Goal: Transaction & Acquisition: Purchase product/service

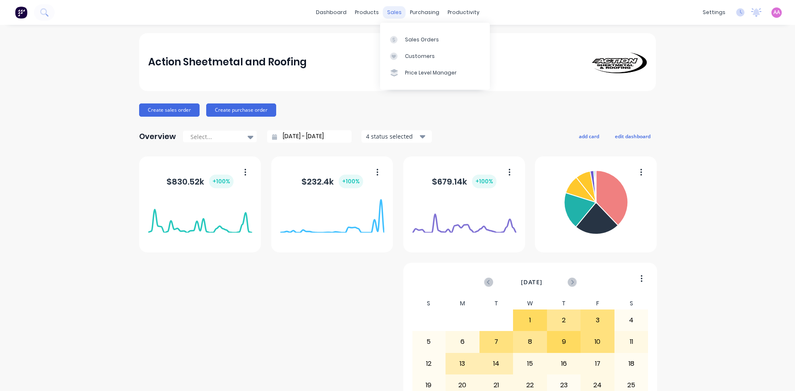
click at [391, 15] on div "sales" at bounding box center [394, 12] width 23 height 12
click at [394, 13] on div "sales" at bounding box center [394, 12] width 23 height 12
click at [411, 36] on div "Sales Orders" at bounding box center [422, 39] width 34 height 7
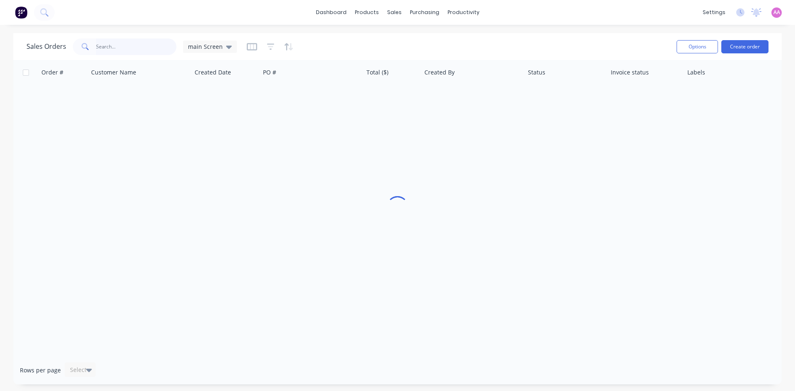
click at [124, 47] on input "text" at bounding box center [136, 47] width 81 height 17
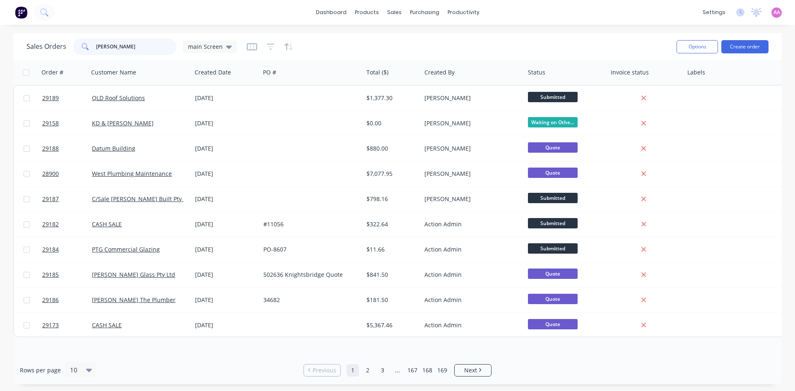
type input "[PERSON_NAME] [PERSON_NAME]"
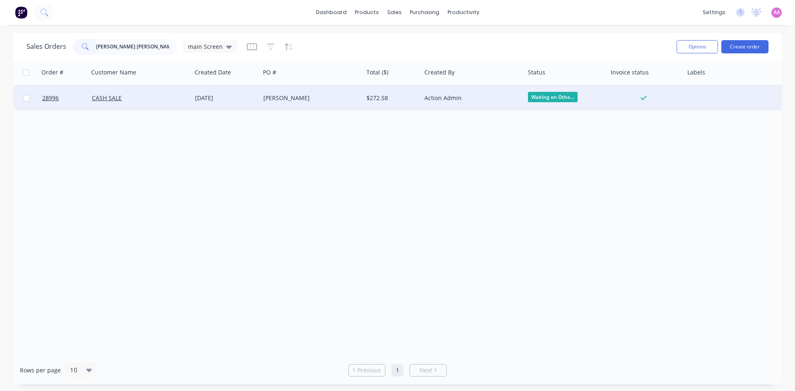
click at [344, 103] on div "[PERSON_NAME]" at bounding box center [311, 98] width 103 height 25
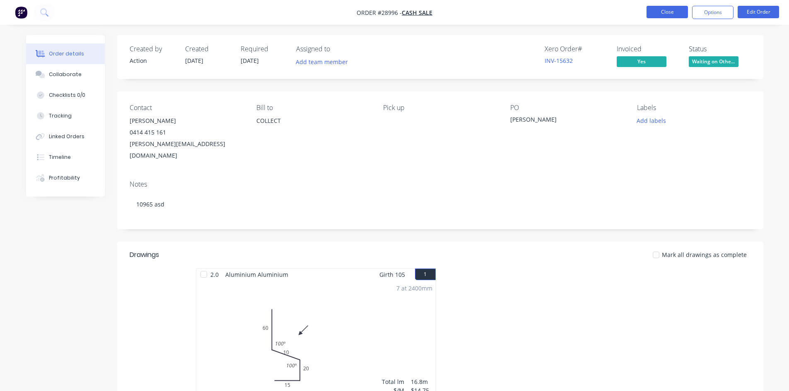
click at [655, 9] on button "Close" at bounding box center [666, 12] width 41 height 12
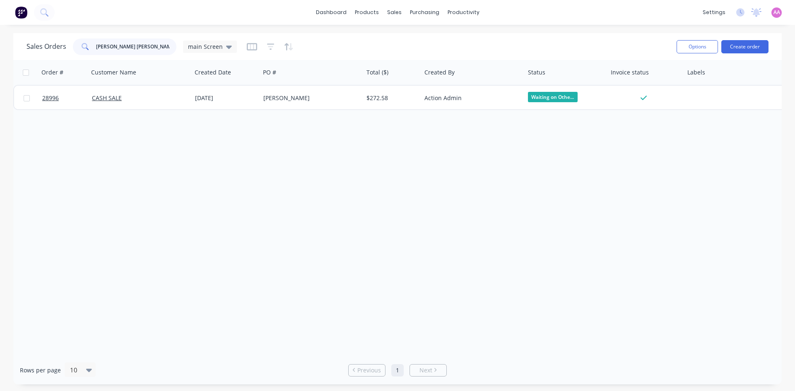
drag, startPoint x: 115, startPoint y: 49, endPoint x: 56, endPoint y: 55, distance: 59.1
click at [62, 55] on div "Sales Orders [PERSON_NAME] [PERSON_NAME] main Screen" at bounding box center [131, 47] width 210 height 17
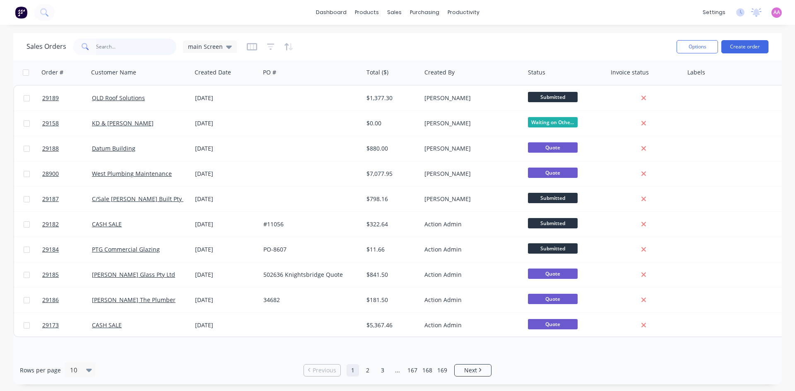
click at [125, 50] on input "text" at bounding box center [136, 47] width 81 height 17
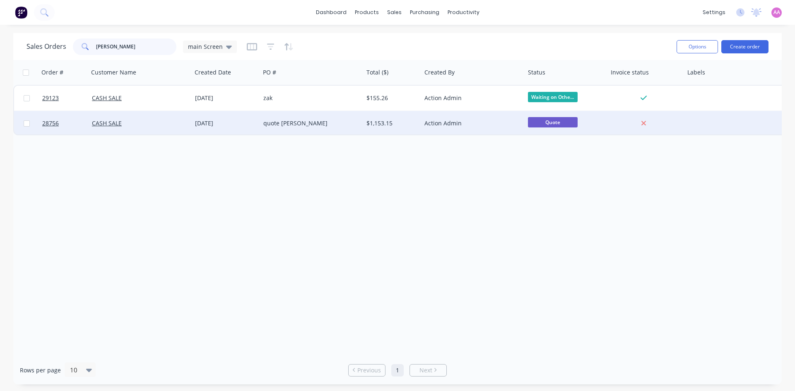
type input "[PERSON_NAME]"
click at [300, 125] on div "quote [PERSON_NAME]" at bounding box center [309, 123] width 92 height 8
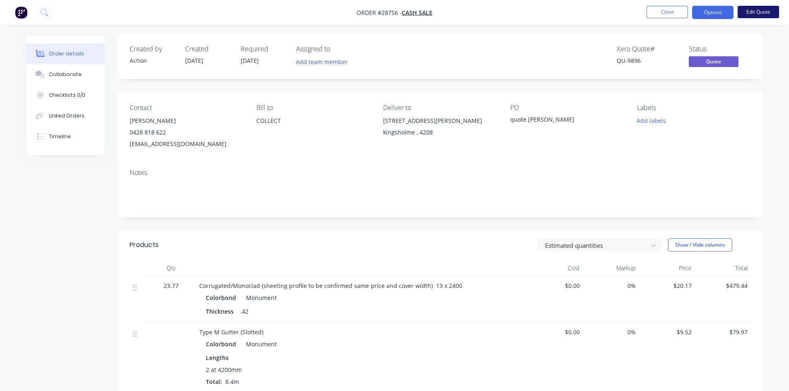
click at [770, 10] on button "Edit Quote" at bounding box center [757, 12] width 41 height 12
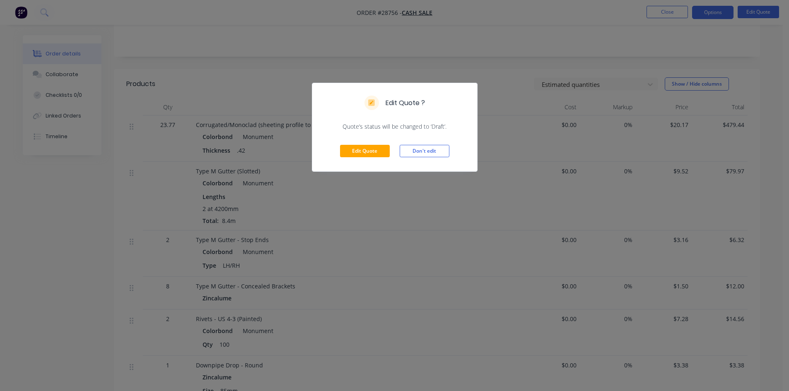
scroll to position [166, 0]
click at [369, 147] on button "Edit Quote" at bounding box center [365, 151] width 50 height 12
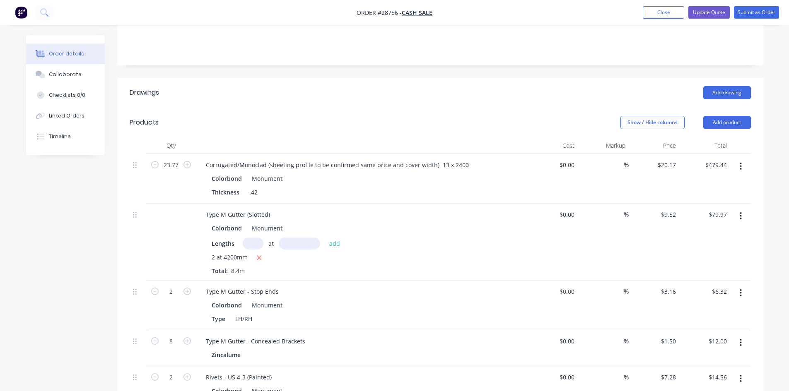
click at [740, 163] on icon "button" at bounding box center [741, 166] width 2 height 7
click at [723, 116] on button "Add product" at bounding box center [727, 122] width 48 height 13
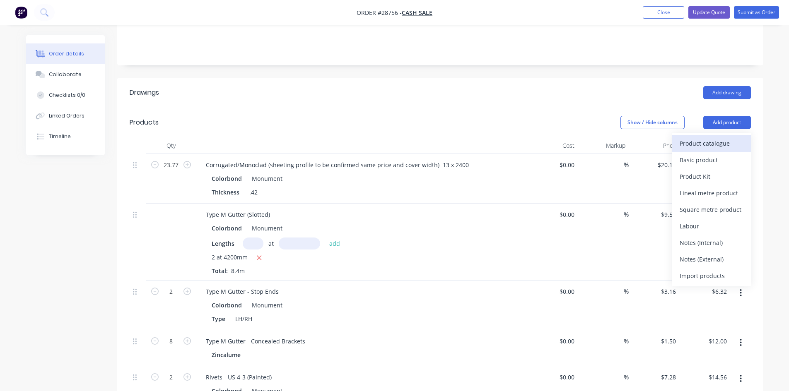
click at [704, 137] on div "Product catalogue" at bounding box center [711, 143] width 64 height 12
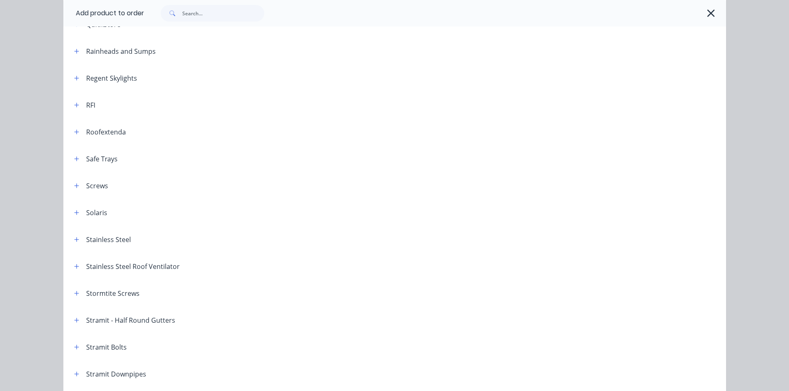
scroll to position [1046, 0]
click at [706, 15] on icon "button" at bounding box center [710, 13] width 9 height 12
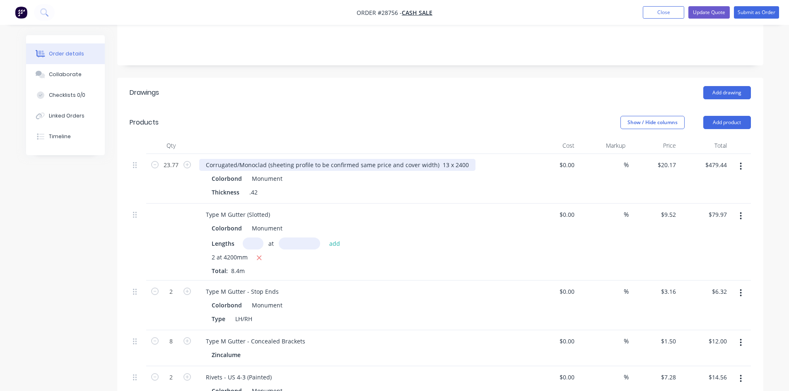
click at [237, 159] on div "Corrugated/Monoclad (sheeting profile to be confirmed same price and cover widt…" at bounding box center [337, 165] width 276 height 12
drag, startPoint x: 398, startPoint y: 155, endPoint x: 385, endPoint y: 155, distance: 12.8
click at [385, 159] on div "Monoclad (sheeting profile to be confirmed same price and cover width) 13 x 2400" at bounding box center [320, 165] width 243 height 12
drag, startPoint x: 401, startPoint y: 154, endPoint x: 233, endPoint y: 156, distance: 167.7
click at [233, 159] on div "Monoclad (sheeting profile to be confirmed same price and cover width) 13 x 2400" at bounding box center [320, 165] width 243 height 12
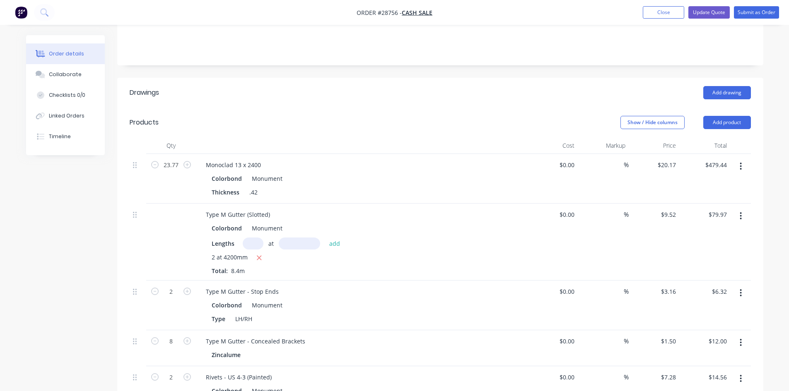
click at [461, 267] on div "Type M Gutter (Slotted) Colorbond Monument Lengths at add 2 at 4200mm Total: 8.…" at bounding box center [361, 242] width 331 height 77
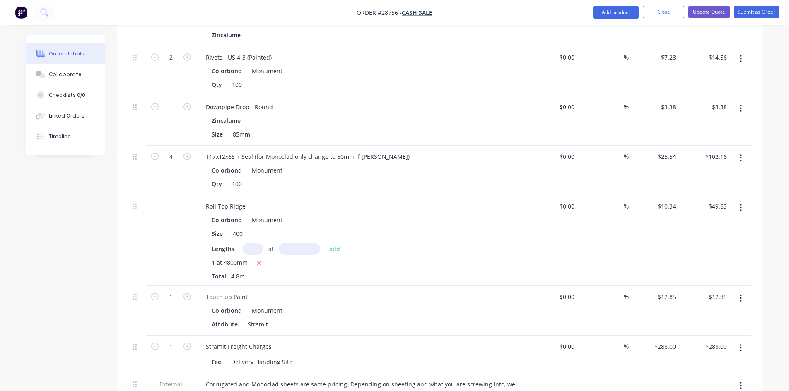
scroll to position [497, 0]
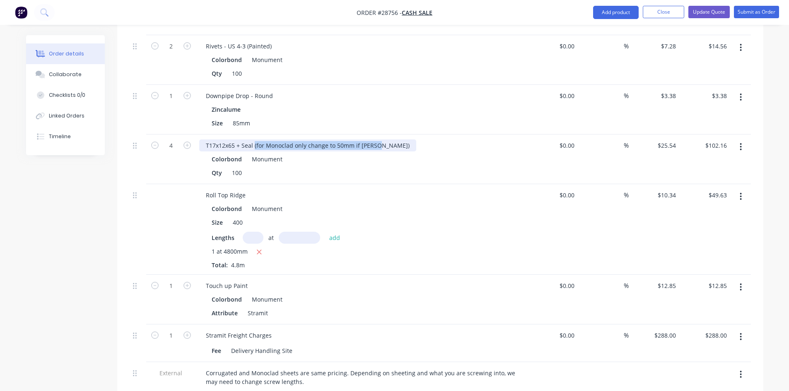
drag, startPoint x: 378, startPoint y: 132, endPoint x: 253, endPoint y: 132, distance: 125.0
click at [253, 140] on div "T17x12x65 + Seal (for Monoclad only change to 50mm if [PERSON_NAME])" at bounding box center [307, 146] width 217 height 12
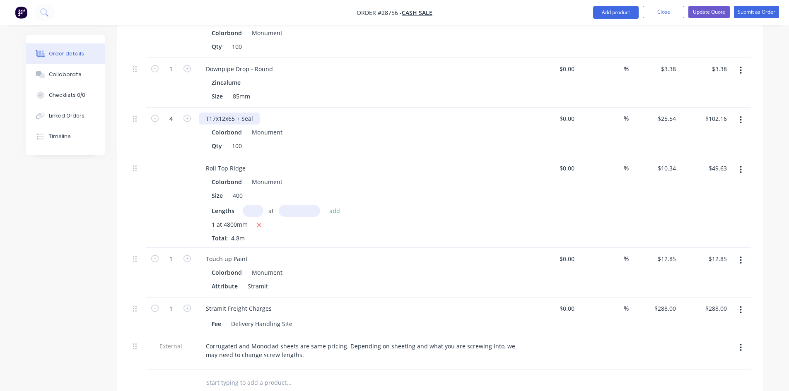
scroll to position [538, 0]
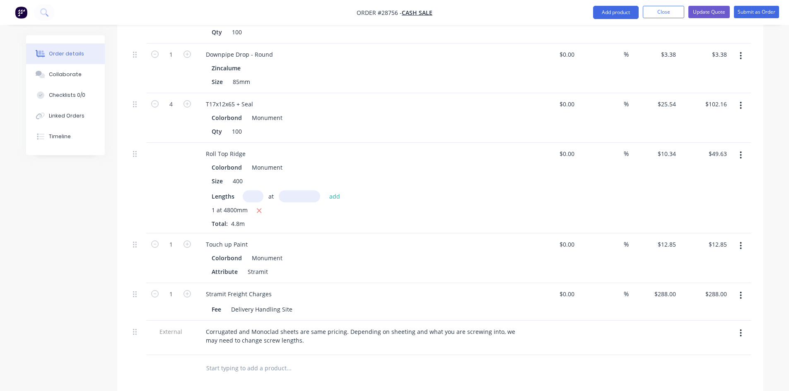
click at [741, 329] on icon "button" at bounding box center [740, 333] width 2 height 9
click at [702, 366] on div "Delete" at bounding box center [711, 372] width 64 height 12
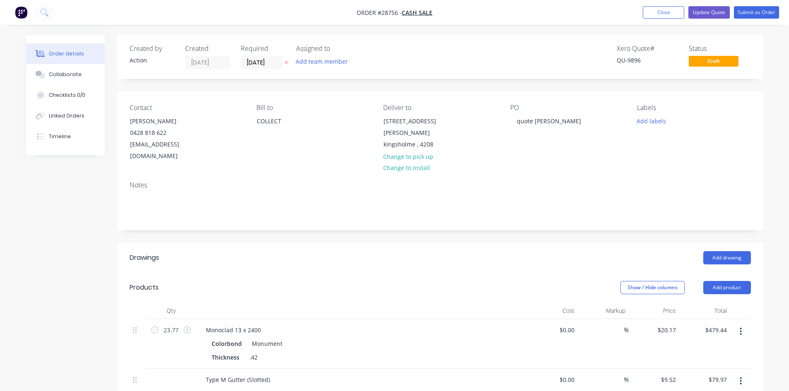
scroll to position [0, 0]
click at [715, 14] on button "Update Quote" at bounding box center [708, 12] width 41 height 12
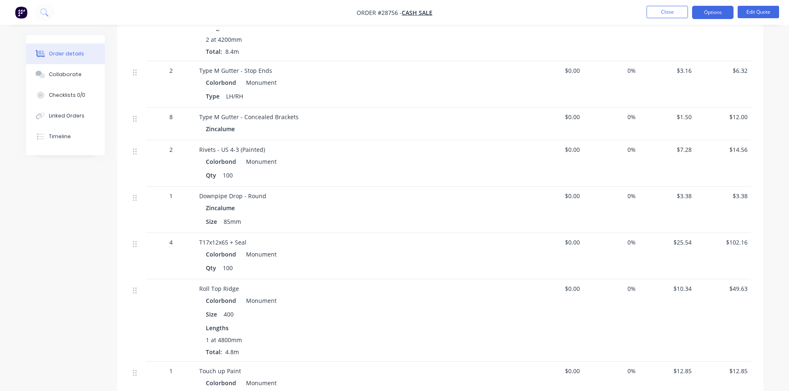
scroll to position [331, 0]
click at [759, 11] on button "Edit Quote" at bounding box center [757, 12] width 41 height 12
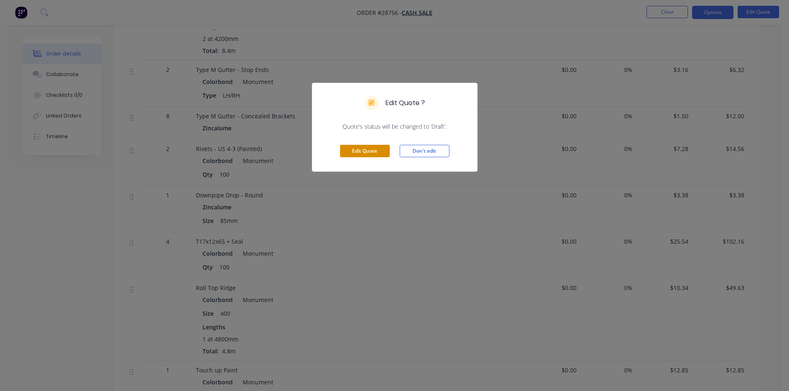
click at [366, 153] on button "Edit Quote" at bounding box center [365, 151] width 50 height 12
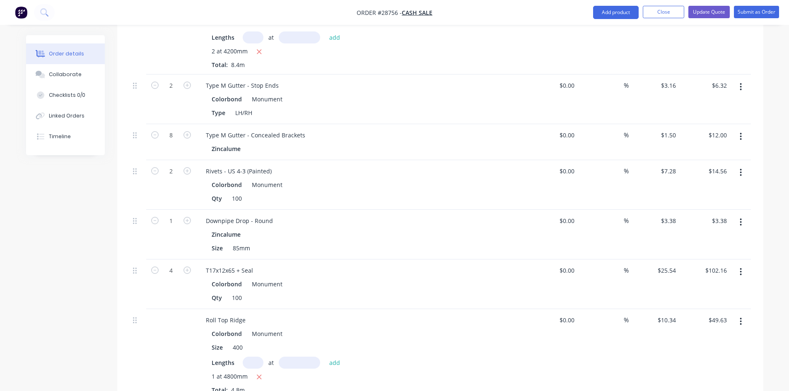
scroll to position [373, 0]
click at [152, 266] on icon "button" at bounding box center [154, 269] width 7 height 7
type input "3"
type input "$76.62"
click at [152, 266] on icon "button" at bounding box center [154, 269] width 7 height 7
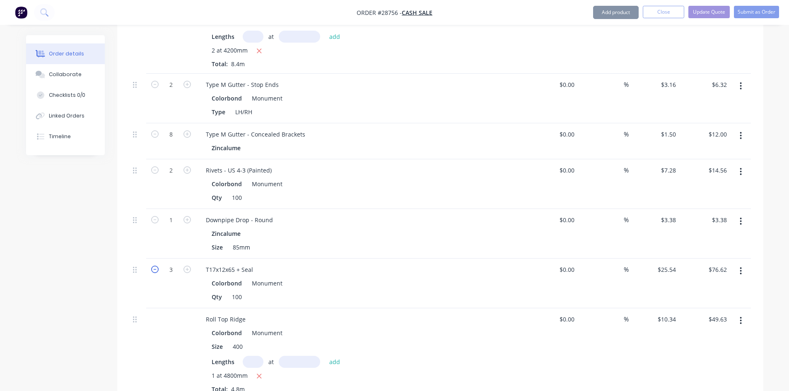
type input "2"
type input "$51.08"
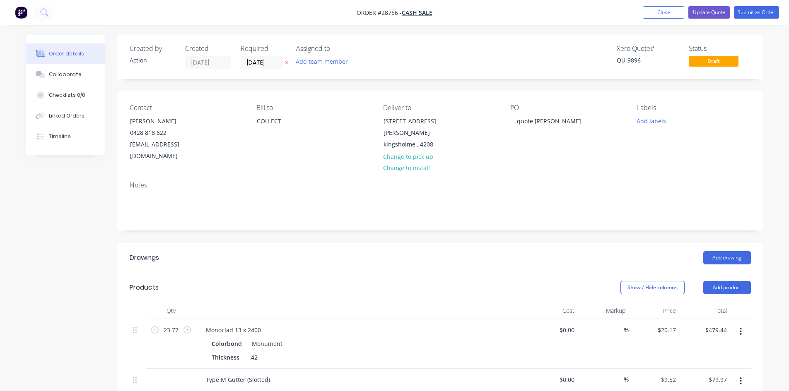
scroll to position [0, 0]
click at [711, 10] on button "Update Quote" at bounding box center [708, 12] width 41 height 12
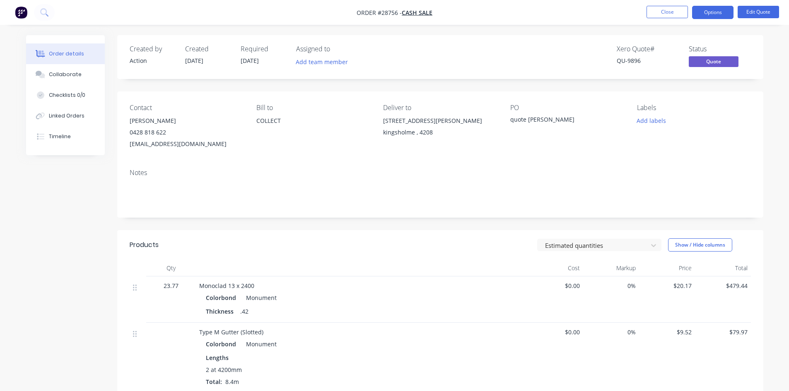
click at [711, 10] on button "Options" at bounding box center [712, 12] width 41 height 13
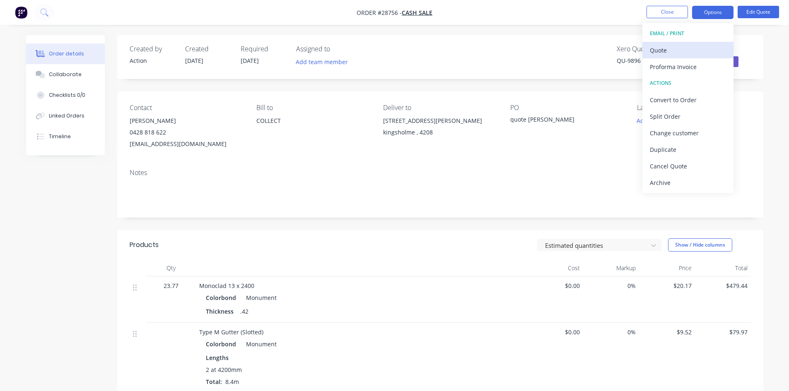
click at [669, 49] on div "Quote" at bounding box center [688, 50] width 76 height 12
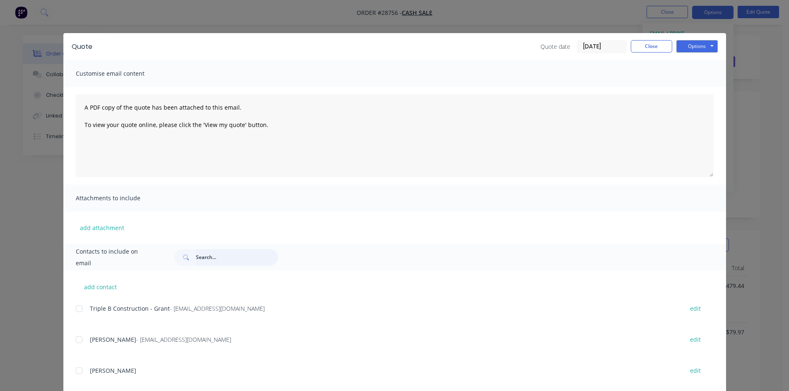
click at [205, 256] on input "text" at bounding box center [237, 257] width 82 height 17
type input "t"
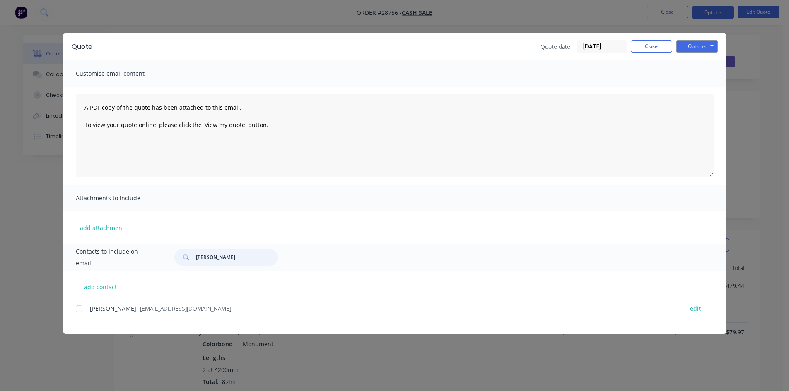
click at [81, 310] on div at bounding box center [79, 309] width 17 height 17
type input "[PERSON_NAME]"
click at [701, 41] on button "Options" at bounding box center [696, 46] width 41 height 12
click at [694, 89] on button "Email" at bounding box center [702, 89] width 53 height 14
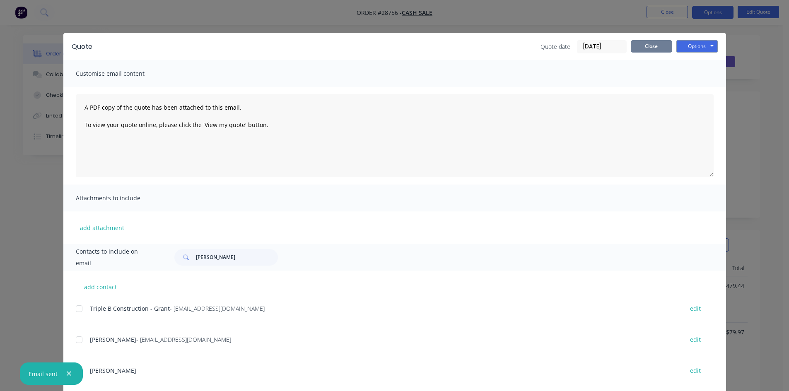
click at [649, 51] on button "Close" at bounding box center [651, 46] width 41 height 12
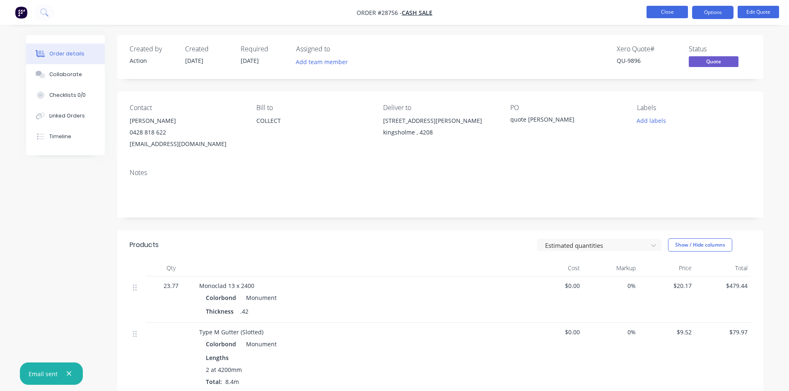
click at [662, 15] on button "Close" at bounding box center [666, 12] width 41 height 12
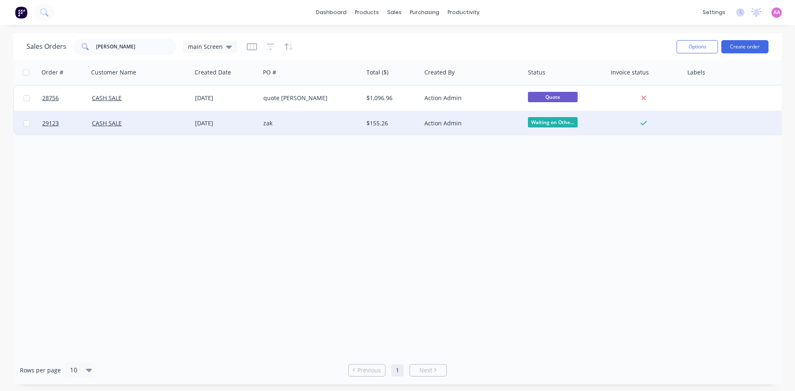
click at [305, 123] on div "zak" at bounding box center [309, 123] width 92 height 8
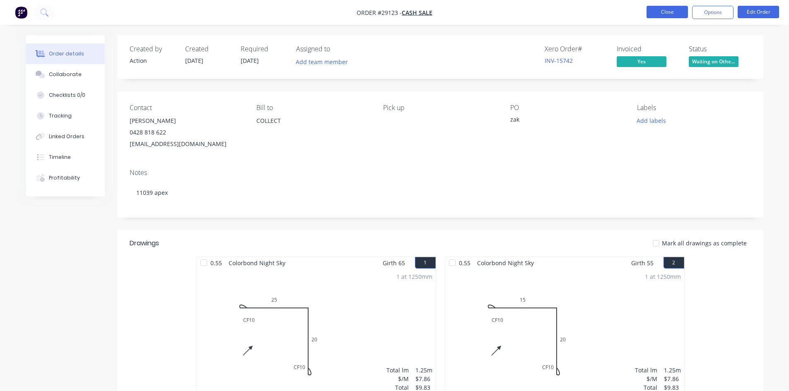
click at [662, 7] on button "Close" at bounding box center [666, 12] width 41 height 12
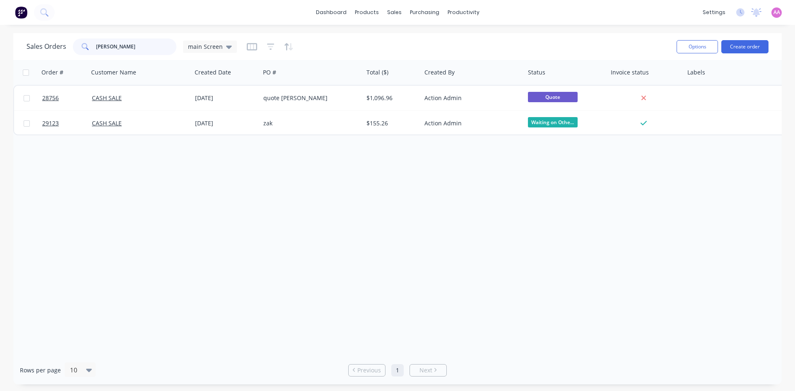
drag, startPoint x: 67, startPoint y: 48, endPoint x: 50, endPoint y: 49, distance: 17.4
click at [49, 48] on div "Sales Orders [PERSON_NAME] main Screen" at bounding box center [131, 47] width 210 height 17
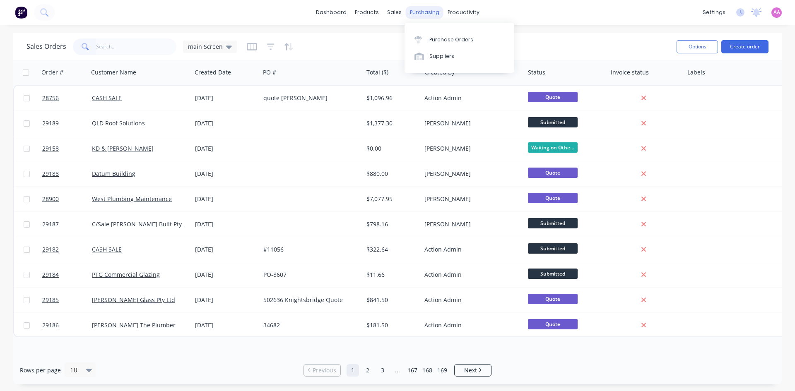
click at [416, 15] on div "purchasing" at bounding box center [425, 12] width 38 height 12
click at [426, 38] on div at bounding box center [420, 39] width 12 height 7
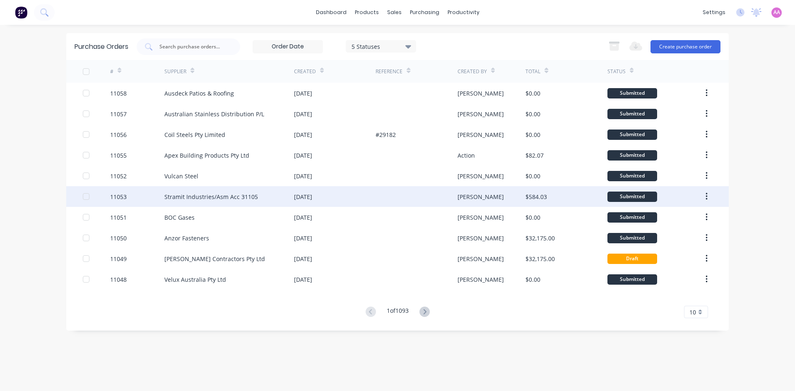
click at [195, 197] on div "Stramit Industries/Asm Acc 31105" at bounding box center [211, 197] width 94 height 9
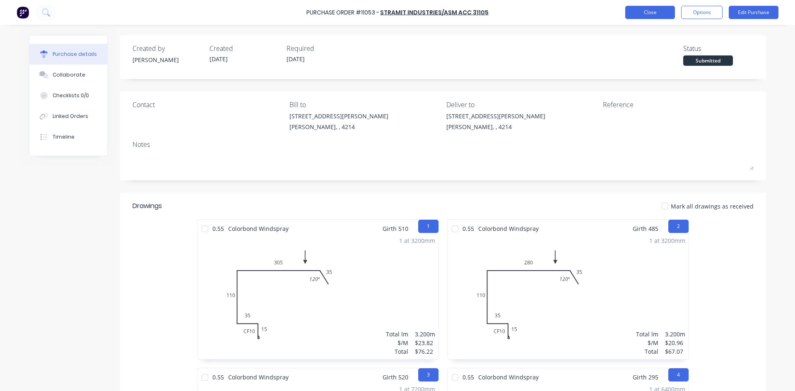
drag, startPoint x: 622, startPoint y: 11, endPoint x: 628, endPoint y: 11, distance: 6.2
click at [622, 11] on div "Purchase Order #11053 - Stramit Industries/Asm Acc 31105 Close Options Edit Pur…" at bounding box center [397, 12] width 795 height 25
click at [628, 11] on button "Close" at bounding box center [650, 12] width 50 height 13
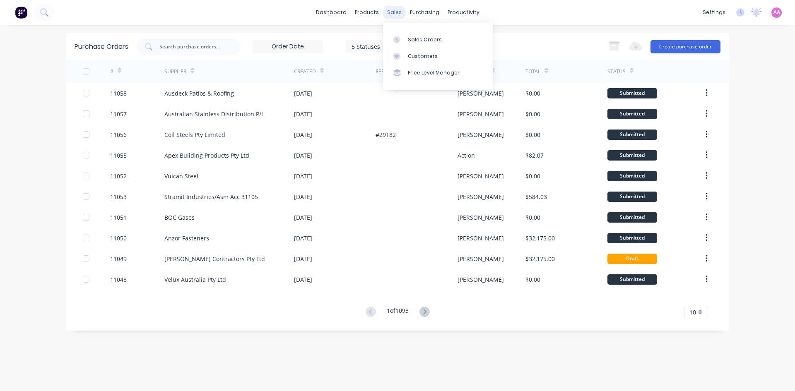
click at [397, 14] on div "sales" at bounding box center [394, 12] width 23 height 12
click at [421, 43] on div "Sales Orders" at bounding box center [425, 39] width 34 height 7
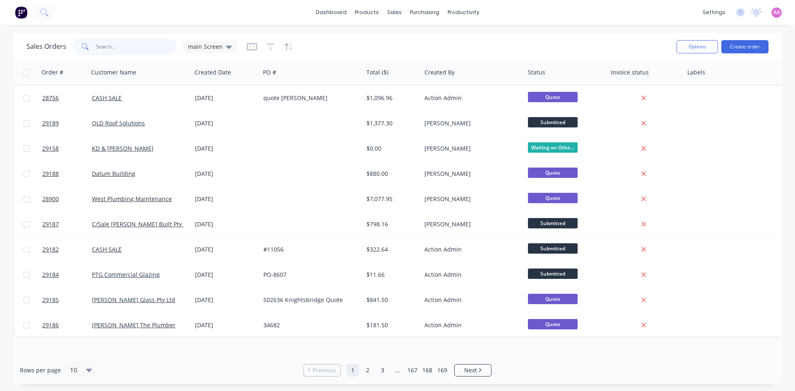
click at [130, 49] on input "text" at bounding box center [136, 47] width 81 height 17
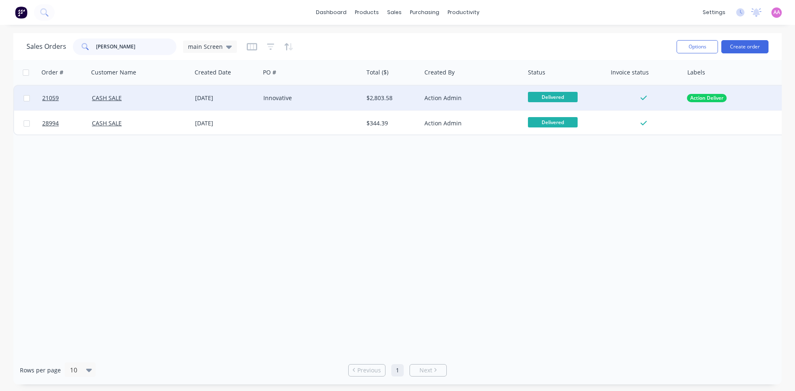
type input "[PERSON_NAME]"
click at [272, 97] on div "Innovative" at bounding box center [309, 98] width 92 height 8
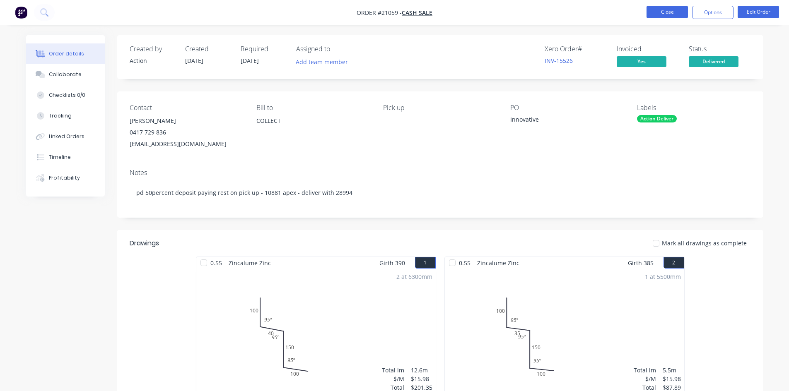
click at [673, 13] on button "Close" at bounding box center [666, 12] width 41 height 12
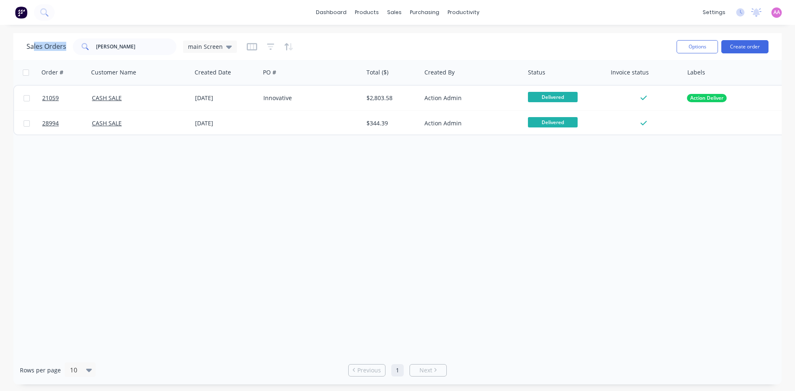
drag, startPoint x: 143, startPoint y: 36, endPoint x: 33, endPoint y: 46, distance: 110.2
click at [33, 46] on div "Sales Orders [PERSON_NAME] main Screen" at bounding box center [347, 46] width 643 height 20
click at [353, 229] on div "Order # Customer Name Created Date PO # Total ($) Created By Status Invoice sta…" at bounding box center [397, 208] width 768 height 296
drag, startPoint x: 130, startPoint y: 48, endPoint x: 78, endPoint y: 43, distance: 52.8
click at [105, 47] on input "[PERSON_NAME]" at bounding box center [136, 47] width 81 height 17
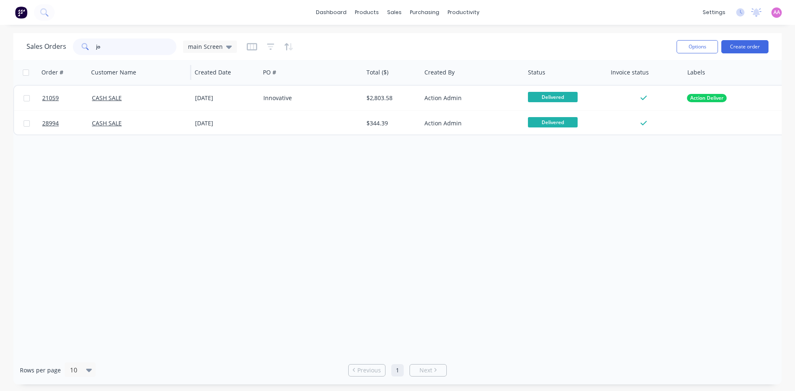
type input "j"
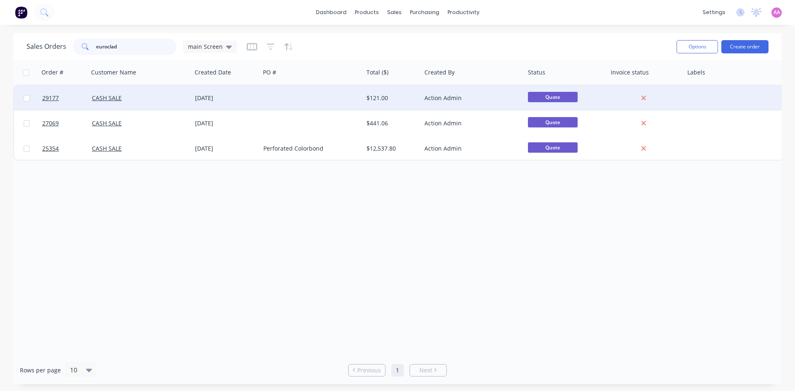
type input "euroclad"
click at [306, 99] on div at bounding box center [311, 98] width 103 height 25
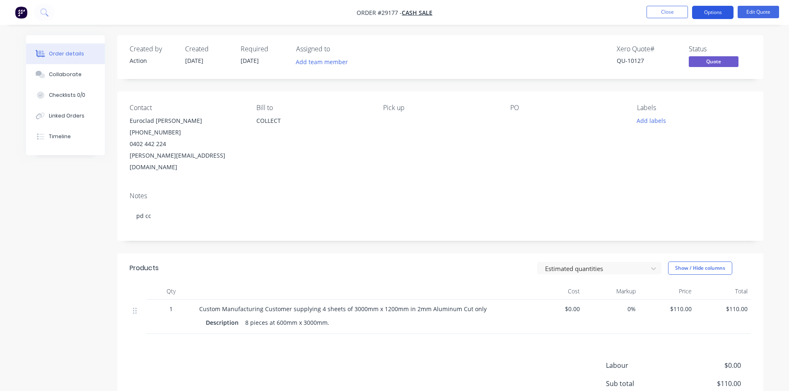
click at [714, 9] on button "Options" at bounding box center [712, 12] width 41 height 13
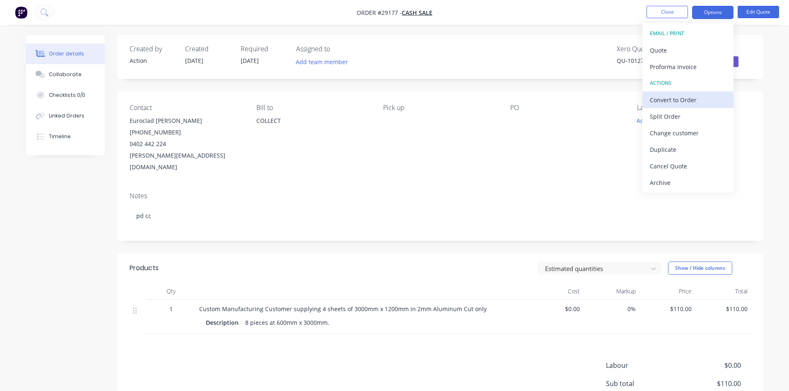
click at [671, 98] on div "Convert to Order" at bounding box center [688, 100] width 76 height 12
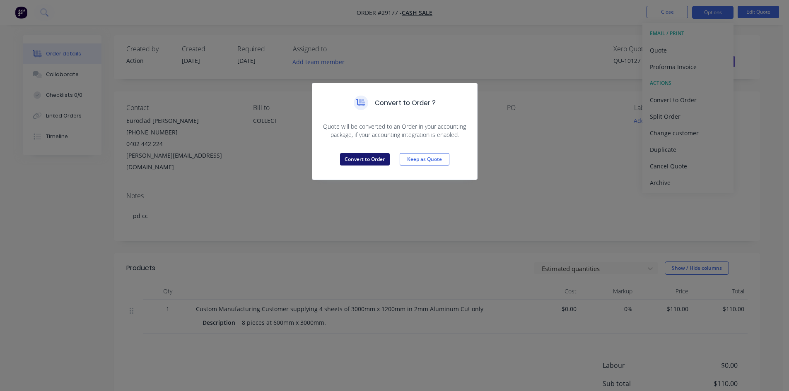
click at [362, 156] on button "Convert to Order" at bounding box center [365, 159] width 50 height 12
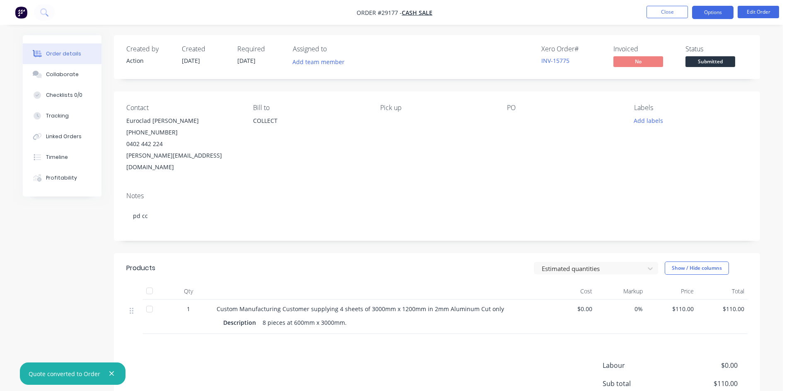
click at [708, 11] on button "Options" at bounding box center [712, 12] width 41 height 13
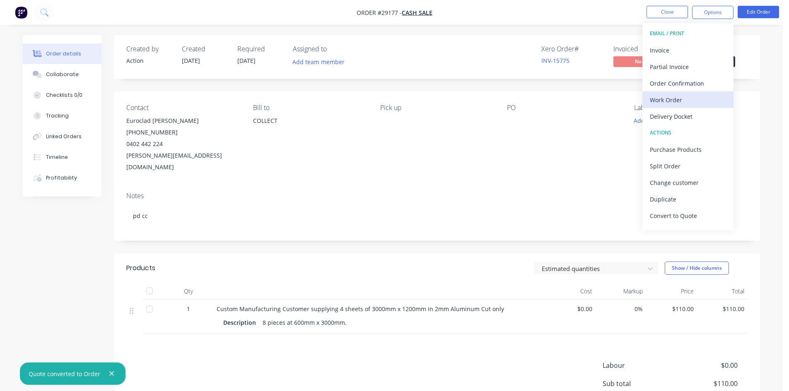
click at [662, 105] on div "Work Order" at bounding box center [688, 100] width 76 height 12
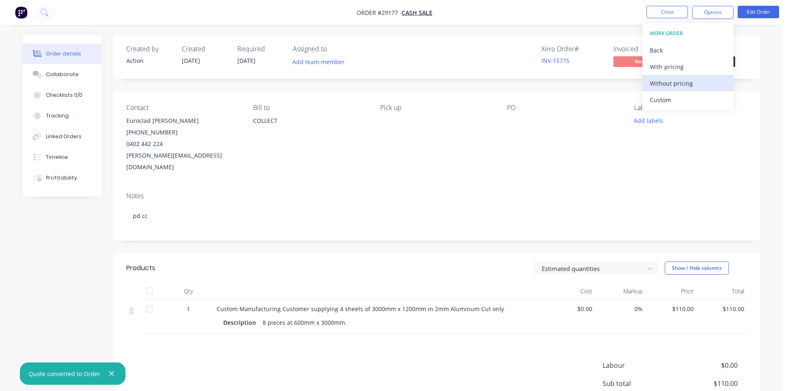
click at [671, 82] on div "Without pricing" at bounding box center [688, 83] width 76 height 12
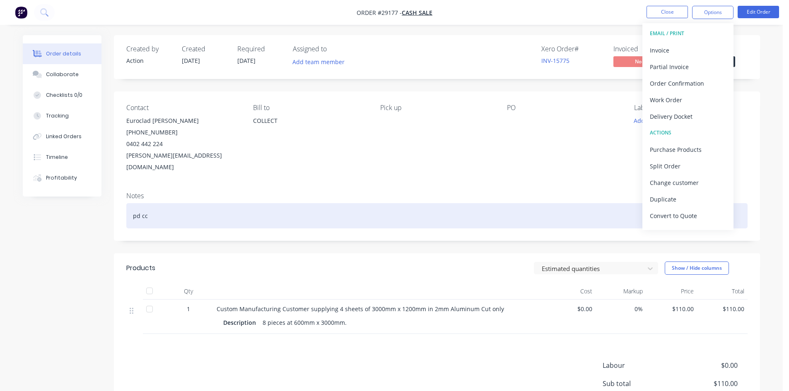
click at [155, 208] on div "pd cc" at bounding box center [436, 215] width 621 height 25
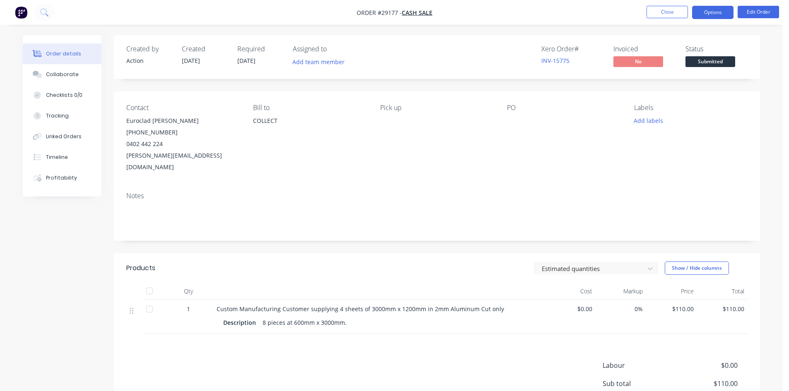
click at [711, 11] on button "Options" at bounding box center [712, 12] width 41 height 13
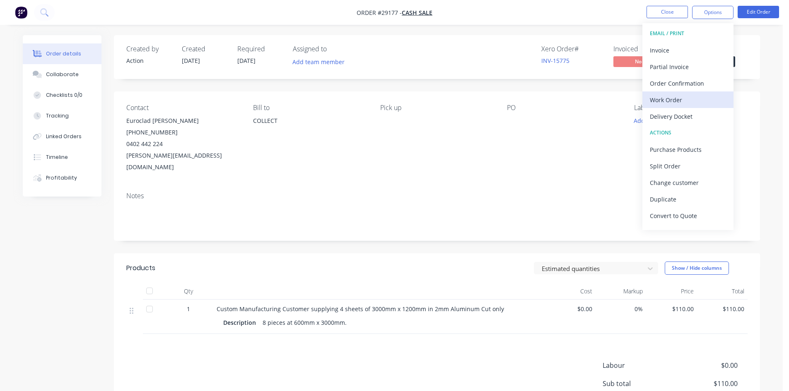
click at [671, 97] on div "Work Order" at bounding box center [688, 100] width 76 height 12
click at [671, 88] on div "Without pricing" at bounding box center [688, 83] width 76 height 12
click at [755, 12] on button "Edit Order" at bounding box center [757, 12] width 41 height 12
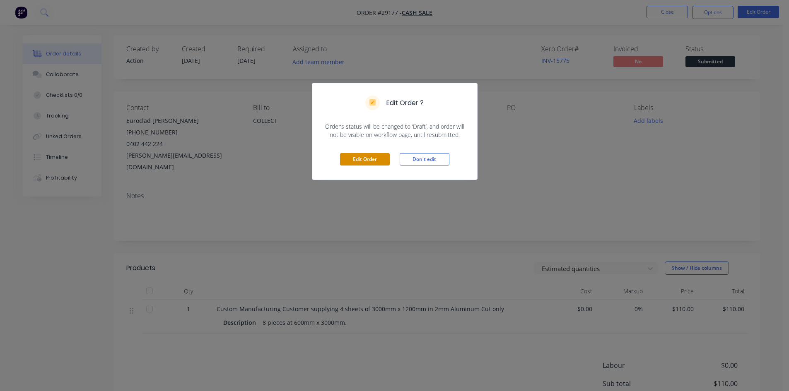
drag, startPoint x: 356, startPoint y: 158, endPoint x: 343, endPoint y: 149, distance: 15.2
click at [355, 158] on button "Edit Order" at bounding box center [365, 159] width 50 height 12
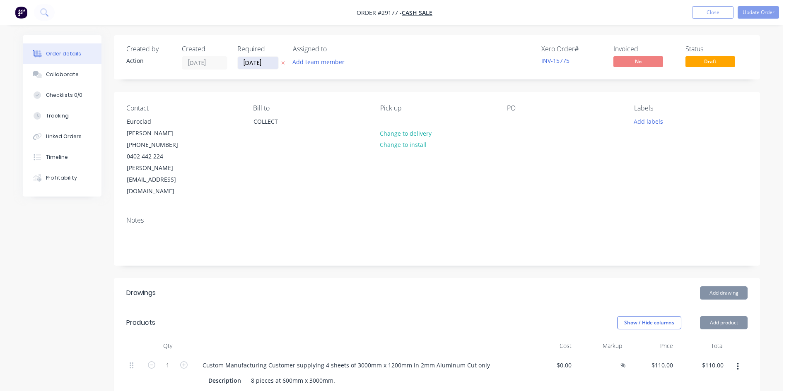
click at [256, 66] on input "[DATE]" at bounding box center [258, 63] width 41 height 12
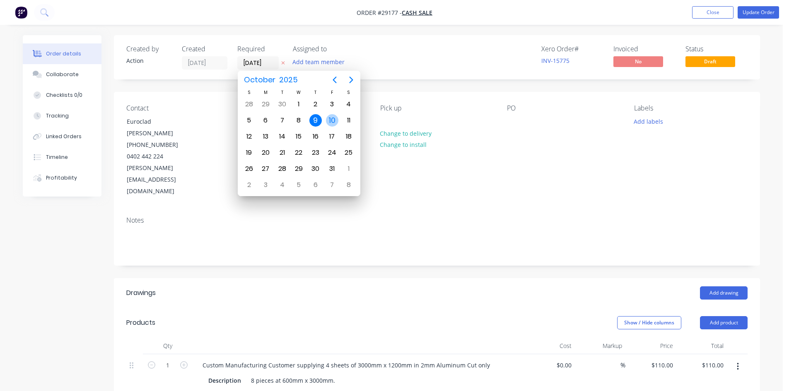
click at [337, 119] on div "10" at bounding box center [332, 120] width 12 height 12
type input "[DATE]"
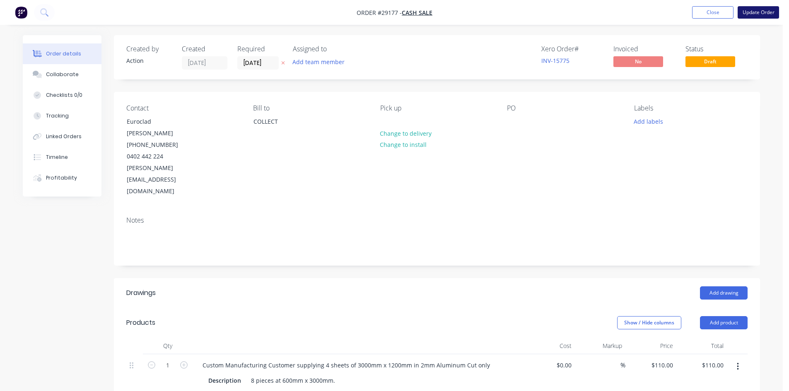
click at [762, 12] on button "Update Order" at bounding box center [757, 12] width 41 height 12
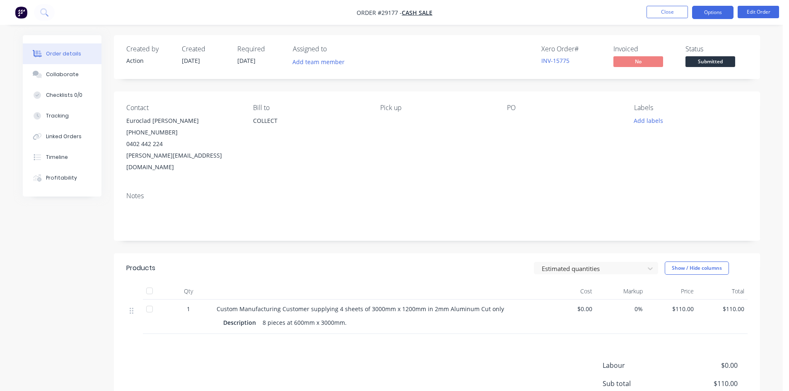
click at [720, 14] on button "Options" at bounding box center [712, 12] width 41 height 13
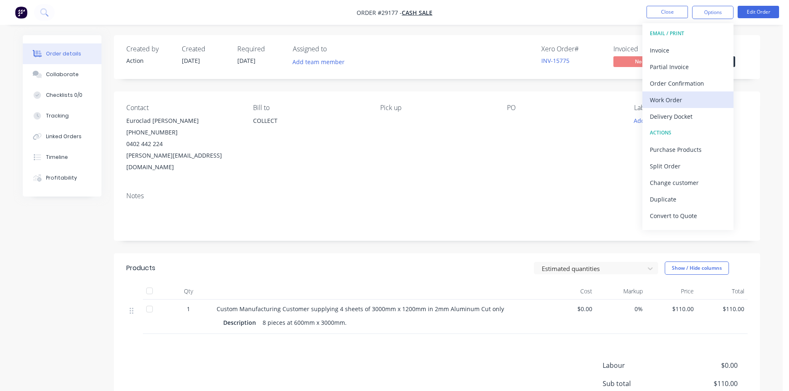
click at [658, 100] on div "Work Order" at bounding box center [688, 100] width 76 height 12
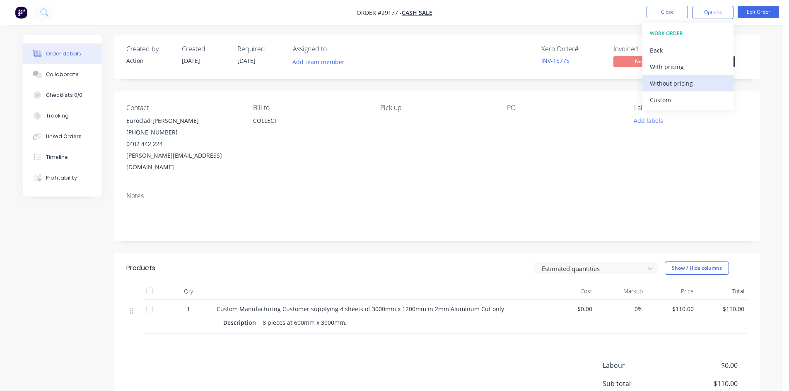
click at [679, 84] on div "Without pricing" at bounding box center [688, 83] width 76 height 12
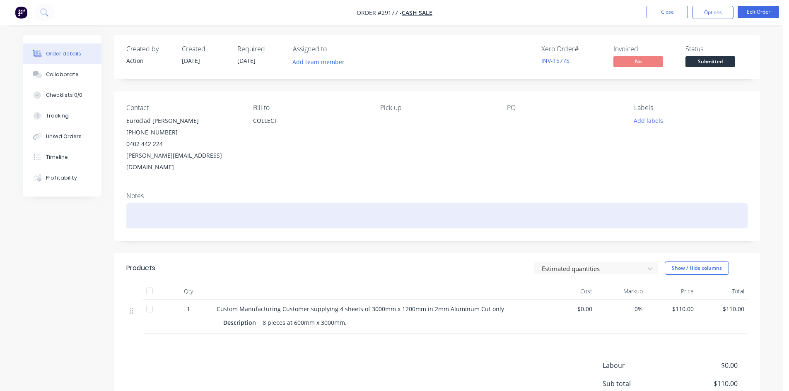
click at [434, 203] on div at bounding box center [436, 215] width 621 height 25
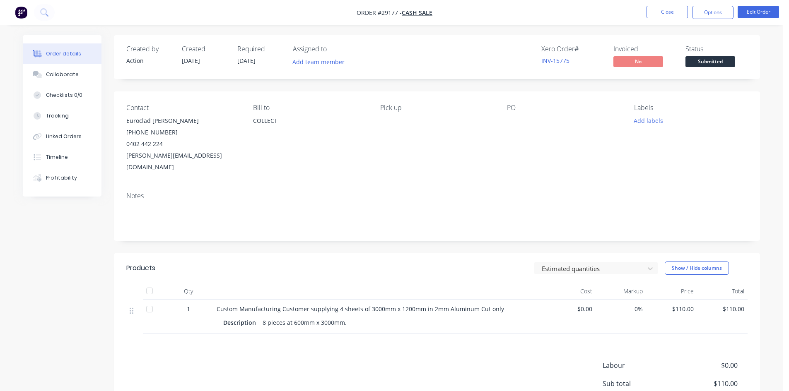
click at [416, 148] on div "Pick up" at bounding box center [436, 138] width 113 height 69
click at [703, 8] on button "Options" at bounding box center [712, 12] width 41 height 13
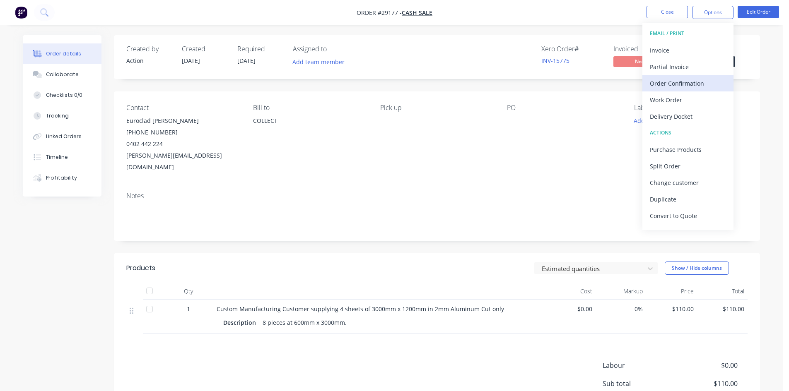
click at [679, 80] on div "Order Confirmation" at bounding box center [688, 83] width 76 height 12
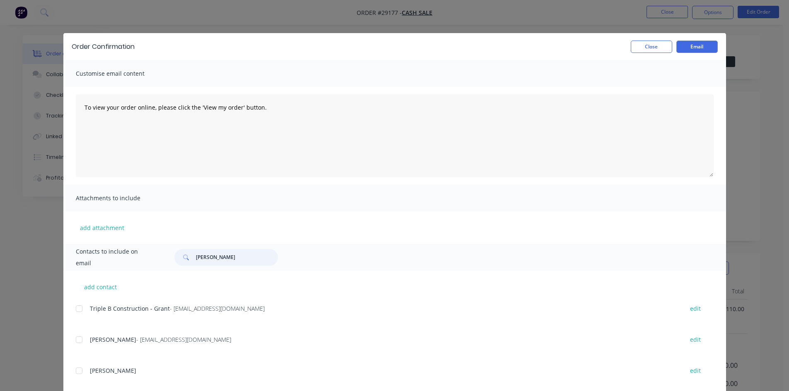
drag, startPoint x: 233, startPoint y: 255, endPoint x: 146, endPoint y: 255, distance: 87.8
click at [146, 255] on div "Contacts to include on email [PERSON_NAME]" at bounding box center [394, 257] width 662 height 27
click at [77, 308] on div at bounding box center [79, 309] width 17 height 17
type input "[PERSON_NAME]"
click at [696, 47] on button "Email" at bounding box center [696, 47] width 41 height 12
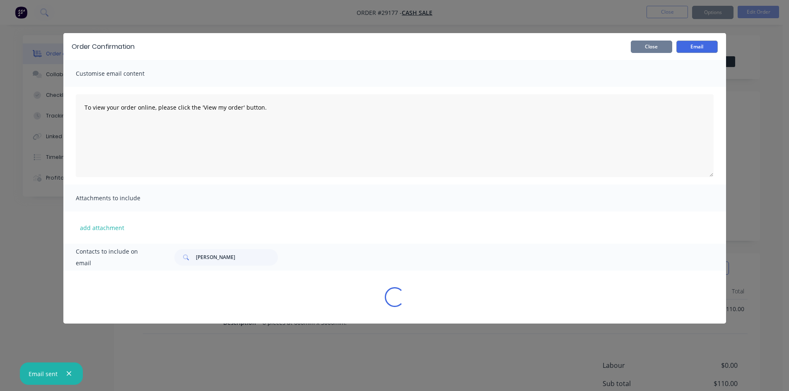
click at [651, 47] on button "Close" at bounding box center [651, 47] width 41 height 12
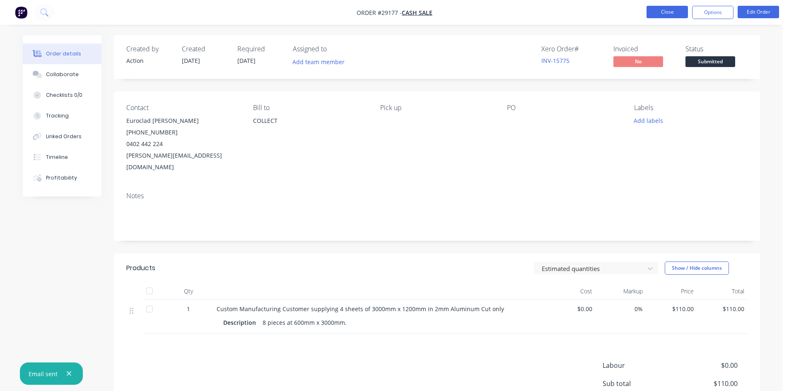
click at [664, 17] on button "Close" at bounding box center [666, 12] width 41 height 12
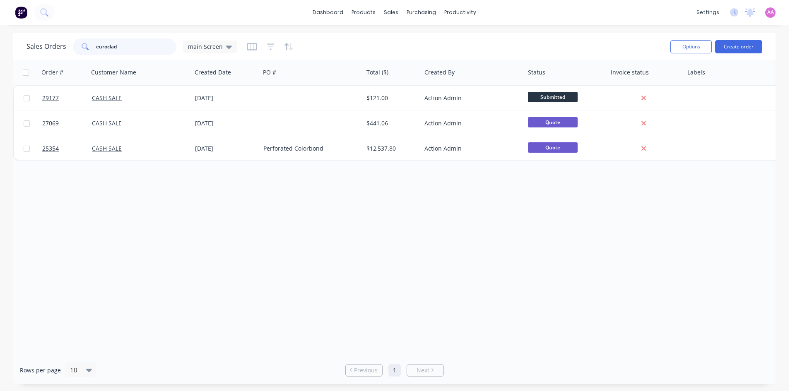
click at [138, 46] on input "euroclad" at bounding box center [136, 47] width 81 height 17
type input "e"
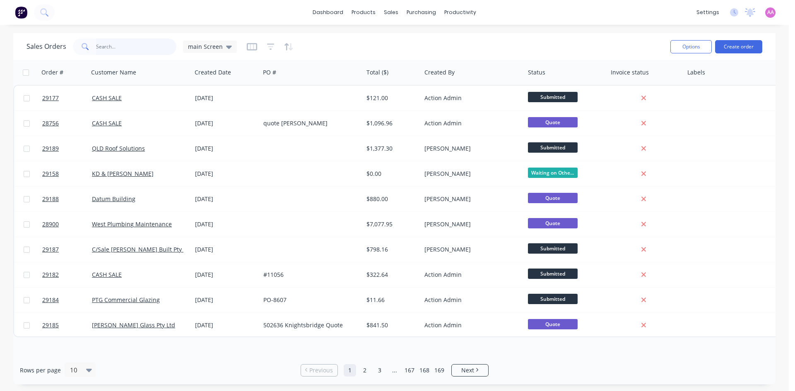
click at [112, 46] on input "text" at bounding box center [136, 47] width 81 height 17
click at [130, 46] on input "text" at bounding box center [136, 47] width 81 height 17
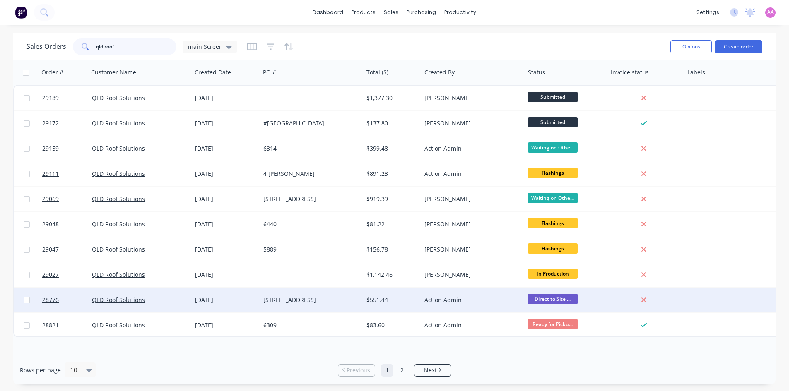
type input "qld roof"
click at [282, 302] on div "[STREET_ADDRESS]" at bounding box center [309, 300] width 92 height 8
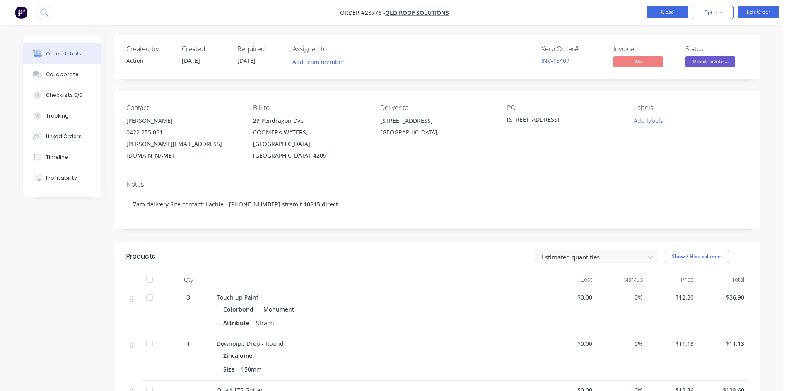
click at [652, 14] on button "Close" at bounding box center [666, 12] width 41 height 12
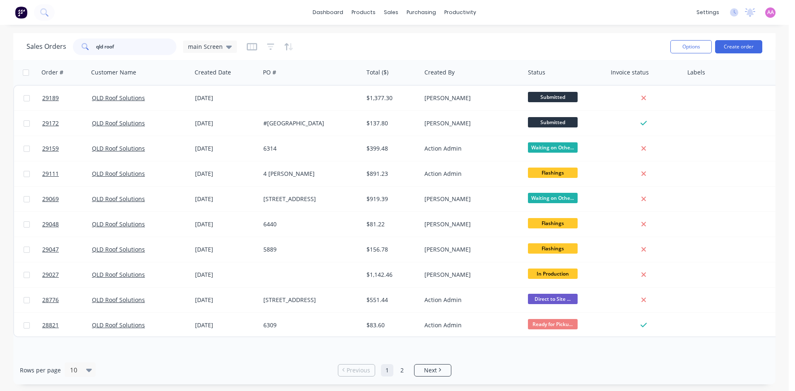
drag, startPoint x: 120, startPoint y: 45, endPoint x: 51, endPoint y: 45, distance: 70.0
click at [51, 45] on div "Sales Orders qld roof main Screen" at bounding box center [131, 47] width 210 height 17
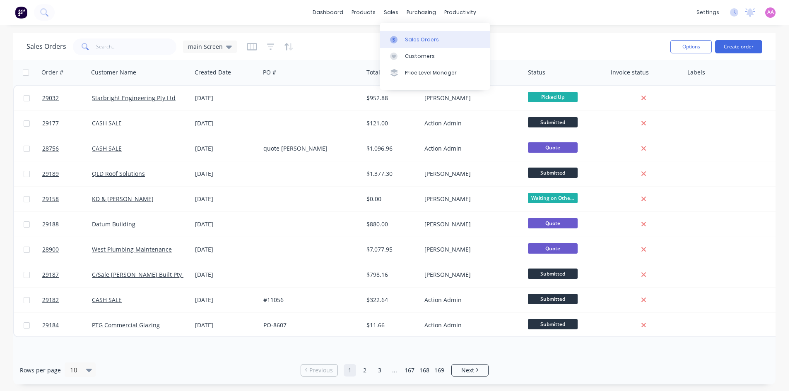
click at [428, 33] on link "Sales Orders" at bounding box center [435, 39] width 110 height 17
click at [389, 10] on div "sales" at bounding box center [391, 12] width 23 height 12
click at [421, 41] on div "Sales Orders" at bounding box center [422, 39] width 34 height 7
click at [385, 12] on div "sales" at bounding box center [391, 12] width 23 height 12
click at [400, 40] on div at bounding box center [396, 39] width 12 height 7
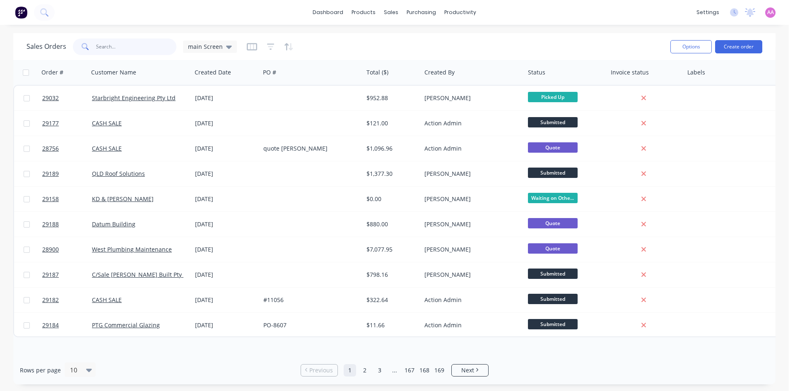
click at [149, 49] on input "text" at bounding box center [136, 47] width 81 height 17
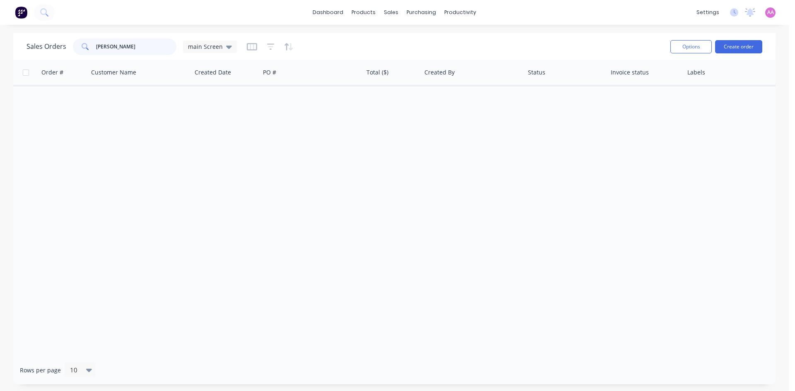
drag, startPoint x: 132, startPoint y: 49, endPoint x: 11, endPoint y: 53, distance: 120.9
click at [11, 53] on div "Sales Orders [PERSON_NAME] main Screen Options Create order Order # Customer Na…" at bounding box center [394, 208] width 789 height 351
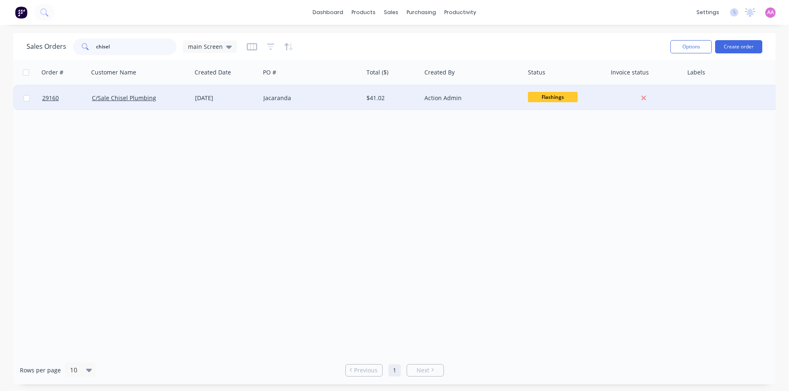
type input "chisel"
click at [296, 91] on div "Jacaranda" at bounding box center [311, 98] width 103 height 25
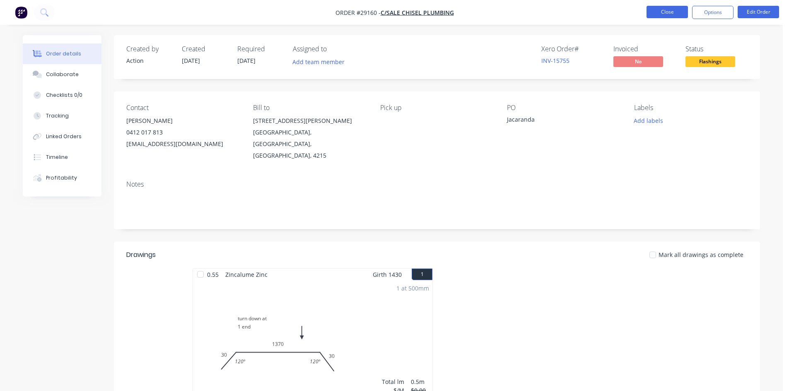
click at [672, 9] on button "Close" at bounding box center [666, 12] width 41 height 12
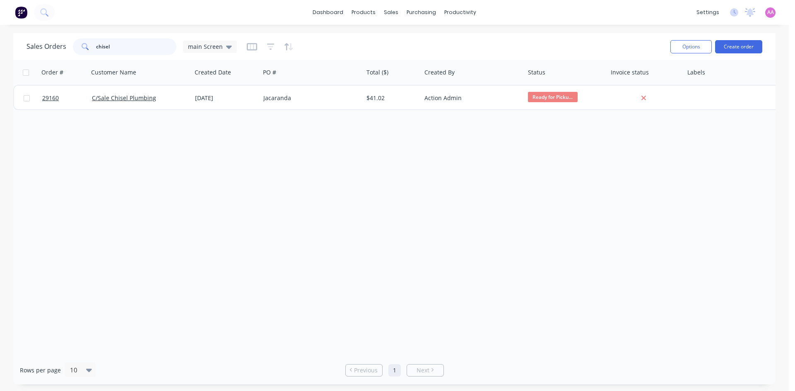
drag, startPoint x: 121, startPoint y: 45, endPoint x: 54, endPoint y: 46, distance: 67.1
click at [54, 46] on div "Sales Orders chisel main Screen" at bounding box center [131, 47] width 210 height 17
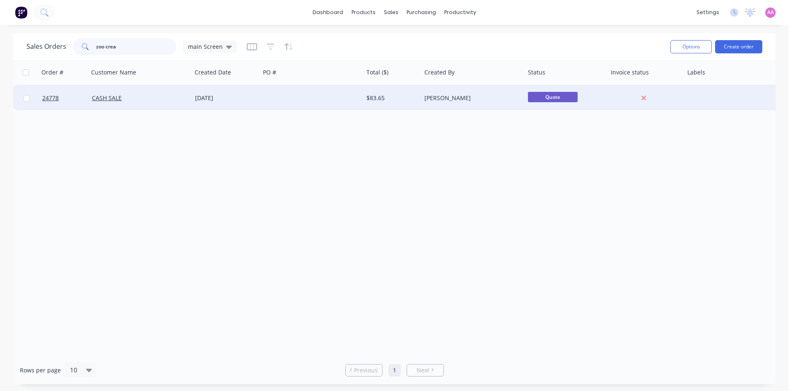
type input "zoo crea"
click at [309, 101] on div at bounding box center [311, 98] width 103 height 25
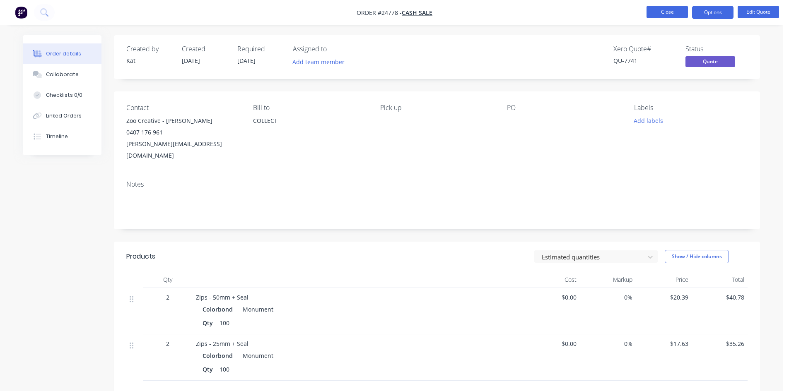
click at [665, 7] on button "Close" at bounding box center [666, 12] width 41 height 12
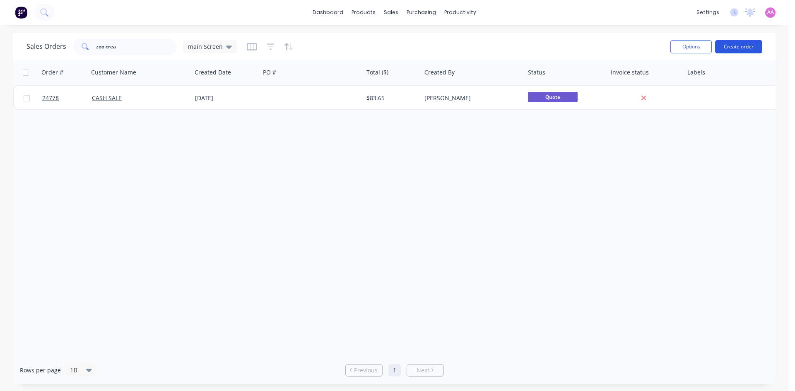
click at [742, 48] on button "Create order" at bounding box center [738, 46] width 47 height 13
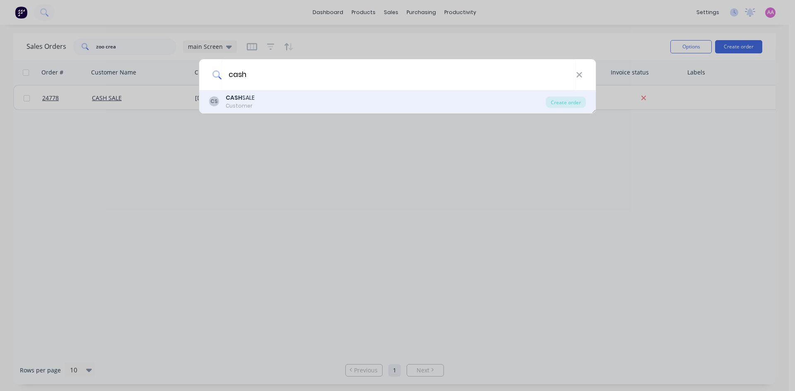
type input "cash"
click at [245, 103] on div "Customer" at bounding box center [240, 105] width 29 height 7
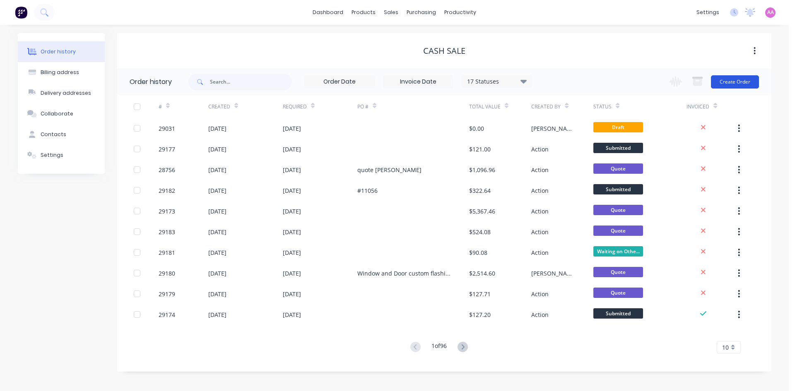
click at [732, 82] on button "Create Order" at bounding box center [735, 81] width 48 height 13
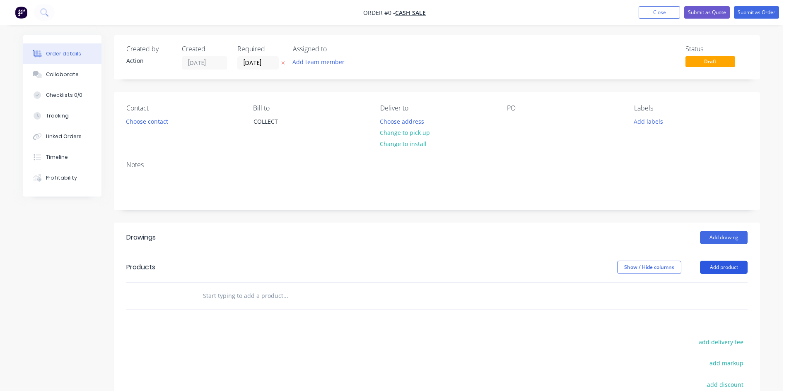
click at [722, 267] on button "Add product" at bounding box center [724, 267] width 48 height 13
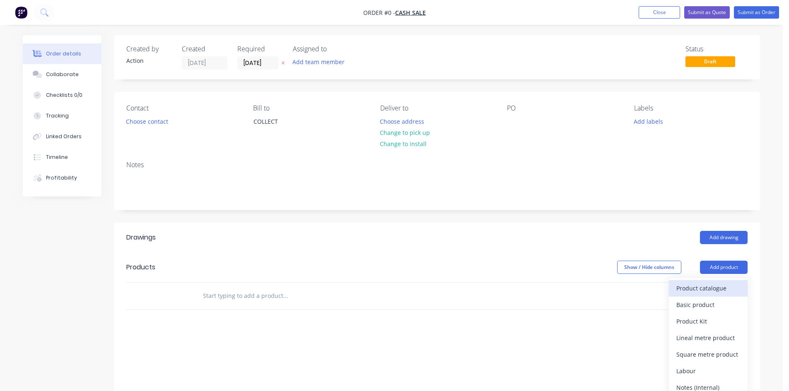
click at [704, 289] on div "Product catalogue" at bounding box center [708, 288] width 64 height 12
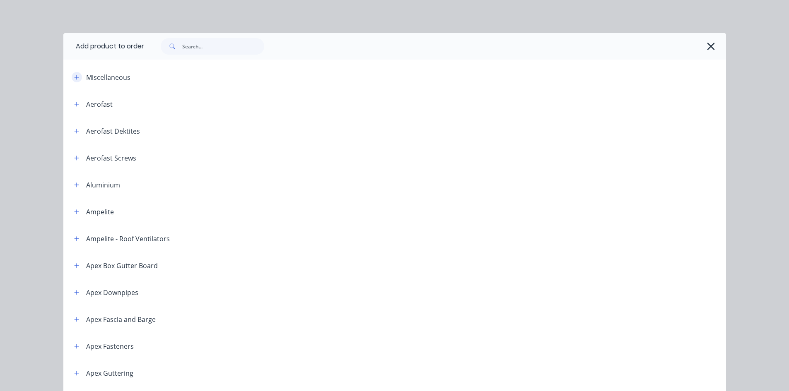
click at [74, 78] on icon "button" at bounding box center [76, 78] width 5 height 6
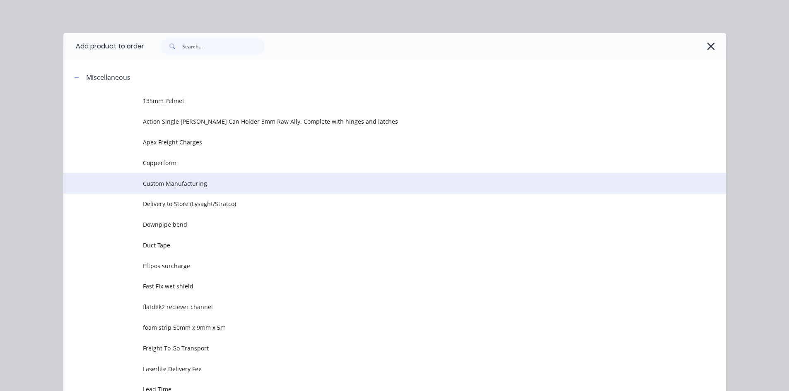
click at [164, 182] on span "Custom Manufacturing" at bounding box center [376, 183] width 466 height 9
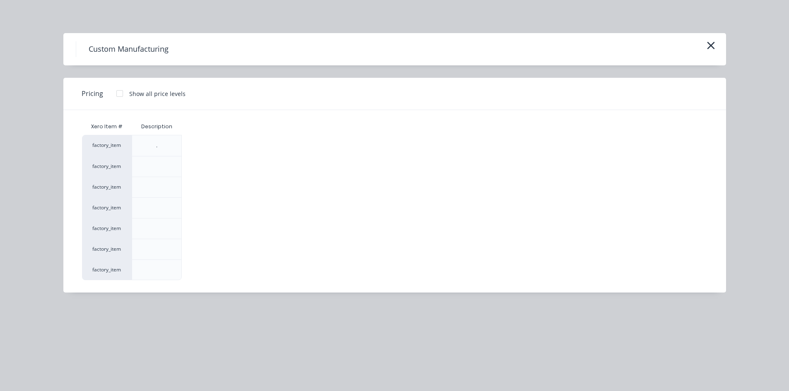
drag, startPoint x: 118, startPoint y: 86, endPoint x: 119, endPoint y: 92, distance: 6.3
click at [118, 87] on div at bounding box center [119, 93] width 17 height 17
click at [120, 94] on div at bounding box center [119, 93] width 17 height 17
drag, startPoint x: 114, startPoint y: 91, endPoint x: 127, endPoint y: 97, distance: 14.3
click at [117, 92] on div at bounding box center [119, 93] width 17 height 17
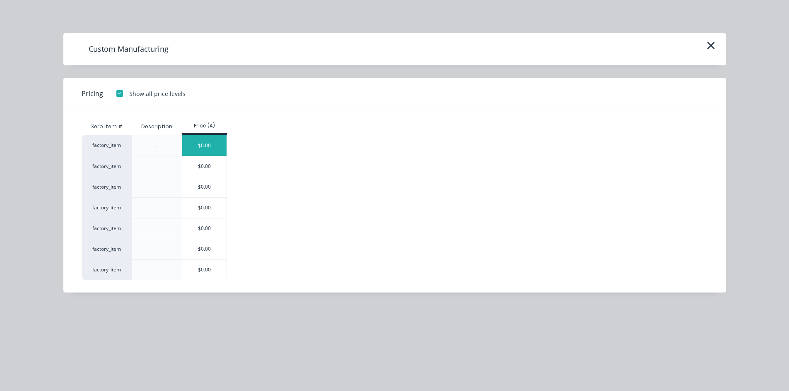
click at [206, 143] on div "$0.00" at bounding box center [204, 145] width 44 height 21
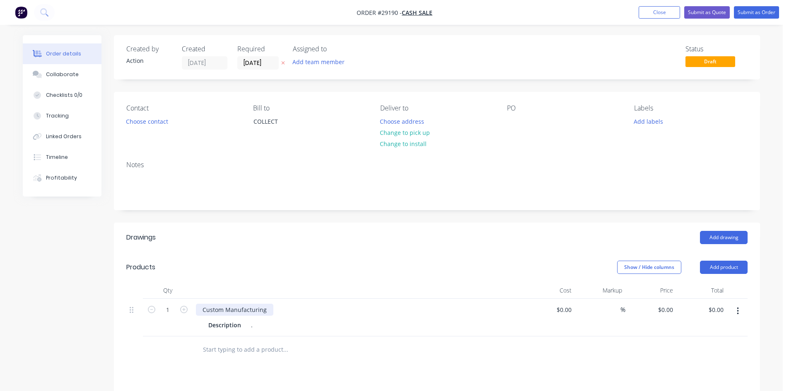
click at [267, 312] on div "Custom Manufacturing" at bounding box center [234, 310] width 77 height 12
click at [257, 327] on div "." at bounding box center [254, 325] width 12 height 12
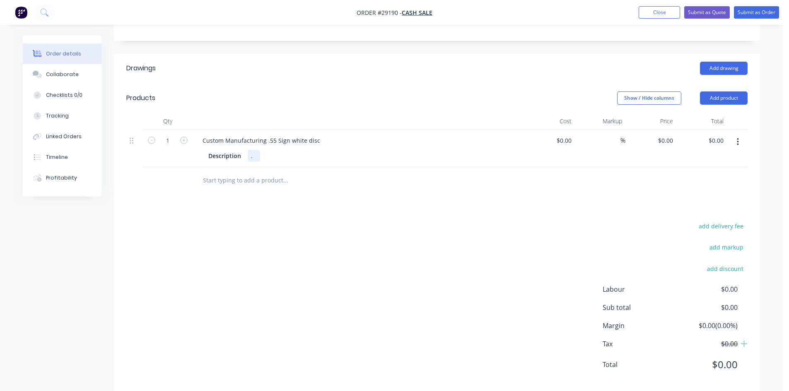
scroll to position [183, 0]
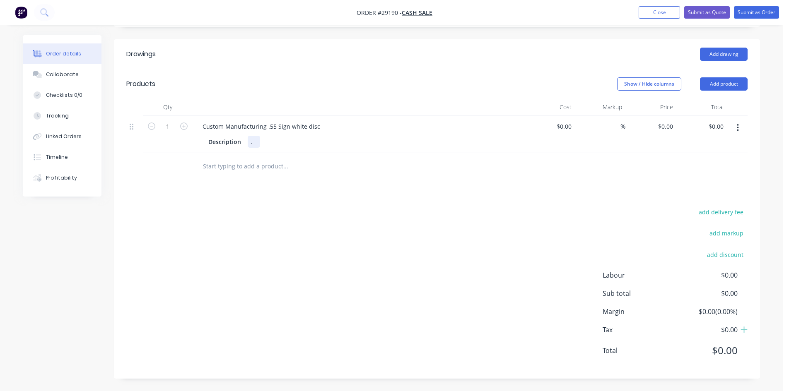
click at [255, 145] on div "." at bounding box center [254, 142] width 12 height 12
click at [272, 142] on div "1800 dia cut in half" at bounding box center [278, 142] width 60 height 12
click at [306, 182] on div "Drawings Add drawing Products Show / Hide columns Add product Qty Cost Markup P…" at bounding box center [437, 208] width 646 height 339
click at [662, 128] on div "0 $0.00" at bounding box center [650, 135] width 51 height 38
type input "$110.00"
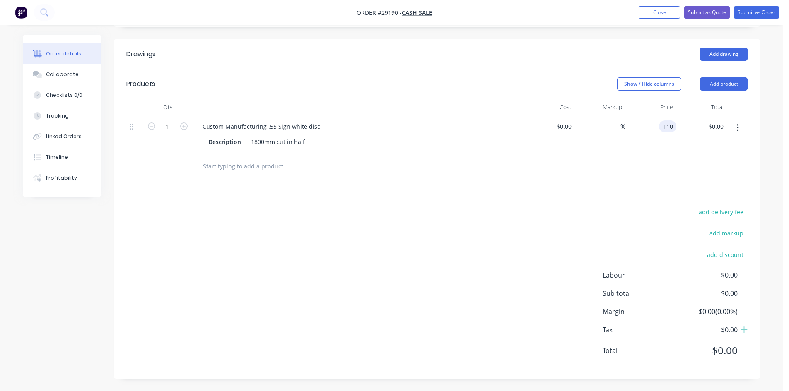
type input "$110.00"
click at [664, 185] on div "Drawings Add drawing Products Show / Hide columns Add product Qty Cost Markup P…" at bounding box center [437, 208] width 646 height 339
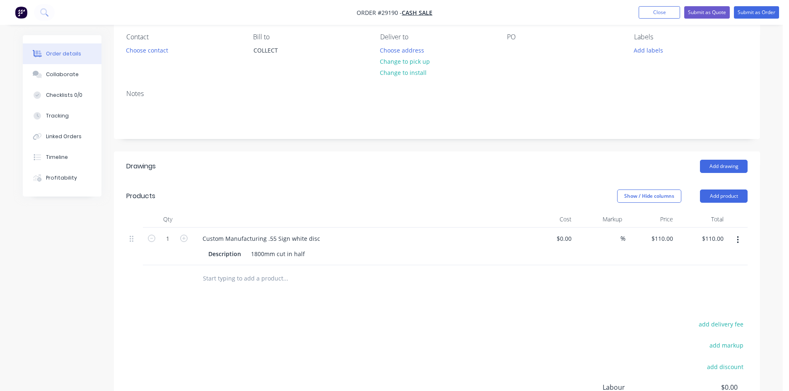
scroll to position [59, 0]
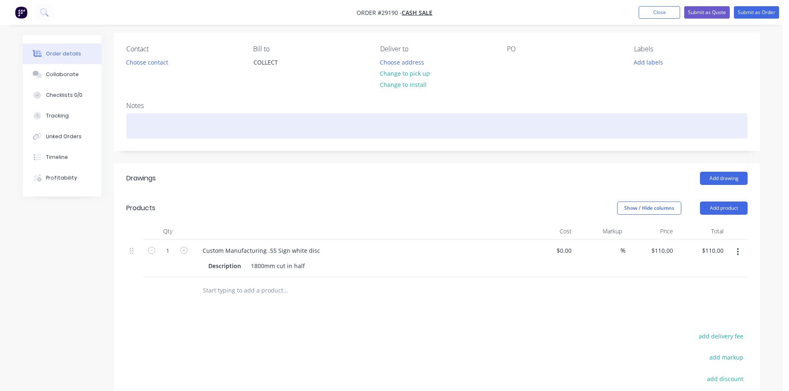
click at [164, 125] on div at bounding box center [436, 125] width 621 height 25
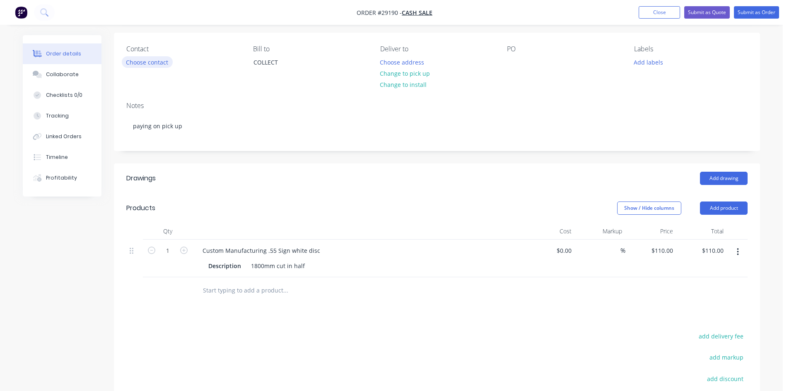
click at [151, 58] on button "Choose contact" at bounding box center [147, 61] width 51 height 11
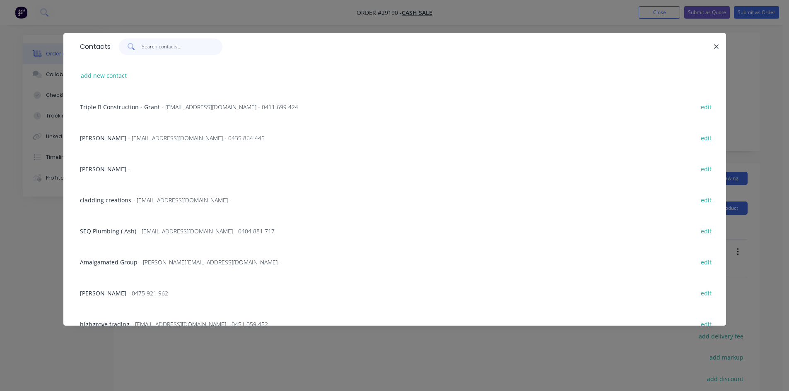
click at [164, 46] on input "text" at bounding box center [182, 47] width 81 height 17
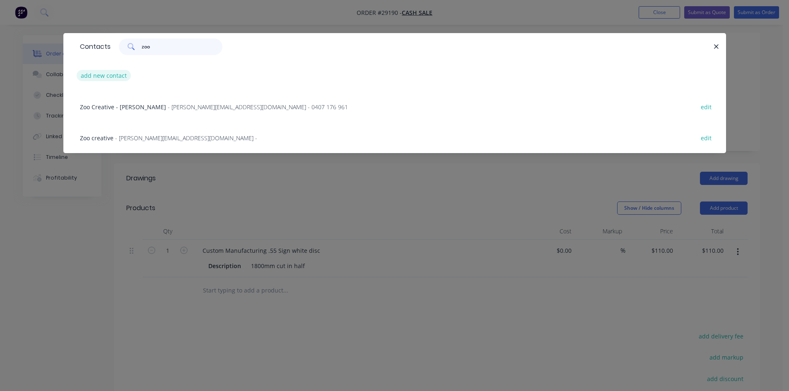
type input "zoo"
click at [106, 75] on button "add new contact" at bounding box center [104, 75] width 55 height 11
select select "AU"
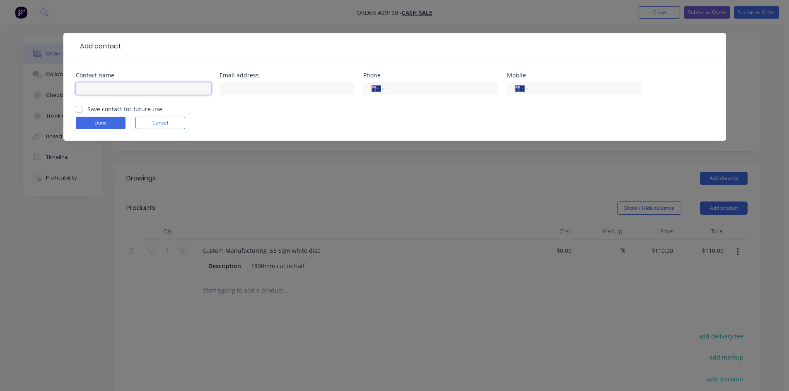
click at [95, 87] on input "text" at bounding box center [143, 88] width 135 height 12
type input "Zoo Creative - [PERSON_NAME]"
click at [270, 88] on input "text" at bounding box center [286, 88] width 135 height 12
type input "z"
type input "r"
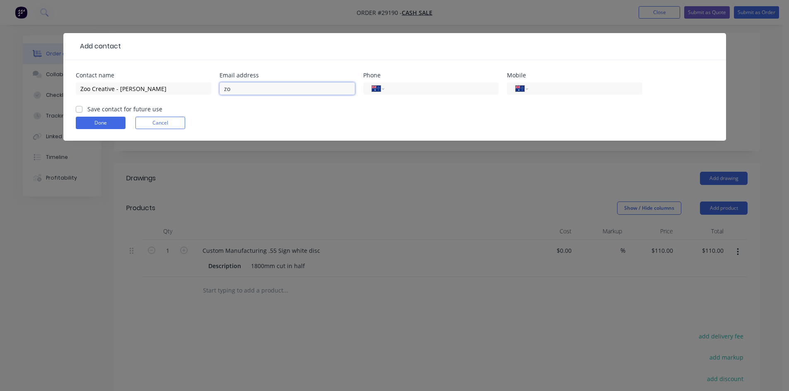
type input "z"
click at [173, 127] on button "Cancel" at bounding box center [160, 123] width 50 height 12
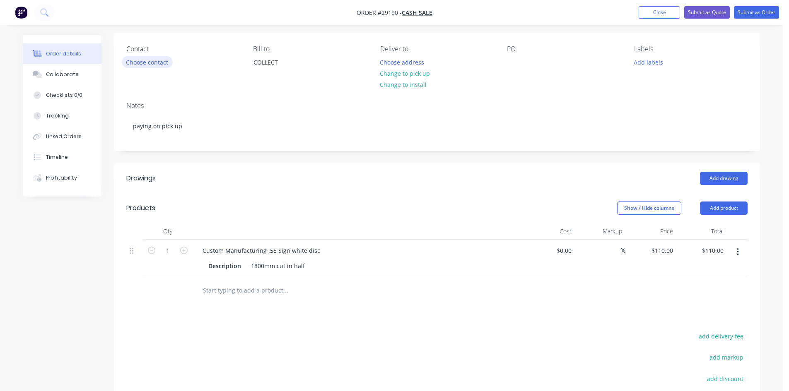
click at [152, 64] on button "Choose contact" at bounding box center [147, 61] width 51 height 11
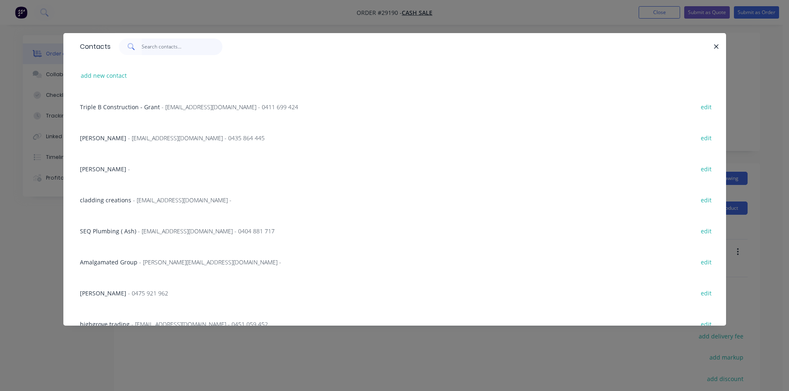
click at [159, 48] on input "text" at bounding box center [182, 47] width 81 height 17
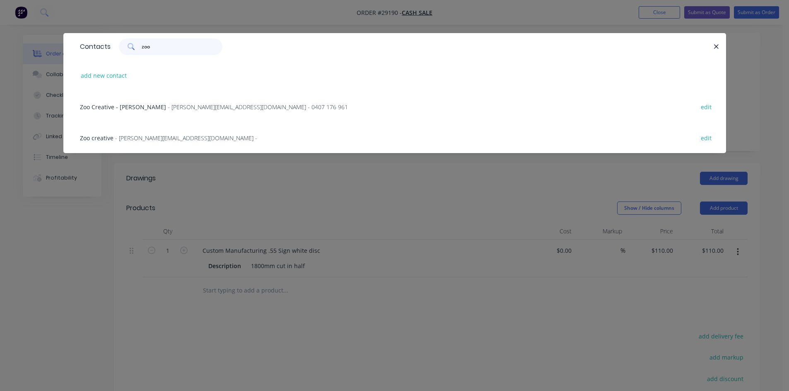
type input "zoo"
click at [204, 108] on span "- [PERSON_NAME][EMAIL_ADDRESS][DOMAIN_NAME] - 0407 176 961" at bounding box center [258, 107] width 180 height 8
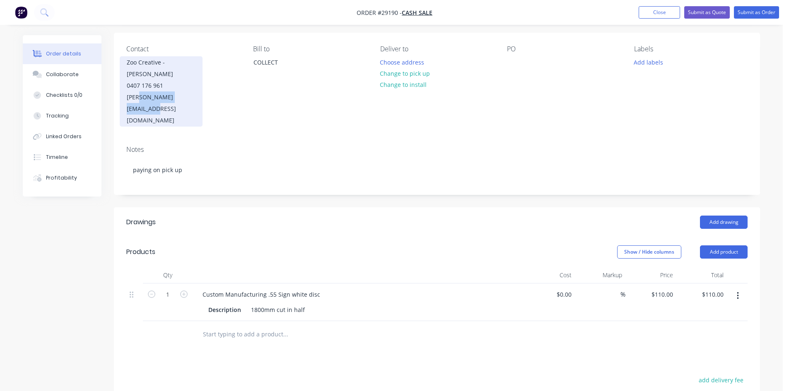
drag, startPoint x: 198, startPoint y: 85, endPoint x: 141, endPoint y: 89, distance: 57.2
click at [141, 89] on div "Zoo Creative - [PERSON_NAME] 0407 176 961 [PERSON_NAME][EMAIL_ADDRESS][DOMAIN_N…" at bounding box center [161, 91] width 83 height 70
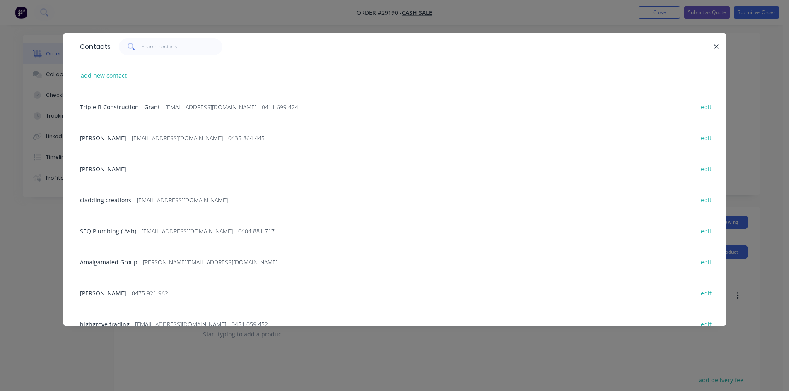
copy div "@[DOMAIN_NAME]"
click at [112, 74] on button "add new contact" at bounding box center [104, 75] width 55 height 11
select select "AU"
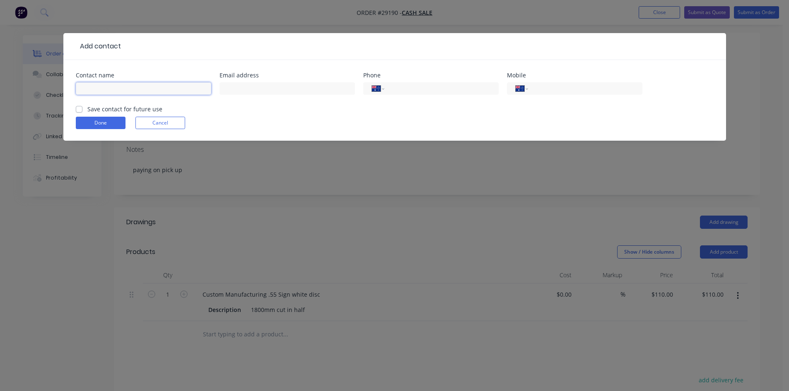
click at [115, 91] on input "text" at bounding box center [143, 88] width 135 height 12
type input "Zoo Creative - [PERSON_NAME]"
click at [255, 87] on input "text" at bounding box center [286, 88] width 135 height 12
paste input "@[DOMAIN_NAME]"
click at [224, 88] on input "@[DOMAIN_NAME]" at bounding box center [286, 88] width 135 height 12
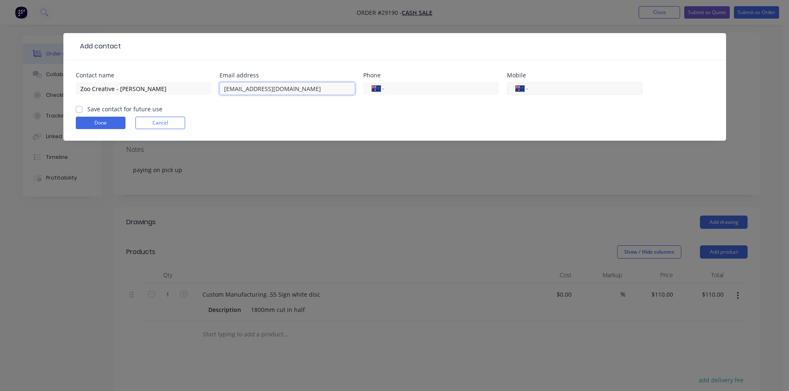
type input "[EMAIL_ADDRESS][DOMAIN_NAME]"
click at [560, 89] on input "tel" at bounding box center [583, 89] width 99 height 10
type input "0411 481 306"
click at [87, 110] on label "Save contact for future use" at bounding box center [124, 109] width 75 height 9
click at [77, 110] on input "Save contact for future use" at bounding box center [79, 109] width 7 height 8
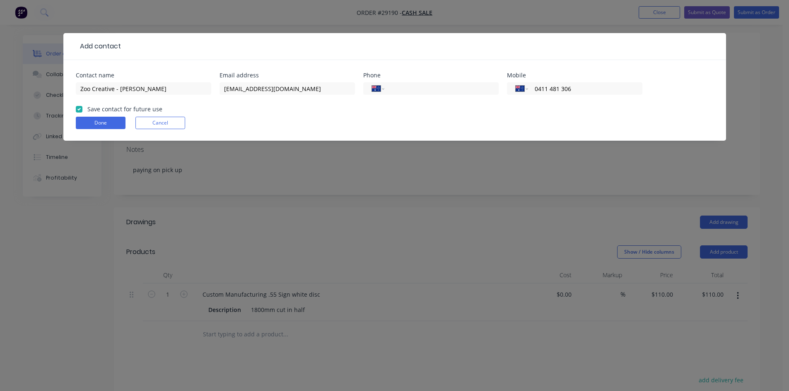
checkbox input "true"
click at [100, 123] on button "Done" at bounding box center [101, 123] width 50 height 12
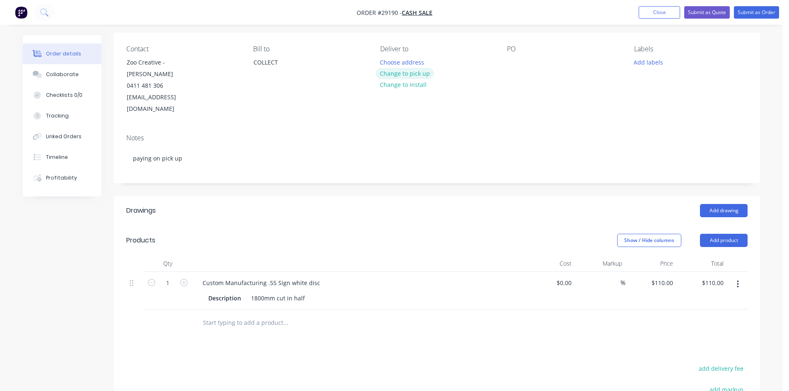
click at [421, 72] on button "Change to pick up" at bounding box center [404, 73] width 59 height 11
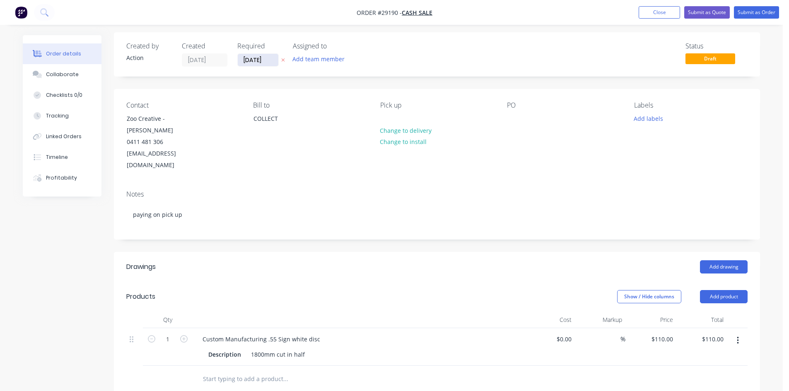
scroll to position [0, 0]
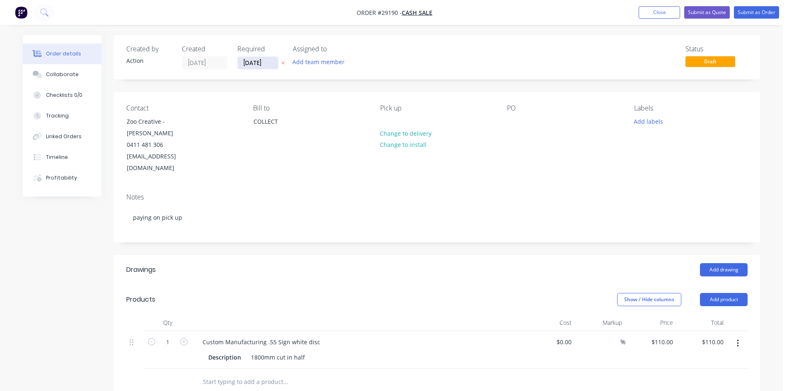
click at [260, 65] on input "[DATE]" at bounding box center [258, 63] width 41 height 12
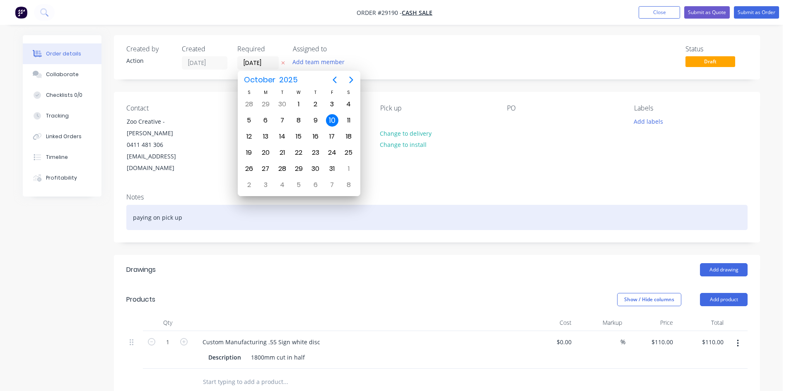
click at [478, 205] on div "paying on pick up" at bounding box center [436, 217] width 621 height 25
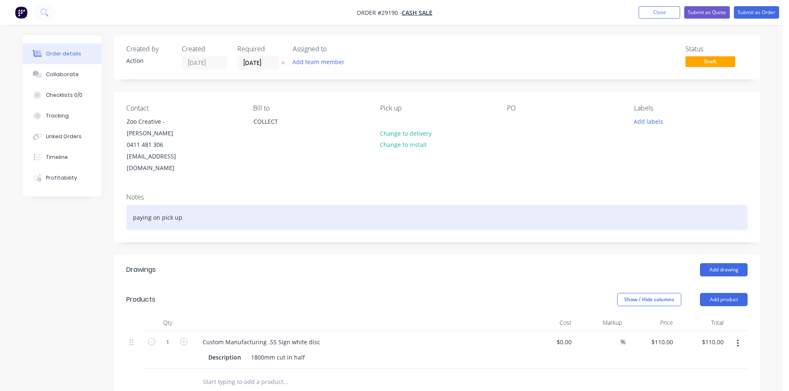
click at [309, 205] on div "paying on pick up" at bounding box center [436, 217] width 621 height 25
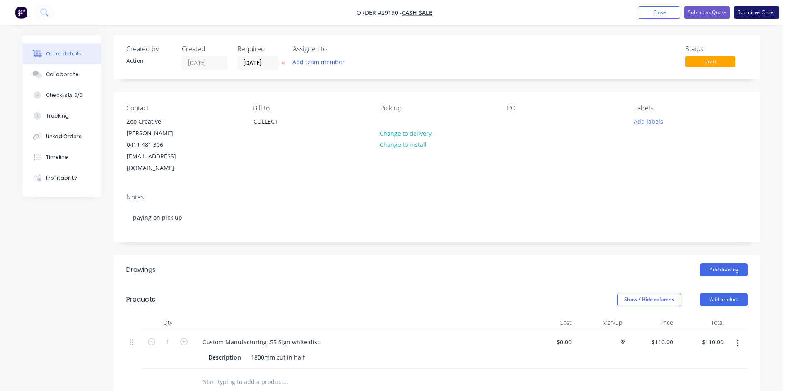
click at [761, 11] on button "Submit as Order" at bounding box center [756, 12] width 45 height 12
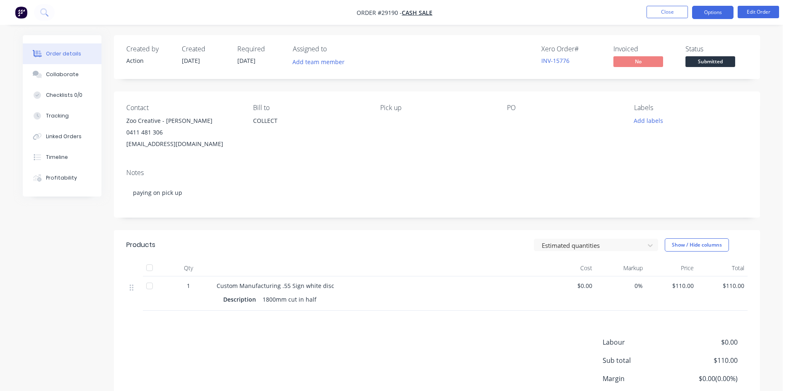
click at [720, 10] on button "Options" at bounding box center [712, 12] width 41 height 13
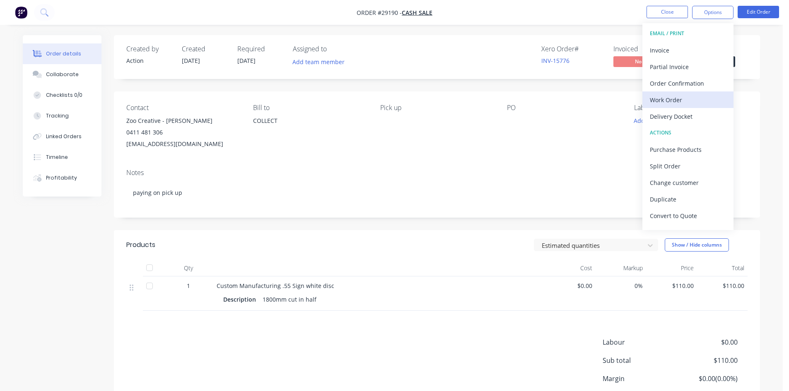
click at [668, 101] on div "Work Order" at bounding box center [688, 100] width 76 height 12
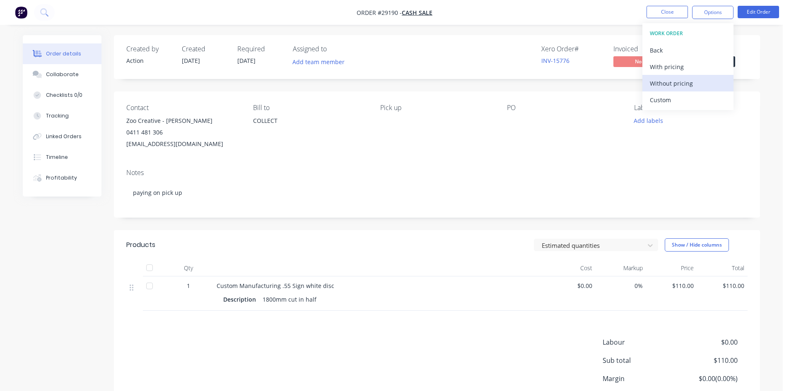
click at [670, 90] on button "Without pricing" at bounding box center [687, 83] width 91 height 17
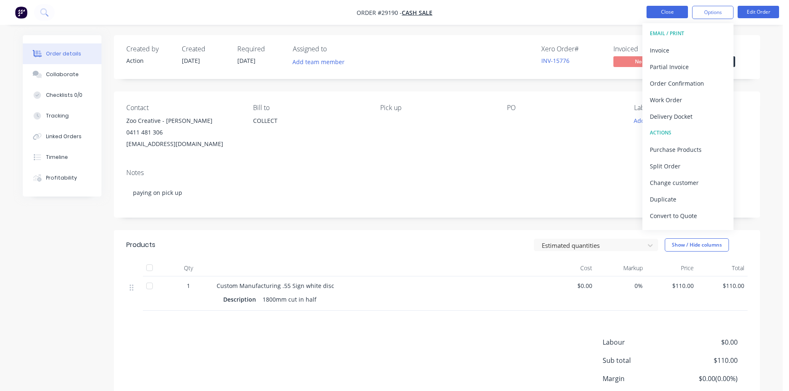
click at [659, 15] on button "Close" at bounding box center [666, 12] width 41 height 12
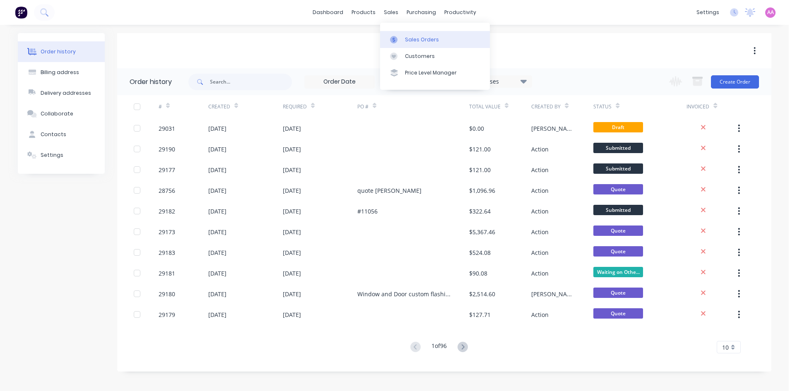
click at [413, 44] on link "Sales Orders" at bounding box center [435, 39] width 110 height 17
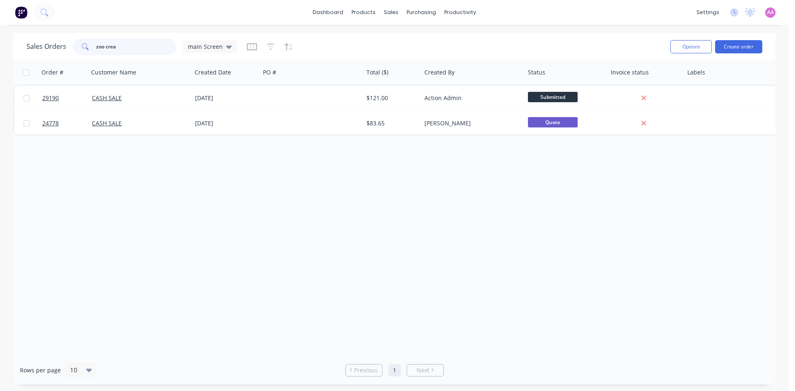
drag, startPoint x: 136, startPoint y: 43, endPoint x: 17, endPoint y: 50, distance: 118.6
click at [18, 50] on div "Sales Orders zoo crea main Screen Options Create order" at bounding box center [394, 46] width 762 height 27
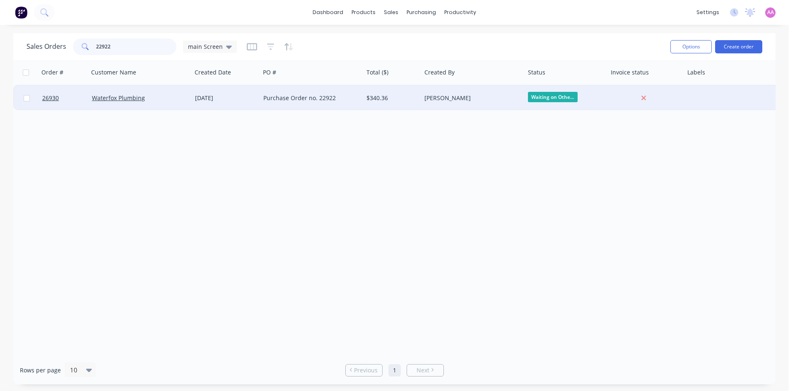
type input "22922"
click at [347, 99] on div "Purchase Order no. 22922" at bounding box center [309, 98] width 92 height 8
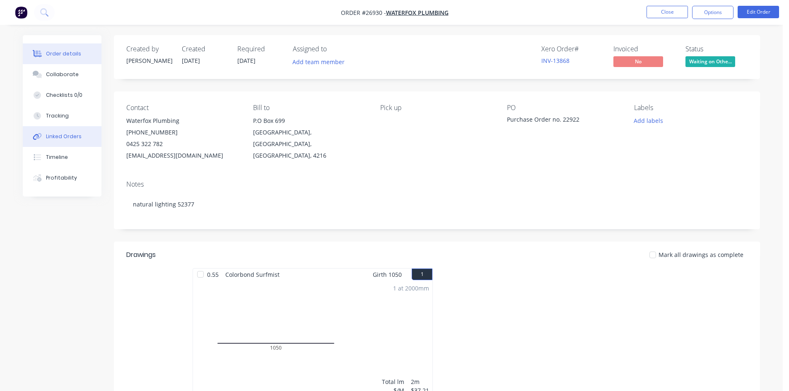
click at [61, 140] on div "Linked Orders" at bounding box center [64, 136] width 36 height 7
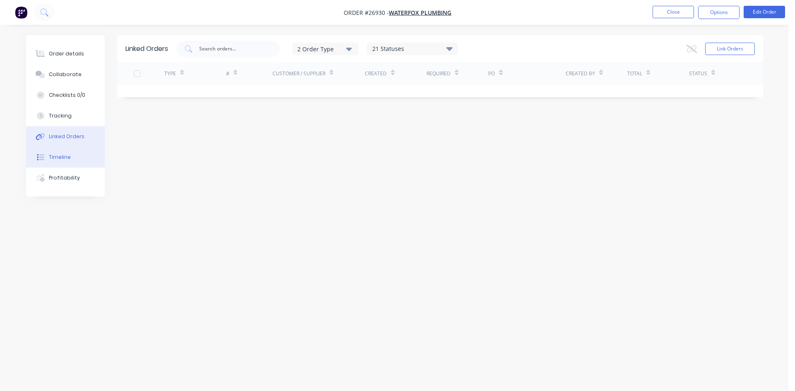
click at [52, 166] on button "Timeline" at bounding box center [65, 157] width 79 height 21
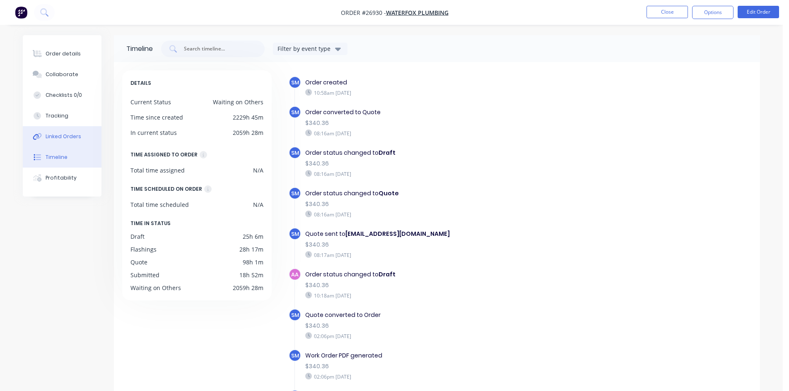
click at [55, 140] on div "Linked Orders" at bounding box center [64, 136] width 36 height 7
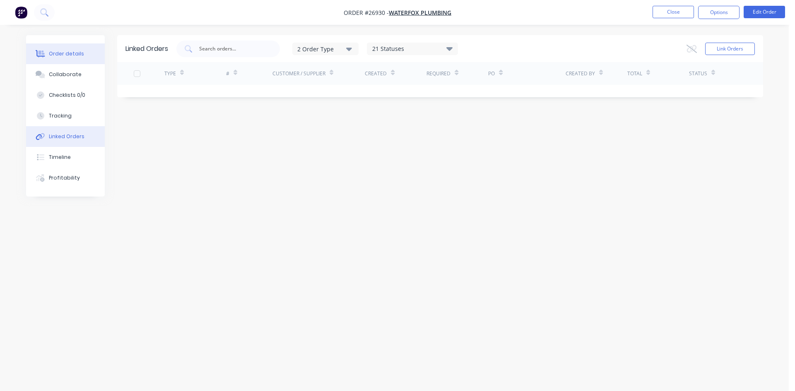
click at [64, 54] on div "Order details" at bounding box center [66, 53] width 35 height 7
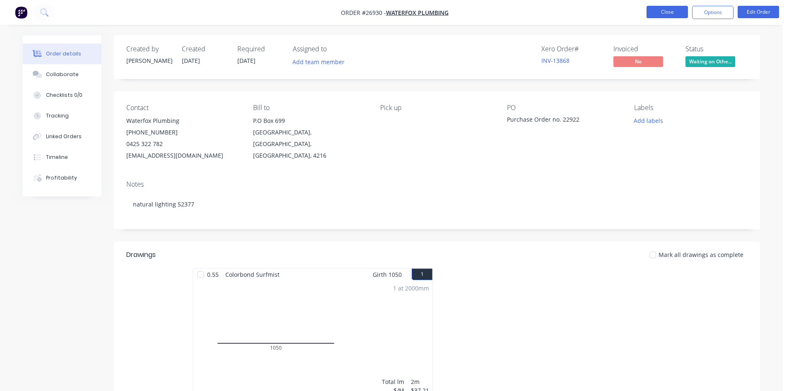
click at [673, 15] on button "Close" at bounding box center [666, 12] width 41 height 12
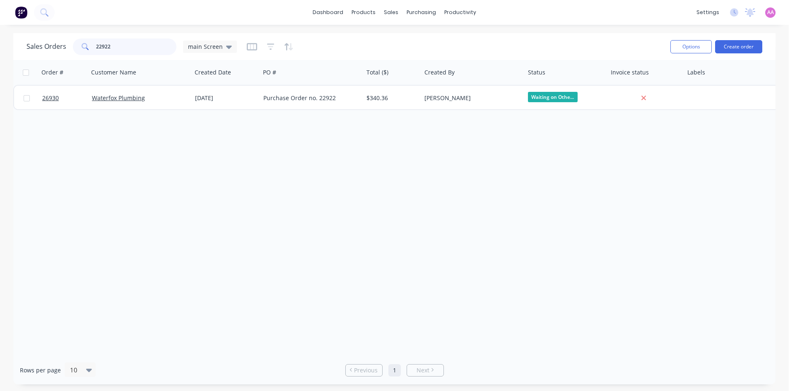
drag, startPoint x: 106, startPoint y: 49, endPoint x: 14, endPoint y: 39, distance: 92.9
click at [14, 39] on div "Sales Orders 22922 main Screen Options Create order" at bounding box center [394, 46] width 762 height 27
drag, startPoint x: 125, startPoint y: 48, endPoint x: 17, endPoint y: 48, distance: 108.1
click at [17, 48] on div "Sales Orders 22922 main Screen Options Create order" at bounding box center [394, 46] width 762 height 27
click at [127, 46] on input "airsmart" at bounding box center [136, 47] width 81 height 17
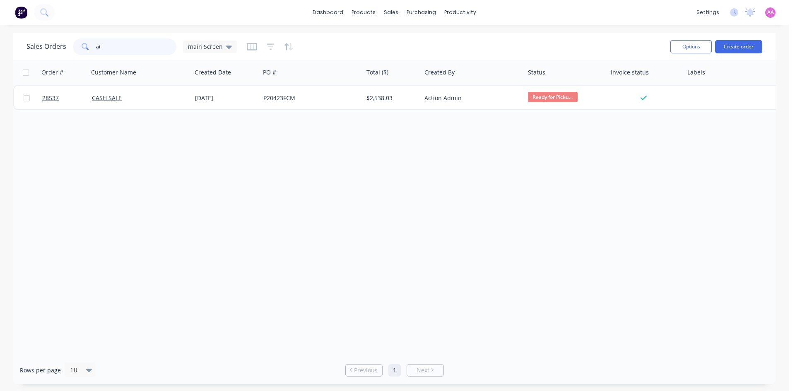
type input "a"
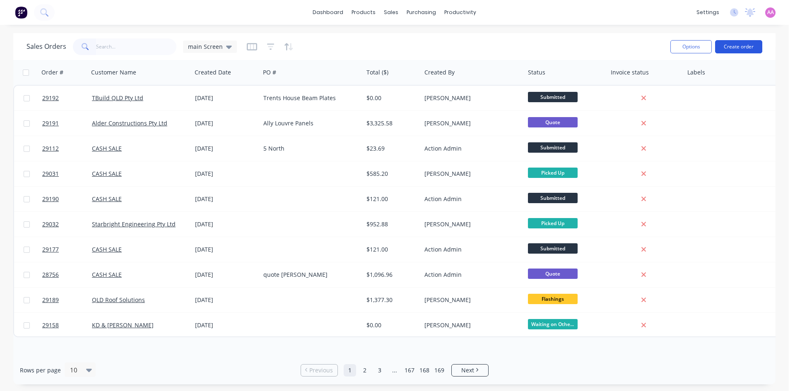
click at [737, 50] on button "Create order" at bounding box center [738, 46] width 47 height 13
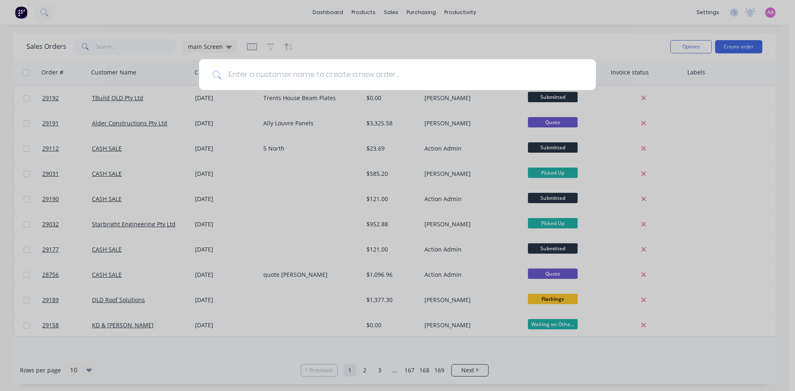
click at [268, 77] on input at bounding box center [401, 74] width 361 height 31
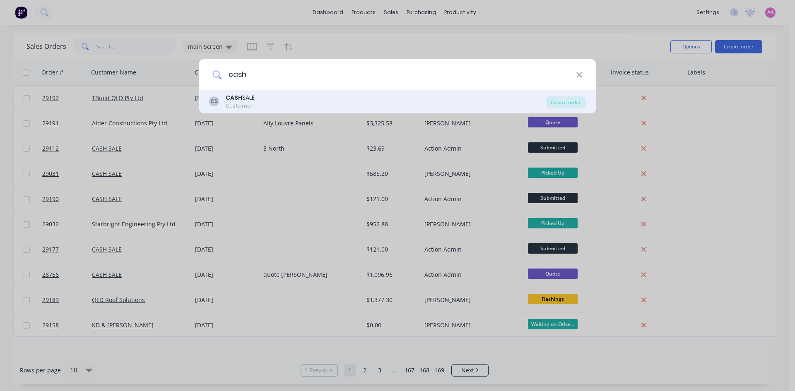
type input "cash"
click at [255, 103] on div "Customer" at bounding box center [240, 105] width 29 height 7
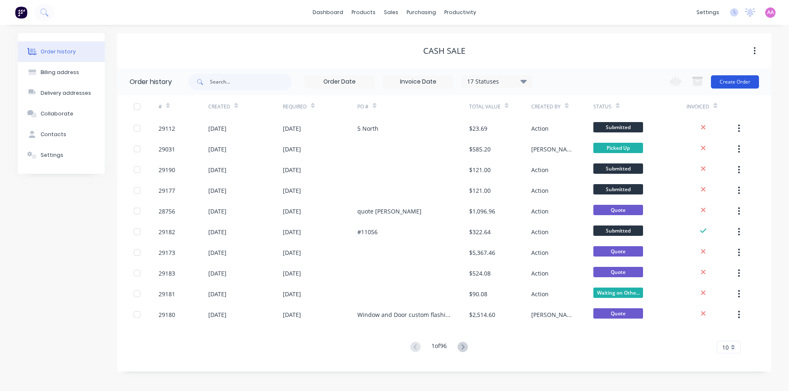
click at [737, 78] on button "Create Order" at bounding box center [735, 81] width 48 height 13
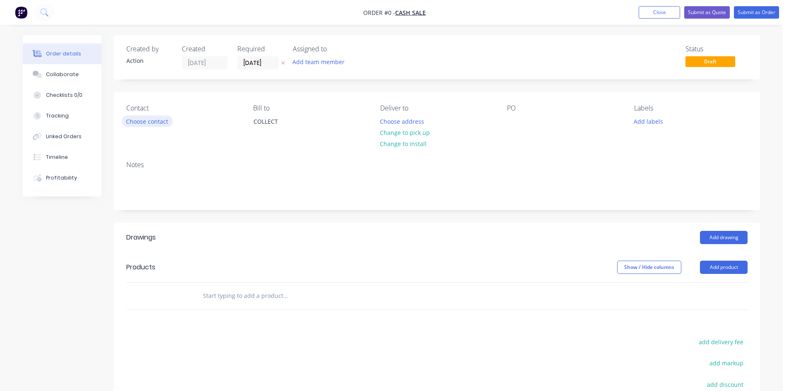
click at [152, 121] on button "Choose contact" at bounding box center [147, 121] width 51 height 11
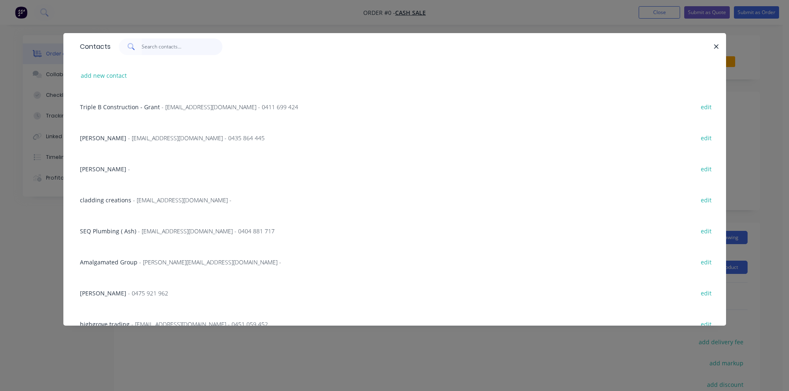
click at [169, 39] on input "text" at bounding box center [182, 47] width 81 height 17
type input "n"
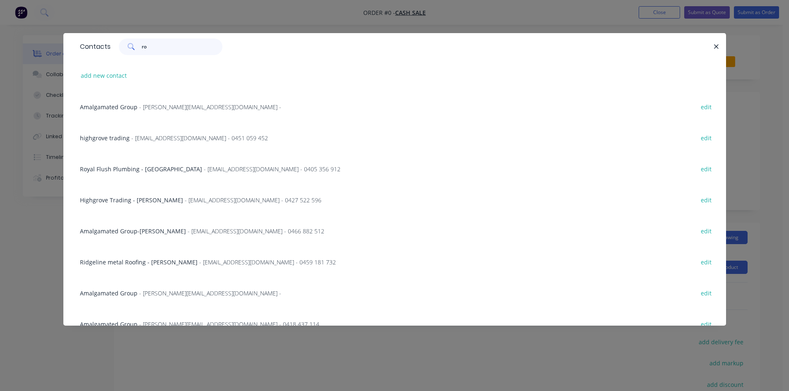
type input "r"
type input "n"
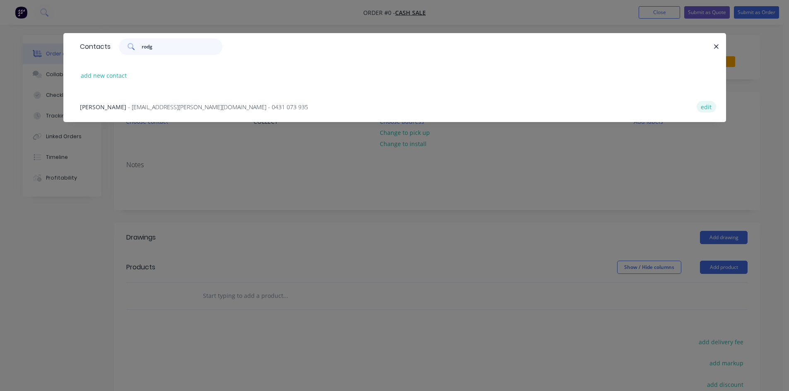
type input "rodg"
click at [705, 106] on button "edit" at bounding box center [705, 106] width 19 height 11
select select "AU"
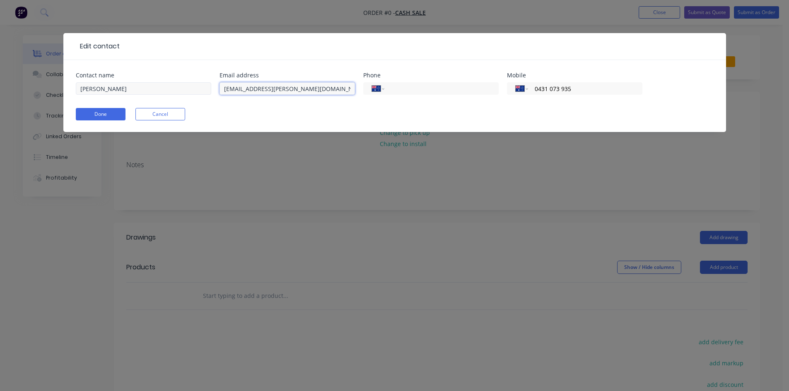
drag, startPoint x: 313, startPoint y: 91, endPoint x: 167, endPoint y: 94, distance: 145.8
click at [167, 94] on div "Contact name Nic [PERSON_NAME] Email address [EMAIL_ADDRESS][PERSON_NAME][DOMAI…" at bounding box center [395, 88] width 638 height 32
paste input "[EMAIL_ADDRESS]"
type input "[EMAIL_ADDRESS][DOMAIN_NAME]"
click at [104, 116] on button "Done" at bounding box center [101, 114] width 50 height 12
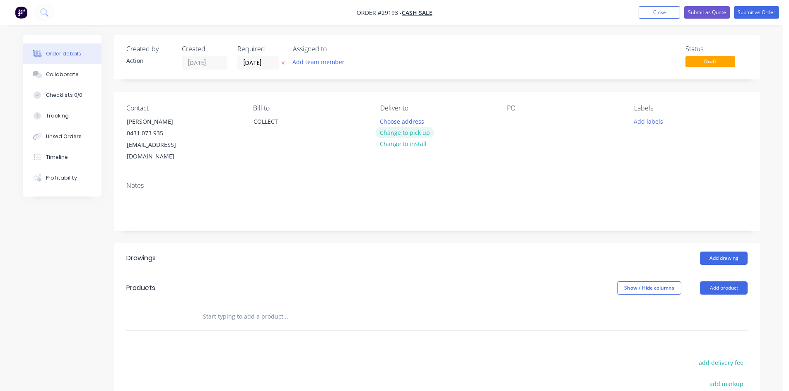
click at [398, 138] on button "Change to pick up" at bounding box center [404, 132] width 59 height 11
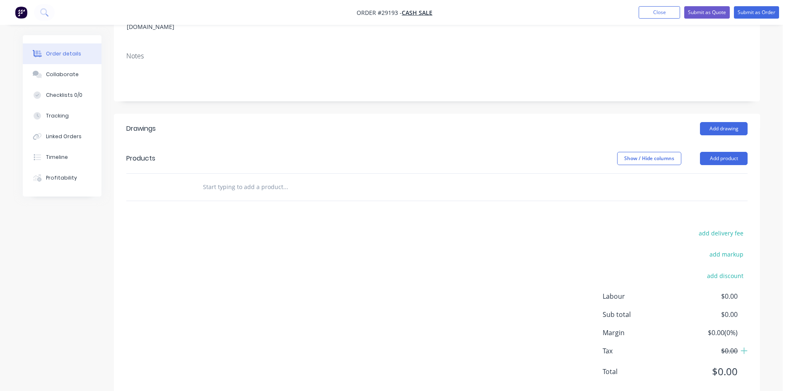
scroll to position [139, 0]
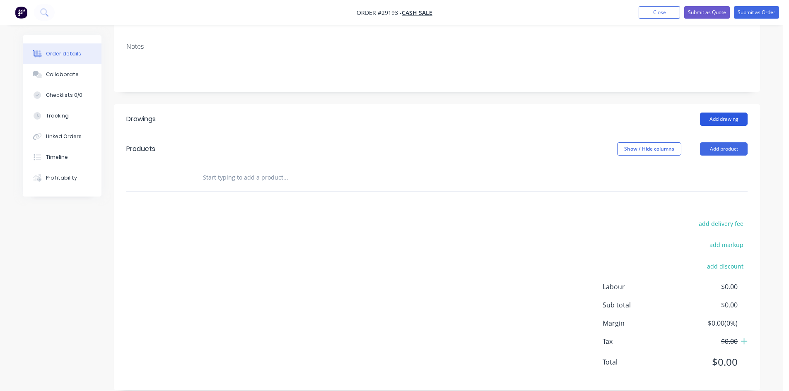
click at [725, 113] on button "Add drawing" at bounding box center [724, 119] width 48 height 13
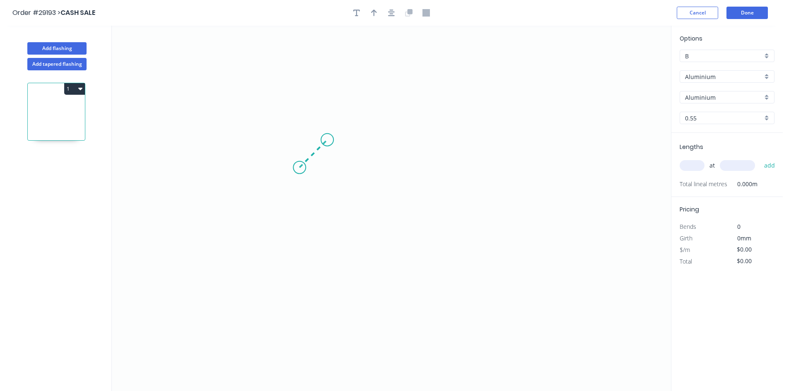
drag, startPoint x: 299, startPoint y: 168, endPoint x: 327, endPoint y: 140, distance: 39.2
click at [327, 140] on icon "0" at bounding box center [391, 209] width 559 height 366
click at [465, 144] on icon "0 ?" at bounding box center [391, 209] width 559 height 366
click at [488, 169] on icon "0 ? ?" at bounding box center [391, 209] width 559 height 366
click at [303, 168] on circle at bounding box center [302, 168] width 12 height 12
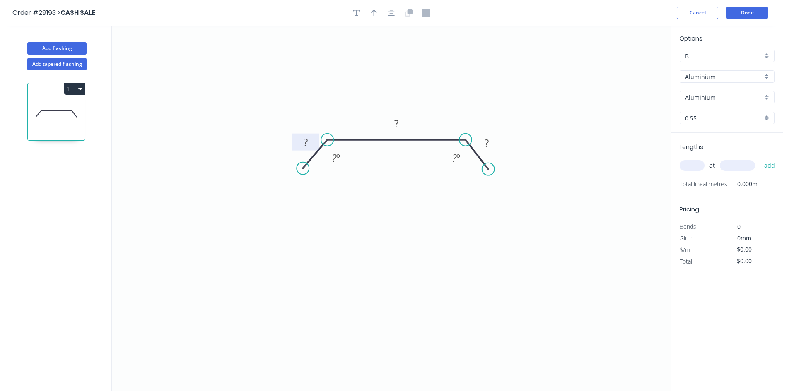
click at [314, 144] on rect at bounding box center [305, 142] width 27 height 17
click at [304, 143] on tspan "?" at bounding box center [305, 142] width 4 height 14
click at [373, 17] on button "button" at bounding box center [374, 13] width 12 height 12
type input "$1.00"
drag, startPoint x: 628, startPoint y: 65, endPoint x: 451, endPoint y: 115, distance: 184.2
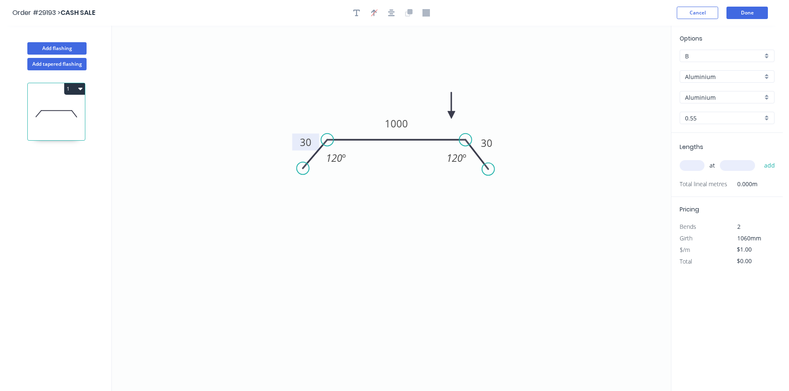
click at [451, 115] on icon at bounding box center [451, 105] width 7 height 26
click at [714, 80] on input "Aluminium" at bounding box center [723, 76] width 77 height 9
drag, startPoint x: 703, startPoint y: 105, endPoint x: 711, endPoint y: 96, distance: 12.6
click at [703, 105] on div "Colorbond" at bounding box center [727, 107] width 94 height 14
type input "Colorbond"
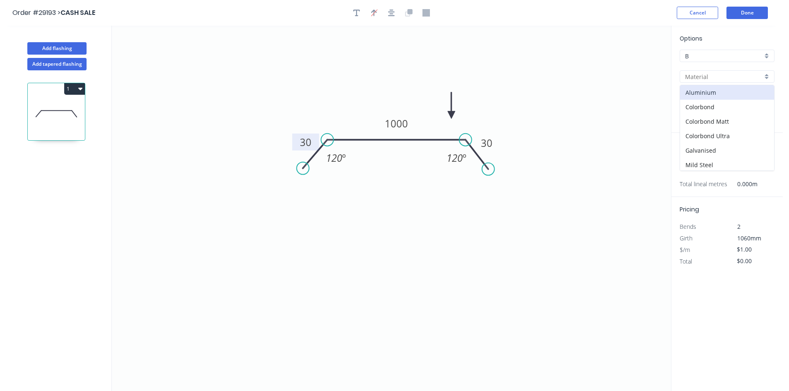
type input "Basalt"
type input "$38.70"
click at [710, 93] on div "Basalt" at bounding box center [726, 97] width 95 height 12
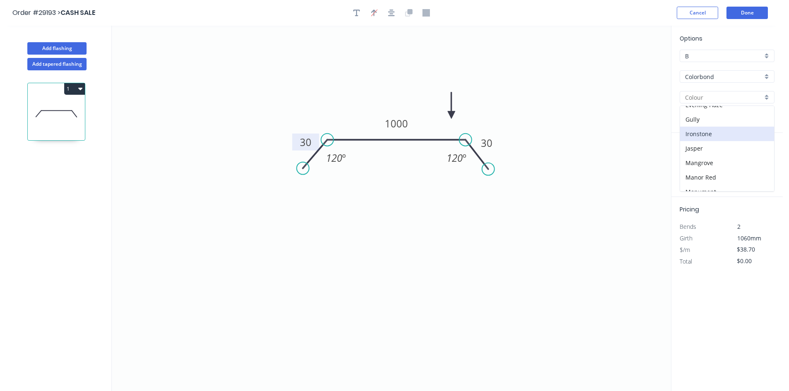
scroll to position [166, 0]
click at [705, 145] on div "Monument" at bounding box center [727, 150] width 94 height 14
type input "Monument"
click at [688, 164] on input "text" at bounding box center [691, 165] width 25 height 11
type input "1"
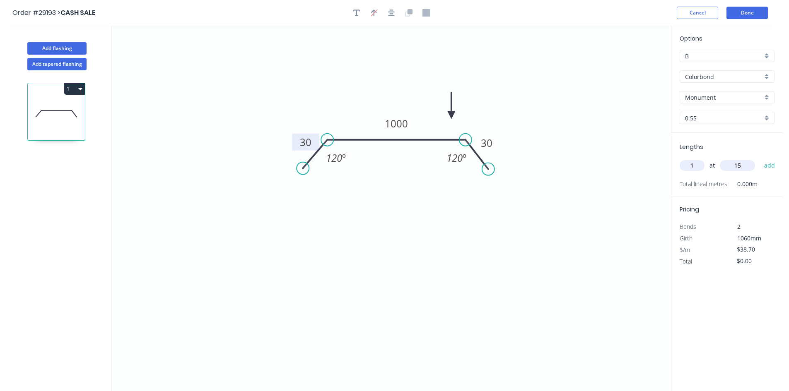
type input "1"
type input "850"
click at [760, 159] on button "add" at bounding box center [769, 166] width 19 height 14
type input "$38.70"
click at [72, 47] on button "Add flashing" at bounding box center [56, 48] width 59 height 12
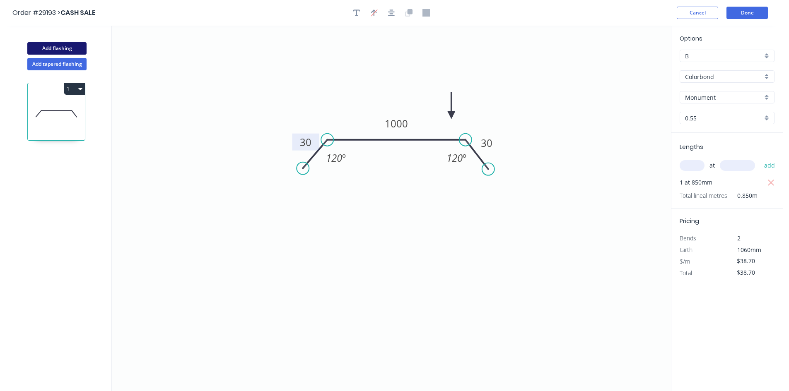
type input "$0.00"
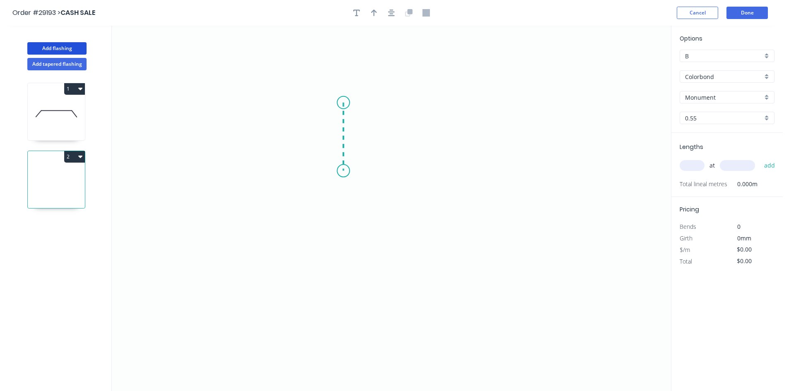
drag, startPoint x: 343, startPoint y: 103, endPoint x: 347, endPoint y: 171, distance: 68.4
click at [347, 171] on icon "0" at bounding box center [391, 209] width 559 height 366
click at [433, 176] on icon "0 ?" at bounding box center [391, 209] width 559 height 366
click at [439, 198] on icon "0 ? ?" at bounding box center [391, 209] width 559 height 366
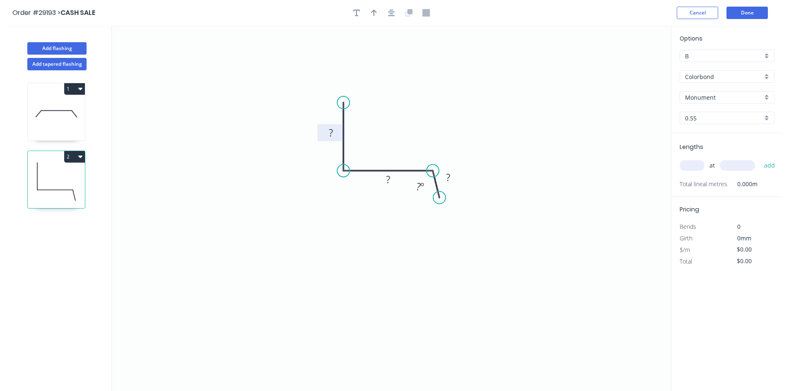
click at [334, 137] on rect at bounding box center [331, 134] width 17 height 12
click at [372, 18] on button "button" at bounding box center [374, 13] width 12 height 12
type input "$15.13"
drag, startPoint x: 628, startPoint y: 64, endPoint x: 390, endPoint y: 130, distance: 247.3
click at [390, 130] on icon at bounding box center [389, 120] width 7 height 26
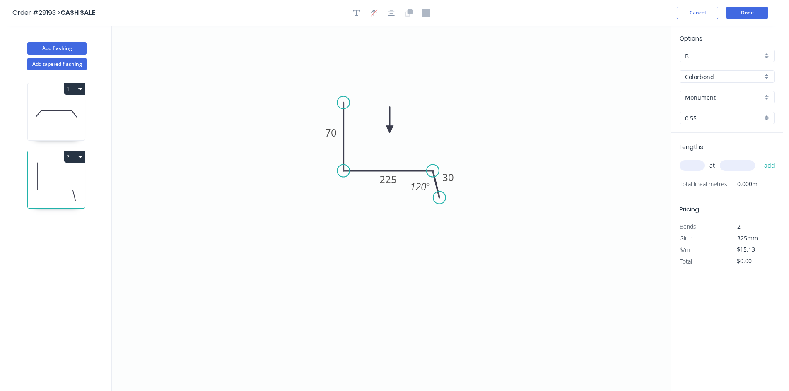
click at [390, 130] on icon at bounding box center [389, 120] width 7 height 26
click at [693, 166] on input "text" at bounding box center [691, 165] width 25 height 11
type input "1"
type input "1500"
click at [760, 159] on button "add" at bounding box center [769, 166] width 19 height 14
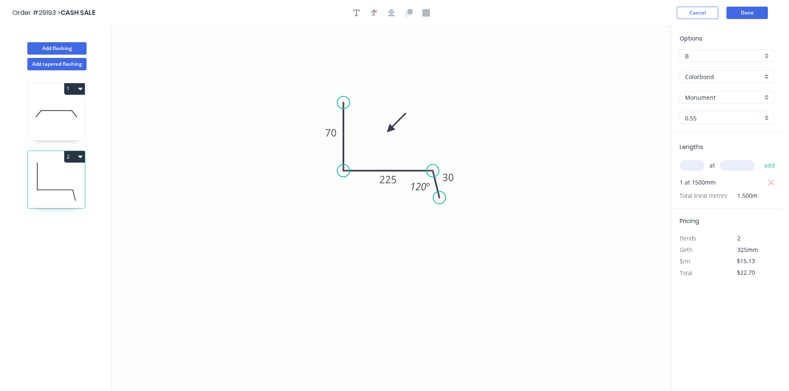
click at [75, 158] on button "2" at bounding box center [74, 157] width 21 height 12
click at [40, 178] on div "Duplicate" at bounding box center [46, 177] width 64 height 12
type input "$0.00"
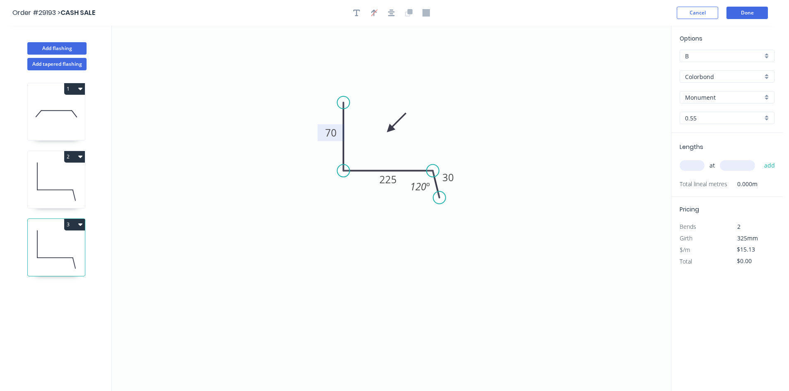
click at [325, 134] on rect at bounding box center [331, 134] width 17 height 12
type input "$12.91"
click at [691, 166] on input "text" at bounding box center [691, 165] width 25 height 11
type input "1"
type input "1500"
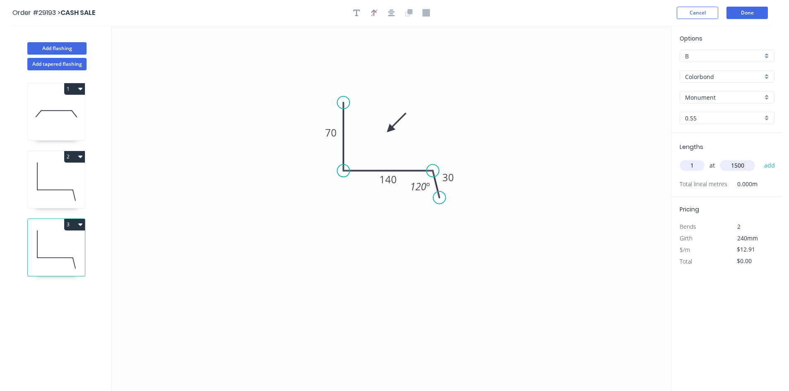
click at [760, 159] on button "add" at bounding box center [769, 166] width 19 height 14
type input "$19.37"
click at [65, 46] on button "Add flashing" at bounding box center [56, 48] width 59 height 12
type input "$0.00"
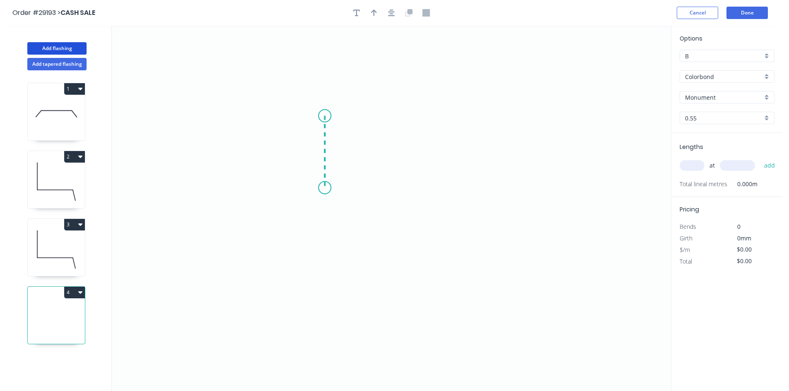
drag, startPoint x: 325, startPoint y: 116, endPoint x: 325, endPoint y: 188, distance: 72.0
click at [325, 188] on icon "0" at bounding box center [391, 209] width 559 height 366
click at [378, 183] on icon "0 ?" at bounding box center [391, 209] width 559 height 366
drag, startPoint x: 378, startPoint y: 183, endPoint x: 402, endPoint y: 190, distance: 24.6
click at [402, 190] on circle at bounding box center [402, 188] width 12 height 12
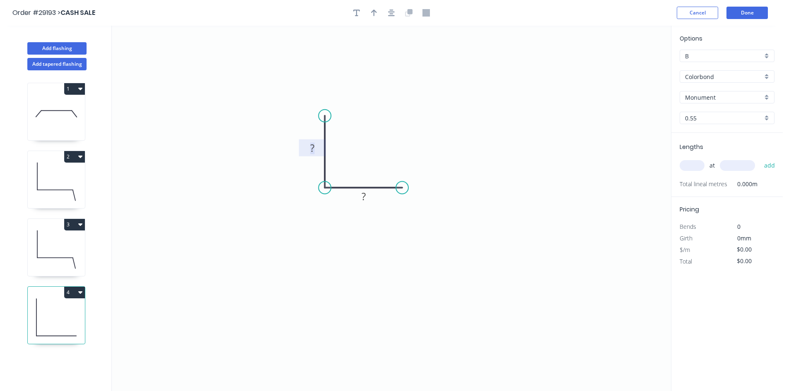
click at [315, 151] on rect at bounding box center [312, 149] width 17 height 12
click at [693, 163] on input "text" at bounding box center [691, 165] width 25 height 11
type input "$10.61"
type input "1"
type input "1000"
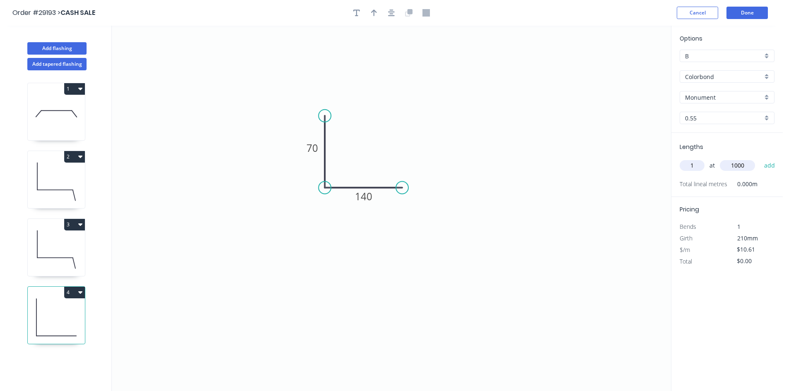
click at [760, 159] on button "add" at bounding box center [769, 166] width 19 height 14
type input "$10.61"
click at [77, 153] on button "2" at bounding box center [74, 157] width 21 height 12
click at [49, 173] on div "Duplicate" at bounding box center [46, 177] width 64 height 12
type input "$15.13"
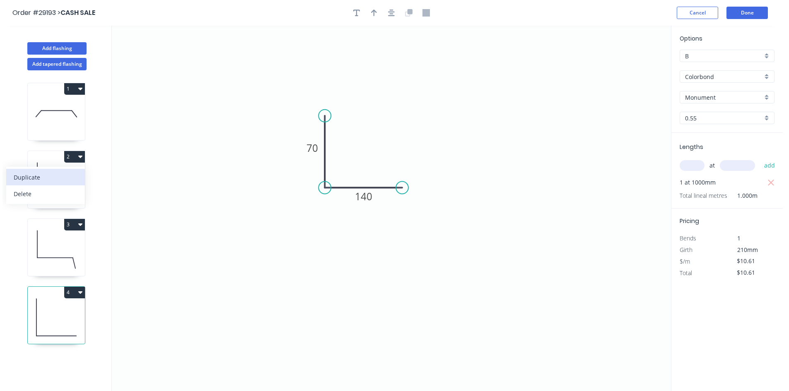
type input "$0.00"
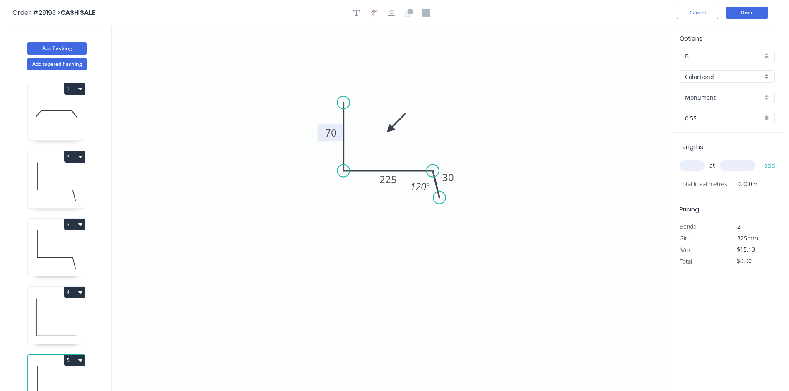
click at [329, 135] on tspan "70" at bounding box center [331, 133] width 12 height 14
type input "$12.91"
click at [690, 165] on input "text" at bounding box center [691, 165] width 25 height 11
type input "1"
type input "1000"
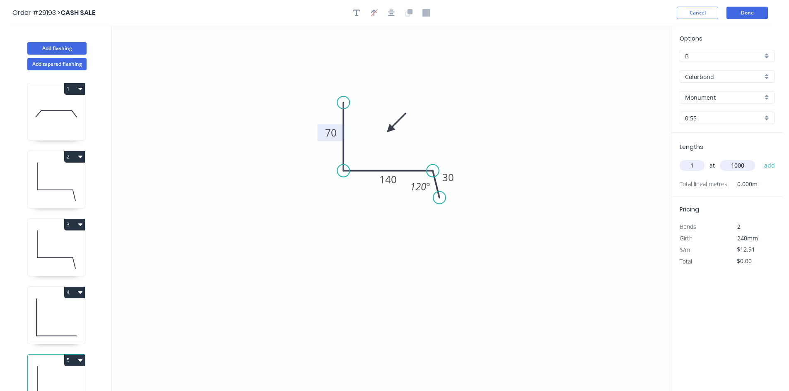
click at [760, 159] on button "add" at bounding box center [769, 166] width 19 height 14
type input "$12.91"
click at [758, 16] on button "Done" at bounding box center [746, 13] width 41 height 12
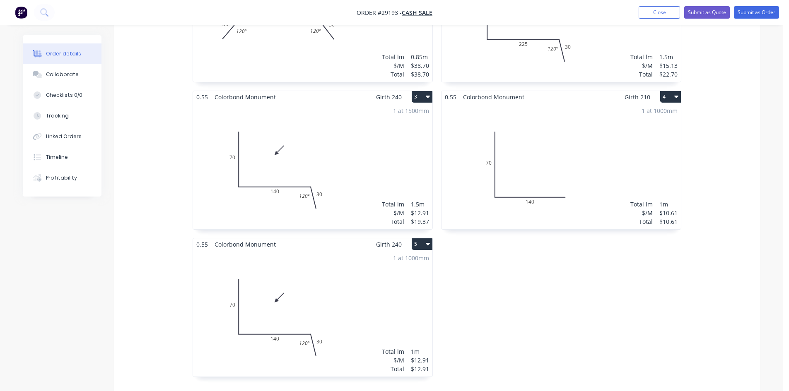
scroll to position [331, 0]
click at [566, 132] on div "1 at 1000mm Total lm $/M Total 1m $10.61 $10.61" at bounding box center [560, 165] width 239 height 126
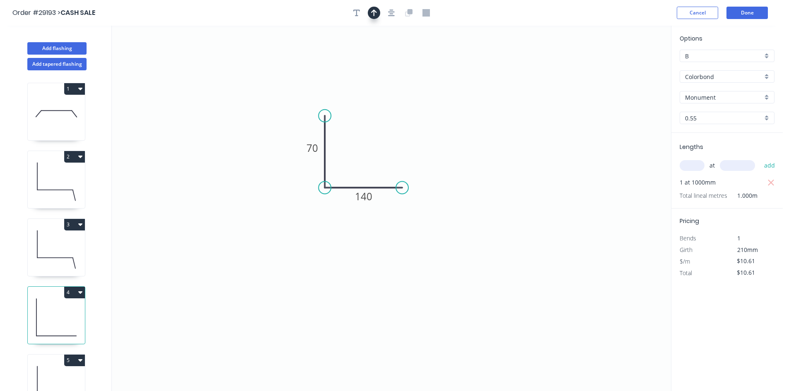
click at [373, 12] on icon "button" at bounding box center [374, 13] width 6 height 7
drag, startPoint x: 628, startPoint y: 65, endPoint x: 368, endPoint y: 151, distance: 274.4
click at [368, 151] on icon at bounding box center [367, 141] width 7 height 26
click at [747, 11] on button "Done" at bounding box center [746, 13] width 41 height 12
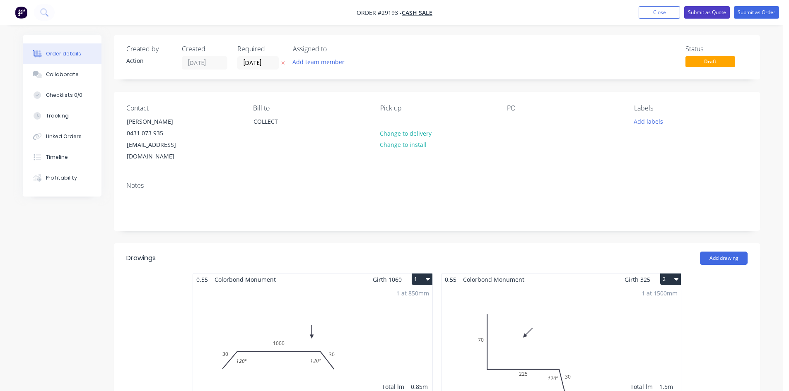
click at [700, 12] on button "Submit as Quote" at bounding box center [707, 12] width 46 height 12
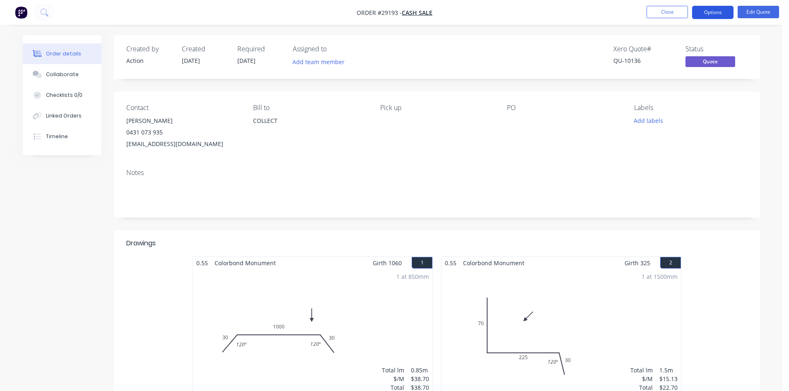
drag, startPoint x: 698, startPoint y: 12, endPoint x: 694, endPoint y: 17, distance: 7.1
click at [698, 12] on button "Options" at bounding box center [712, 12] width 41 height 13
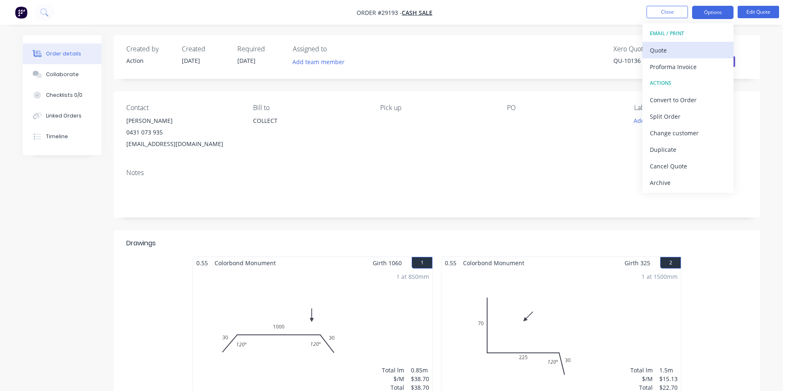
click at [666, 49] on div "Quote" at bounding box center [688, 50] width 76 height 12
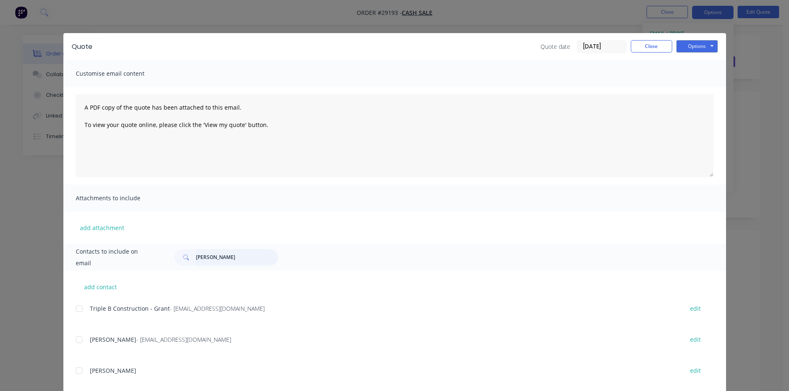
click at [214, 258] on input "[PERSON_NAME]" at bounding box center [237, 257] width 82 height 17
type input "t"
drag, startPoint x: 78, startPoint y: 372, endPoint x: 104, endPoint y: 361, distance: 28.2
click at [79, 372] on div at bounding box center [79, 371] width 17 height 17
type input "[PERSON_NAME]"
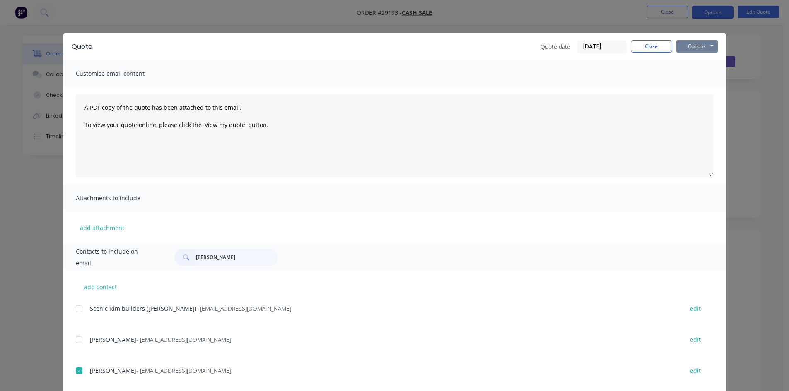
click at [690, 44] on button "Options" at bounding box center [696, 46] width 41 height 12
click at [693, 85] on button "Email" at bounding box center [702, 89] width 53 height 14
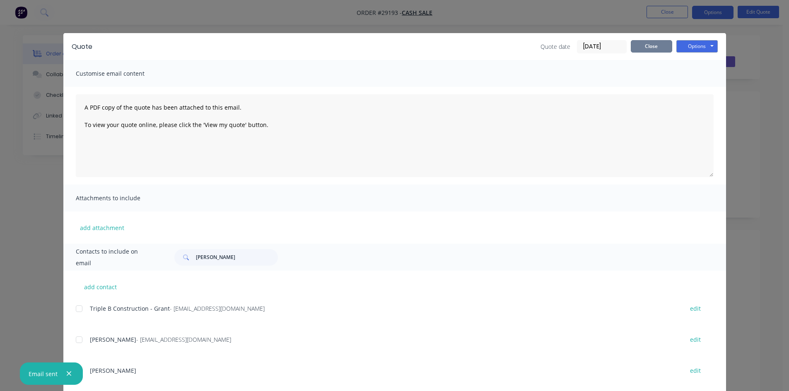
click at [657, 44] on button "Close" at bounding box center [651, 46] width 41 height 12
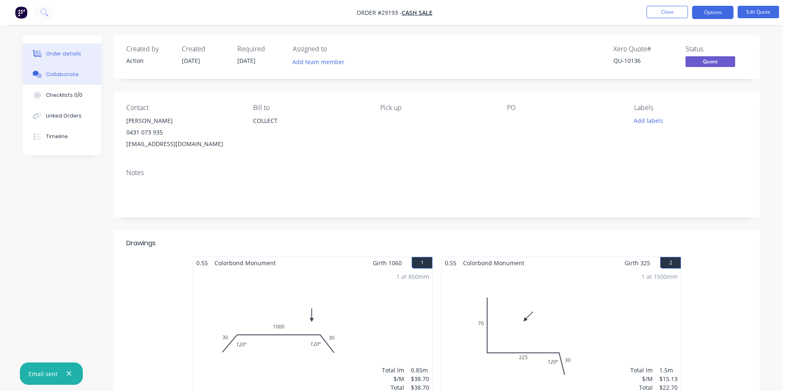
click at [79, 77] on button "Collaborate" at bounding box center [62, 74] width 79 height 21
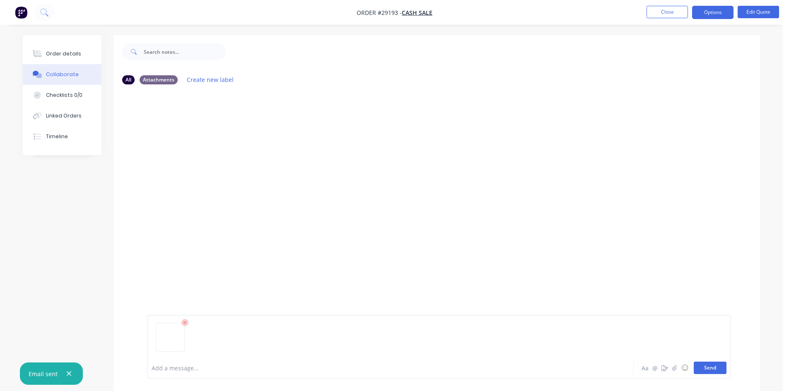
click at [712, 370] on button "Send" at bounding box center [709, 368] width 33 height 12
click at [75, 46] on button "Order details" at bounding box center [62, 53] width 79 height 21
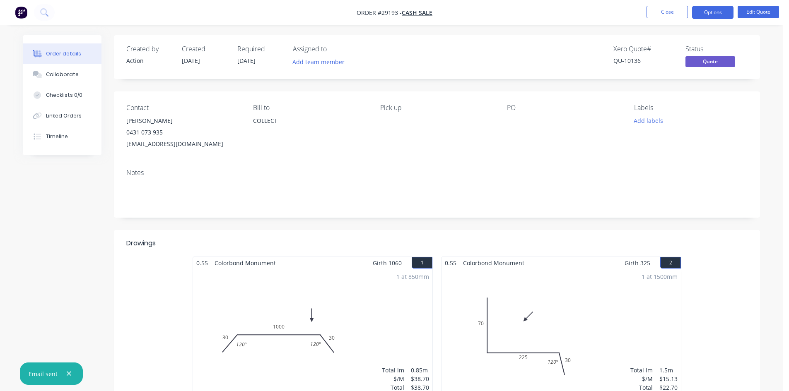
click at [23, 43] on button "Order details" at bounding box center [62, 53] width 79 height 21
click at [529, 136] on div "PO" at bounding box center [563, 127] width 113 height 46
click at [309, 155] on div "Contact [PERSON_NAME] [PHONE_NUMBER] [EMAIL_ADDRESS][DOMAIN_NAME] Bill to COLLE…" at bounding box center [437, 126] width 646 height 71
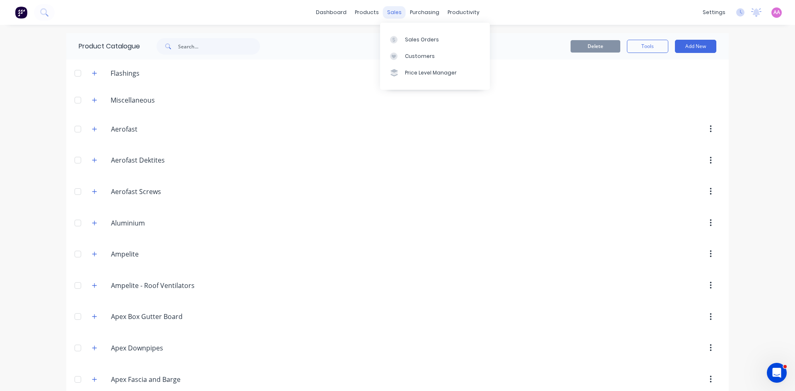
click at [401, 10] on div "sales" at bounding box center [394, 12] width 23 height 12
click at [409, 43] on div "Sales Orders" at bounding box center [422, 39] width 34 height 7
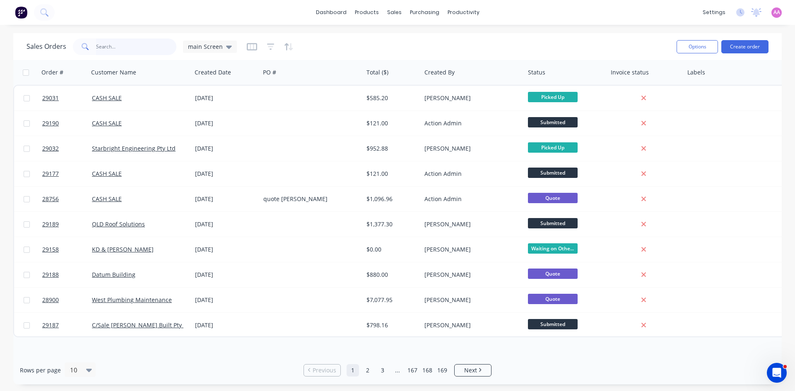
click at [111, 48] on input "text" at bounding box center [136, 47] width 81 height 17
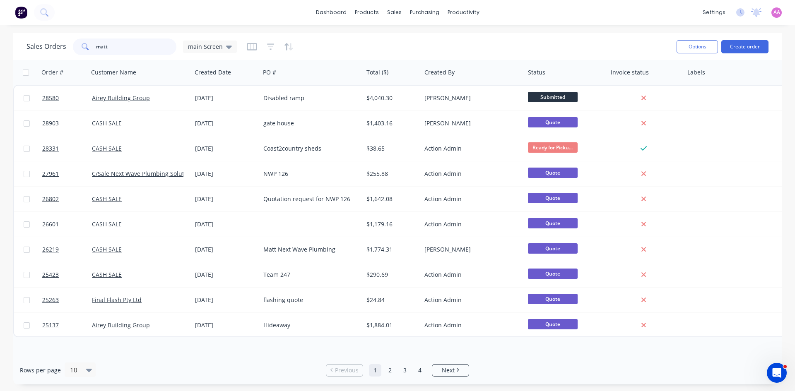
drag, startPoint x: 113, startPoint y: 48, endPoint x: 55, endPoint y: 49, distance: 58.8
click at [55, 48] on div "Sales Orders matt main Screen" at bounding box center [131, 47] width 210 height 17
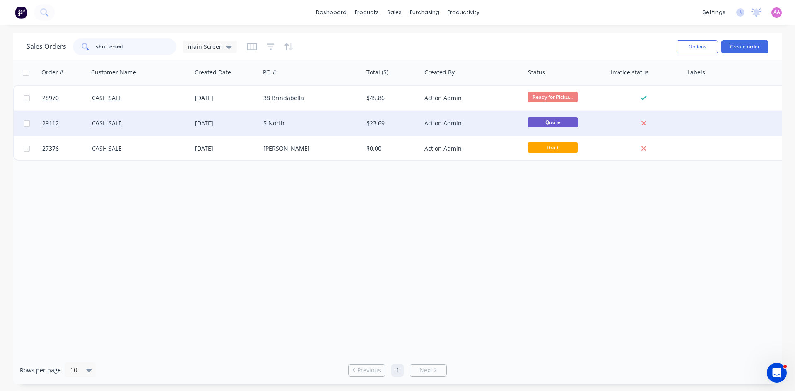
type input "shuttersmi"
click at [296, 125] on div "5 North" at bounding box center [309, 123] width 92 height 8
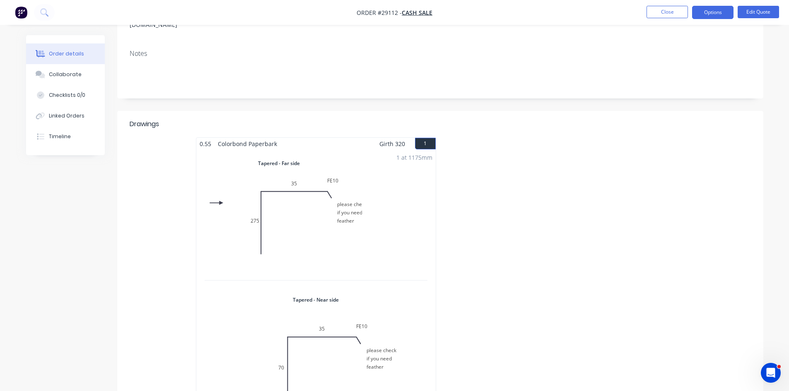
scroll to position [166, 0]
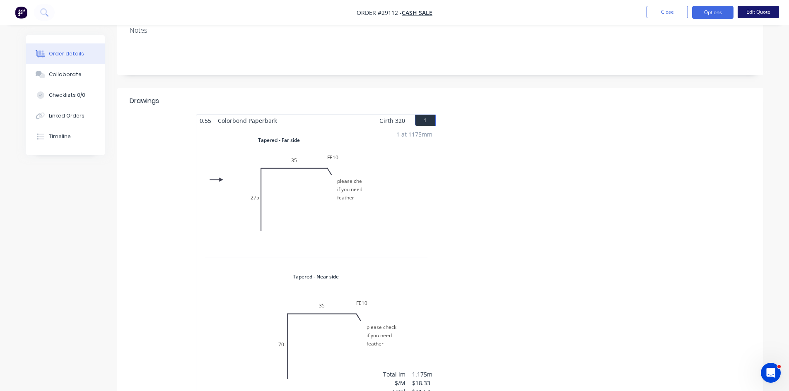
click at [761, 14] on button "Edit Quote" at bounding box center [757, 12] width 41 height 12
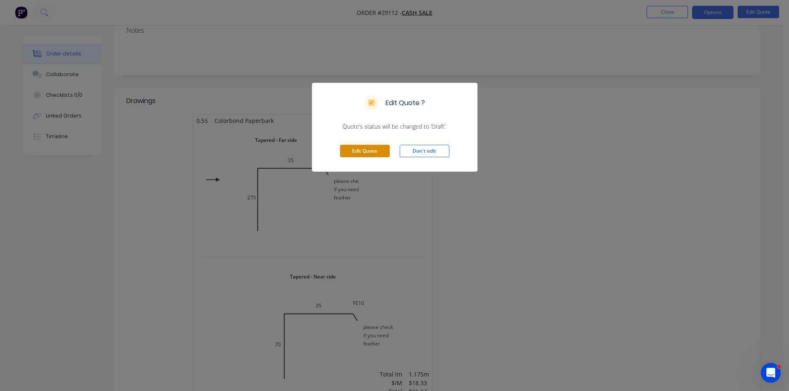
click at [352, 151] on button "Edit Quote" at bounding box center [365, 151] width 50 height 12
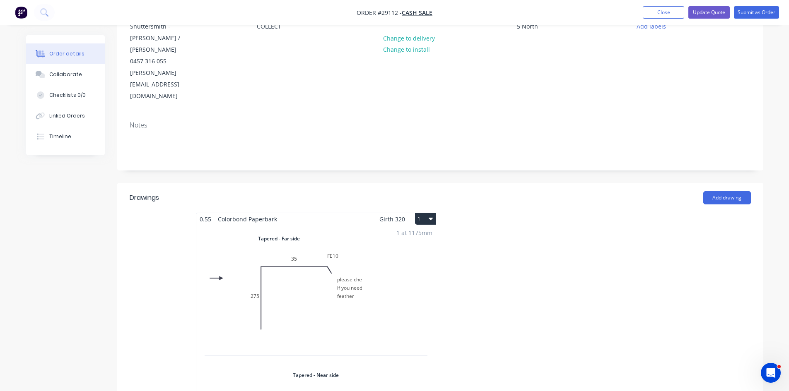
scroll to position [124, 0]
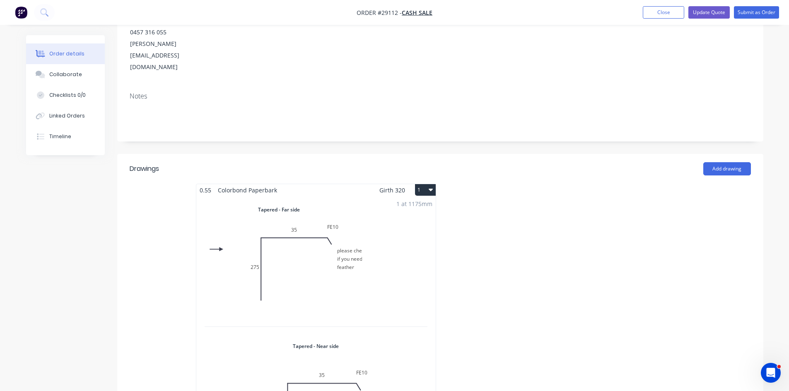
click at [375, 248] on div "1 at 1175mm Total lm $/M Total 1.175m $18.33 $21.54" at bounding box center [315, 332] width 239 height 273
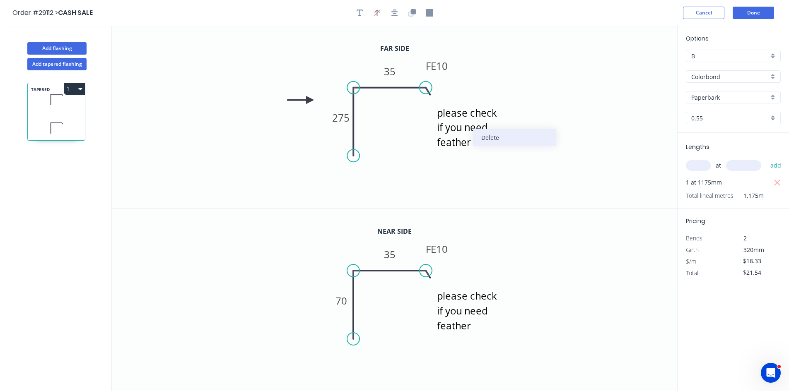
click at [491, 142] on div "Delete" at bounding box center [514, 137] width 83 height 17
click at [484, 144] on div "Delete" at bounding box center [509, 141] width 83 height 17
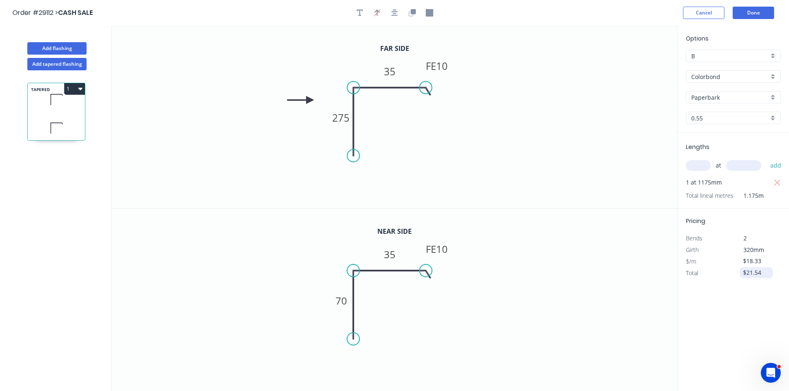
click at [769, 272] on input "$21.54" at bounding box center [757, 273] width 28 height 12
click at [614, 282] on icon "70 FE 10 35" at bounding box center [394, 300] width 565 height 183
click at [552, 170] on icon "275 FE 10 35" at bounding box center [394, 117] width 565 height 183
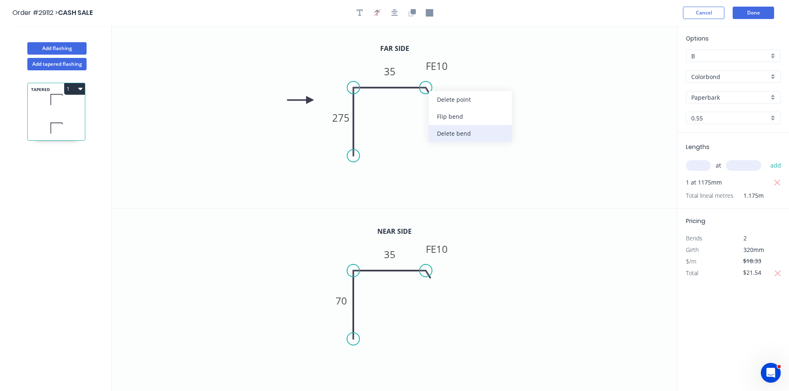
click at [453, 135] on div "Delete bend" at bounding box center [469, 133] width 83 height 17
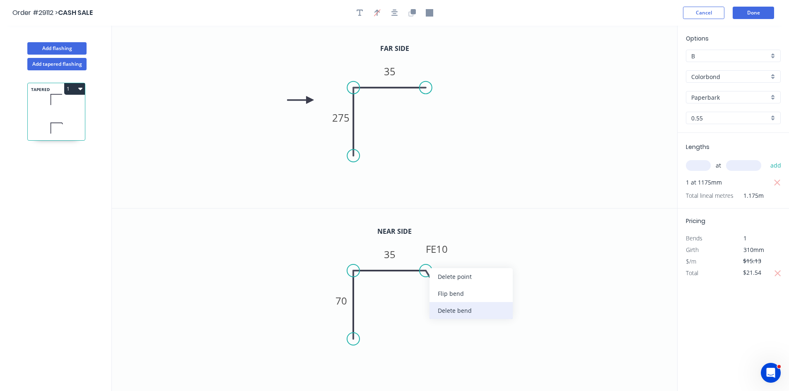
click at [453, 312] on div "Delete bend" at bounding box center [470, 310] width 83 height 17
type input "$18.33"
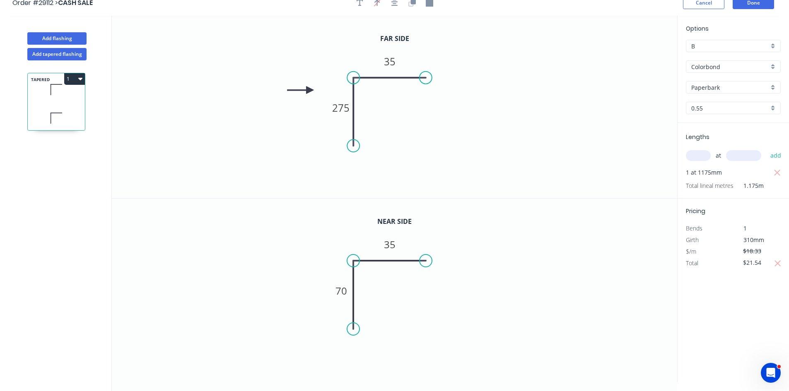
scroll to position [15, 0]
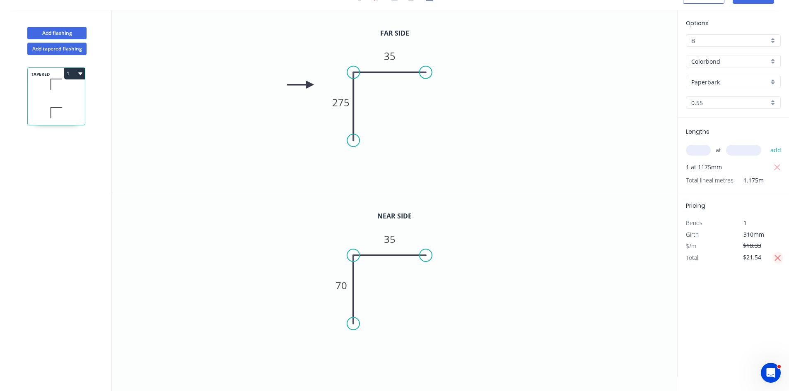
click at [780, 257] on icon "button" at bounding box center [777, 258] width 7 height 10
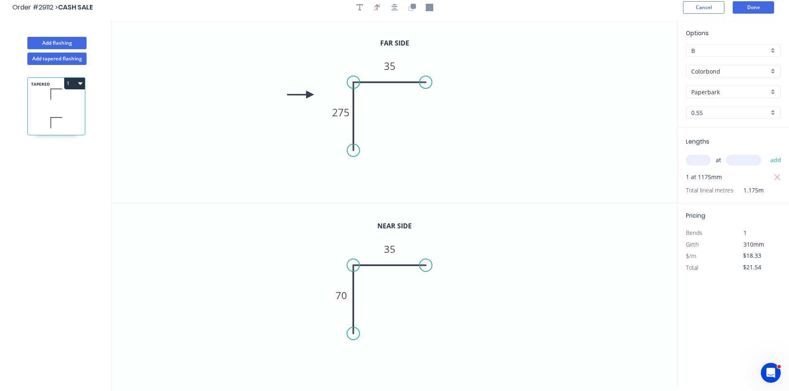
scroll to position [0, 0]
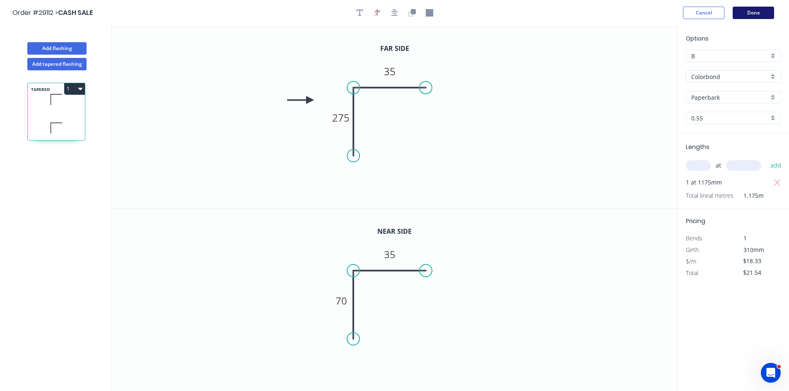
click at [754, 9] on button "Done" at bounding box center [752, 13] width 41 height 12
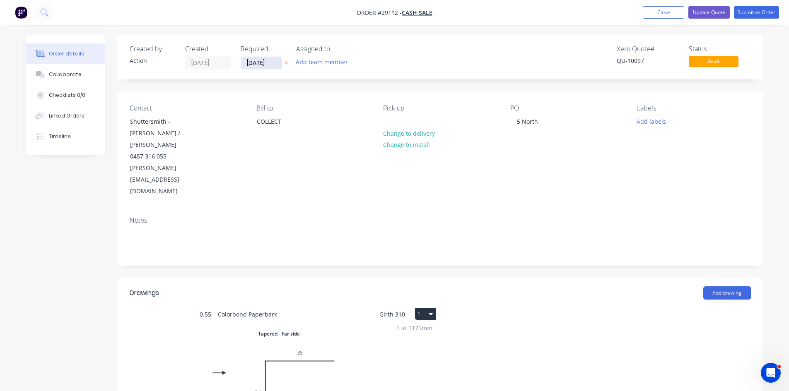
click at [250, 59] on input "[DATE]" at bounding box center [261, 63] width 41 height 12
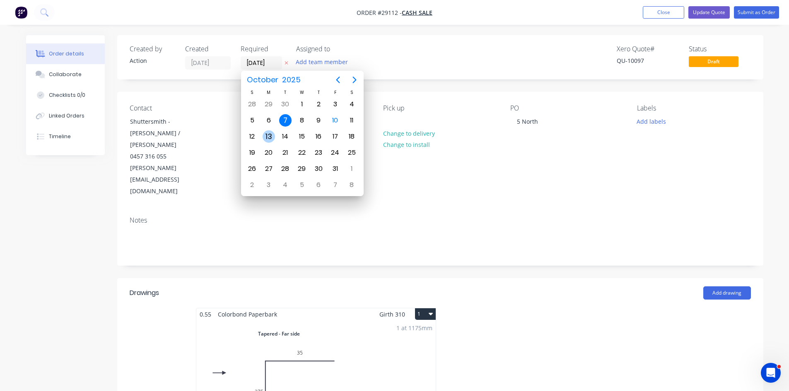
click at [267, 134] on div "13" at bounding box center [268, 136] width 12 height 12
type input "13/10/25"
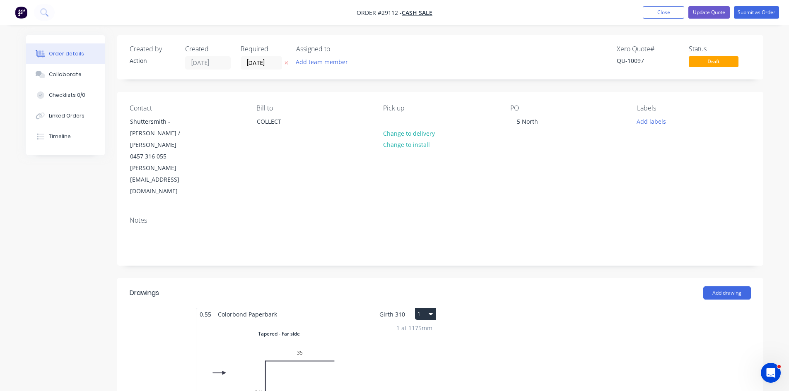
click at [753, 6] on nav "Order #29112 - CASH SALE Add product Close Update Quote Submit as Order" at bounding box center [394, 12] width 789 height 25
click at [759, 10] on button "Submit as Order" at bounding box center [756, 12] width 45 height 12
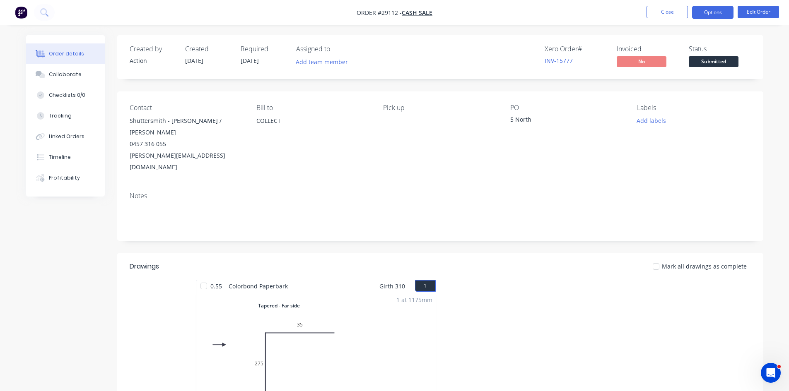
drag, startPoint x: 723, startPoint y: 10, endPoint x: 718, endPoint y: 17, distance: 8.4
click at [722, 10] on button "Options" at bounding box center [712, 12] width 41 height 13
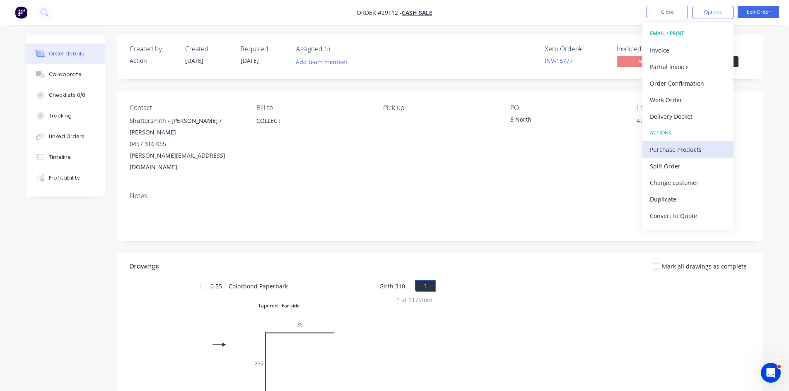
click at [681, 147] on div "Purchase Products" at bounding box center [688, 150] width 76 height 12
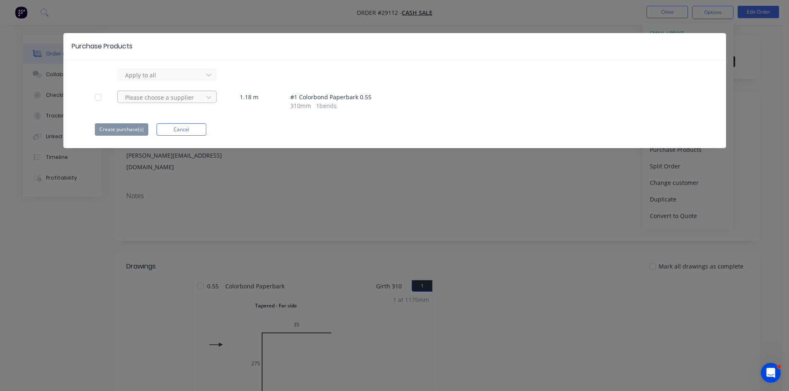
click at [137, 99] on div at bounding box center [161, 97] width 75 height 10
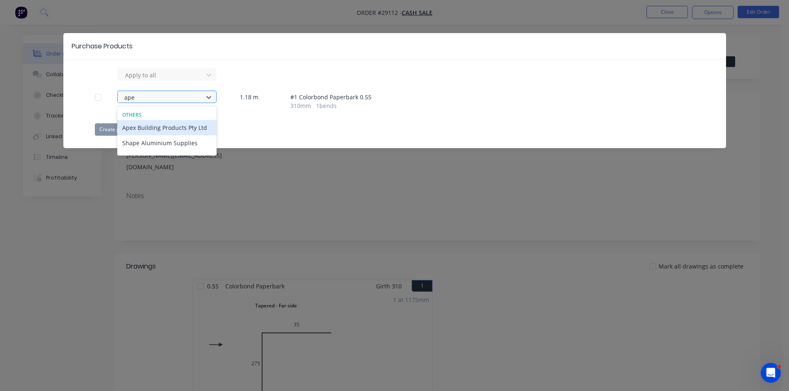
type input "apex"
click at [142, 128] on div "Apex Building Products Pty Ltd" at bounding box center [166, 127] width 99 height 15
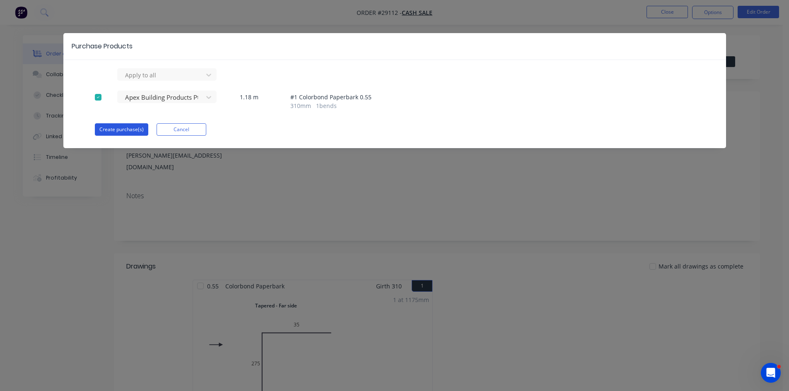
click at [125, 128] on button "Create purchase(s)" at bounding box center [121, 129] width 53 height 12
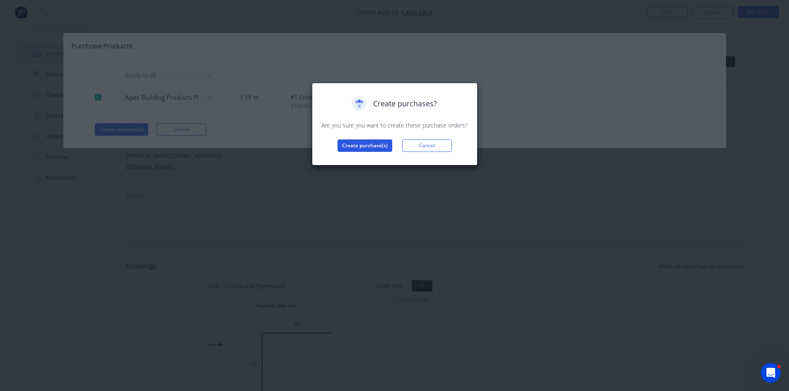
click at [353, 144] on button "Create purchase(s)" at bounding box center [364, 146] width 55 height 12
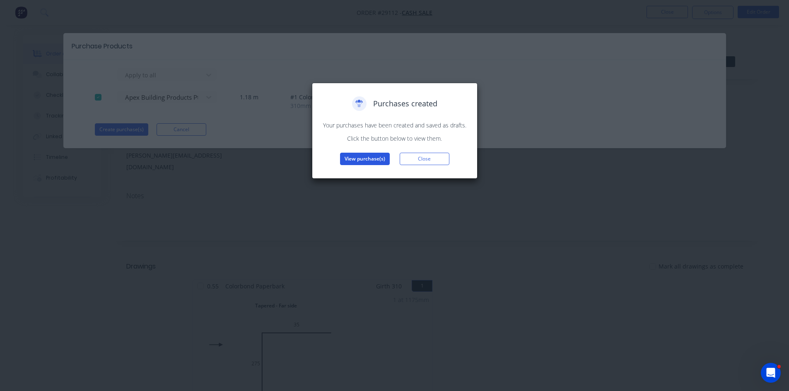
click at [350, 153] on button "View purchase(s)" at bounding box center [365, 159] width 50 height 12
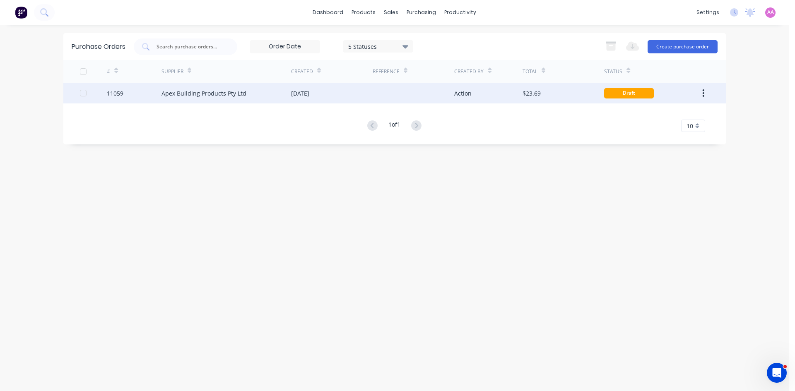
click at [231, 96] on div "Apex Building Products Pty Ltd" at bounding box center [203, 93] width 85 height 9
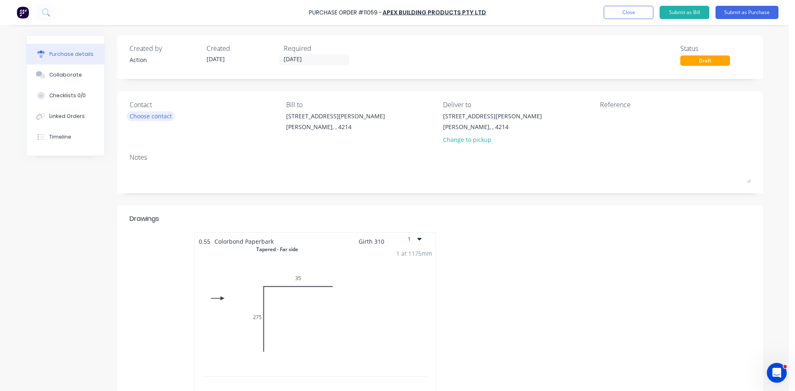
click at [160, 120] on div "Choose contact" at bounding box center [151, 116] width 42 height 9
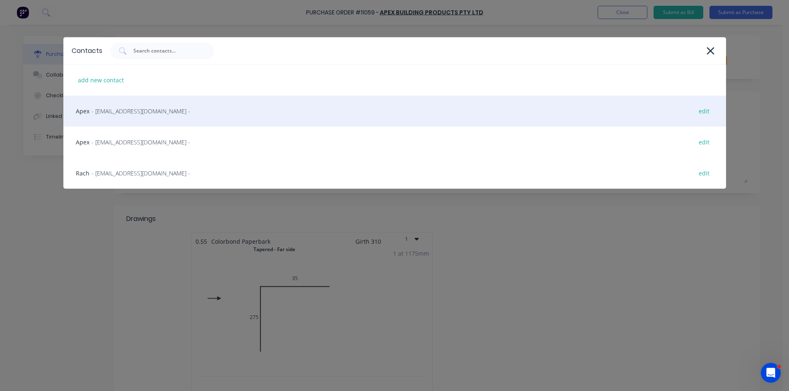
click at [103, 119] on div "Apex - salesgc@apexsteel.com.au - edit" at bounding box center [394, 111] width 662 height 31
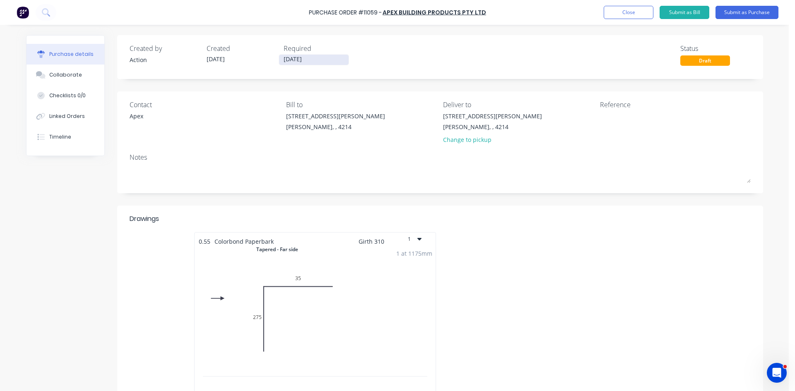
click at [294, 63] on input "[DATE]" at bounding box center [314, 60] width 70 height 10
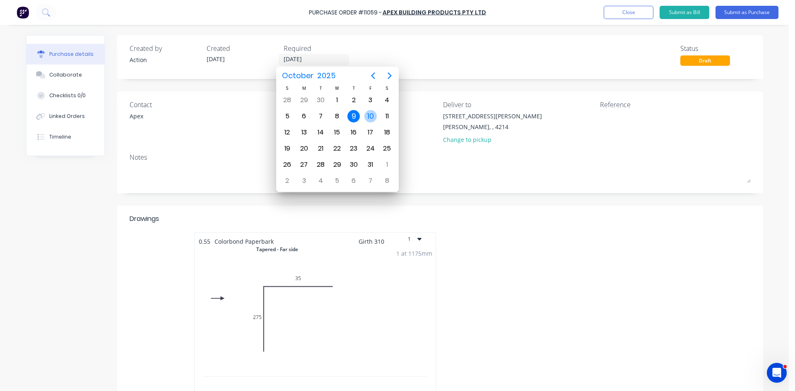
click at [372, 114] on div "10" at bounding box center [370, 116] width 12 height 12
type input "[DATE]"
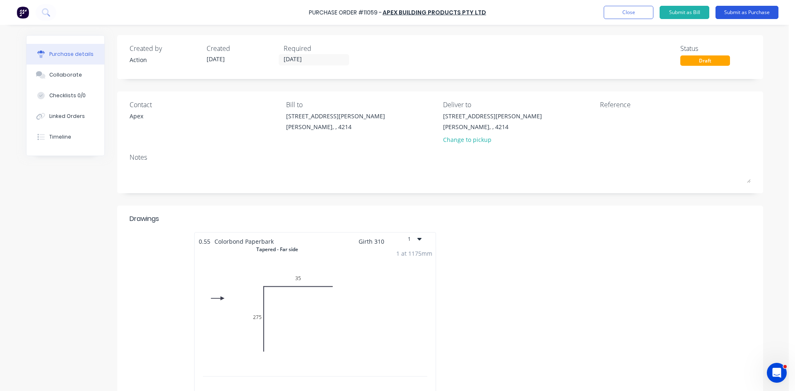
click at [734, 14] on button "Submit as Purchase" at bounding box center [746, 12] width 63 height 13
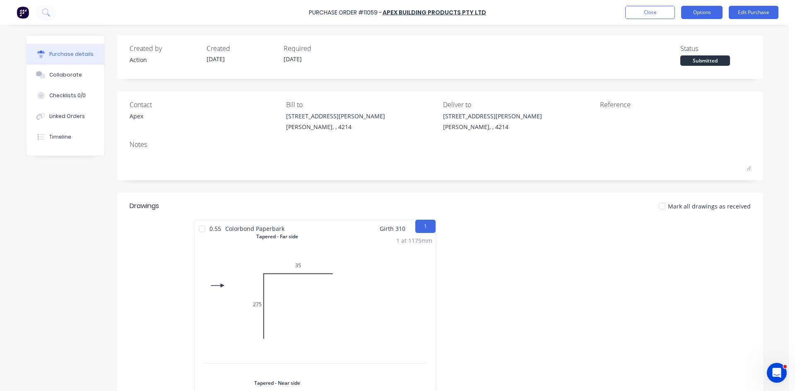
click at [699, 15] on button "Options" at bounding box center [701, 12] width 41 height 13
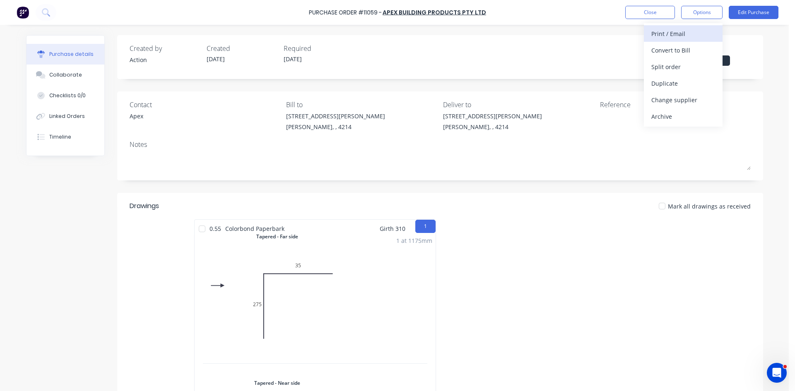
click at [688, 35] on div "Print / Email" at bounding box center [683, 34] width 64 height 12
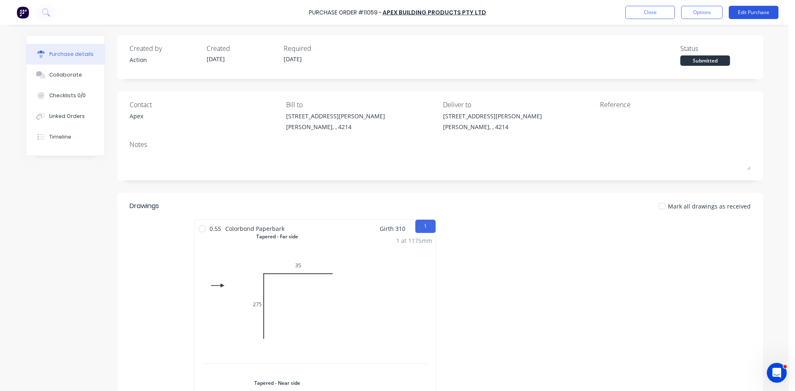
click at [755, 8] on button "Edit Purchase" at bounding box center [754, 12] width 50 height 13
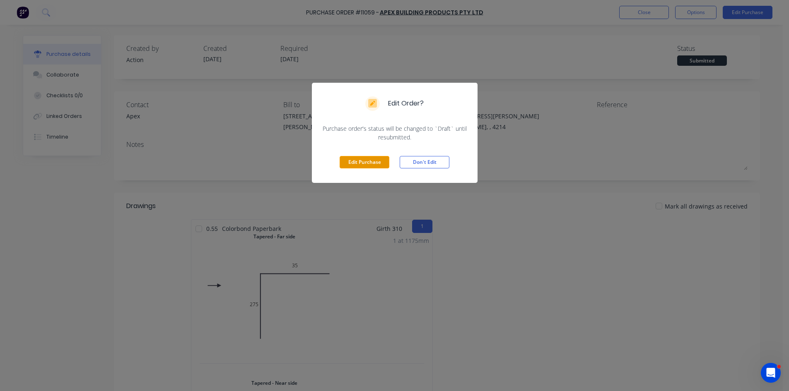
click at [376, 167] on button "Edit Purchase" at bounding box center [364, 162] width 50 height 12
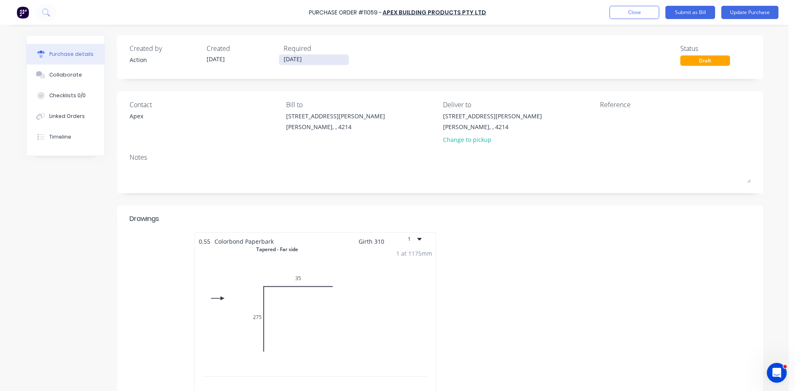
click at [307, 58] on input "[DATE]" at bounding box center [314, 60] width 70 height 10
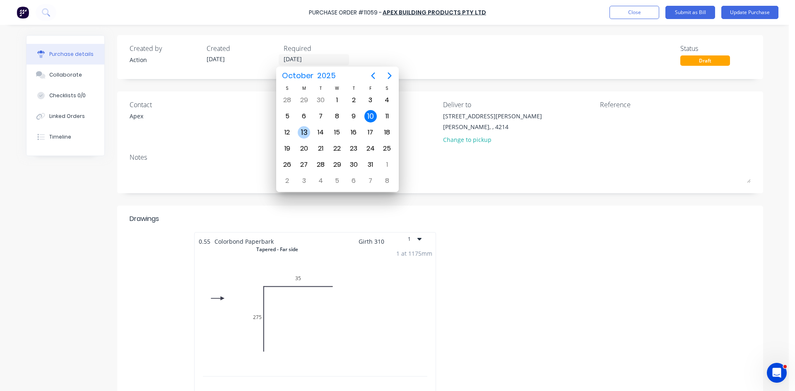
click at [301, 128] on div "13" at bounding box center [304, 132] width 12 height 12
type input "13/10/25"
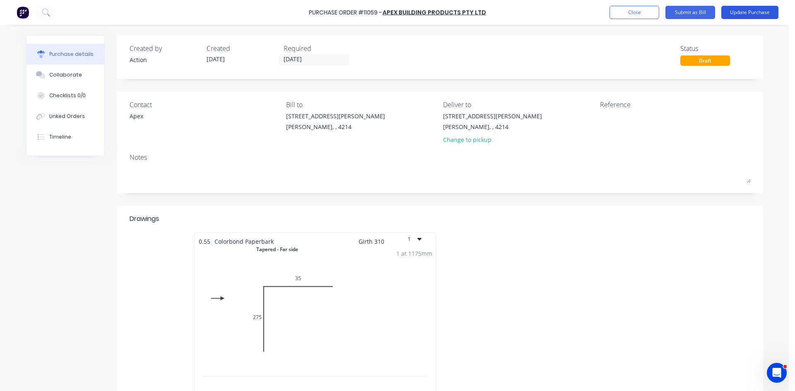
drag, startPoint x: 743, startPoint y: 10, endPoint x: 734, endPoint y: 16, distance: 10.6
click at [743, 10] on button "Update Purchase" at bounding box center [749, 12] width 57 height 13
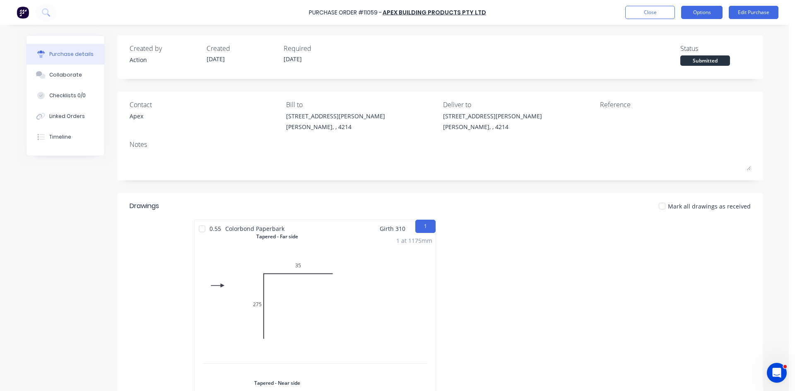
click at [705, 9] on button "Options" at bounding box center [701, 12] width 41 height 13
click at [679, 70] on div "Without pricing" at bounding box center [683, 67] width 64 height 12
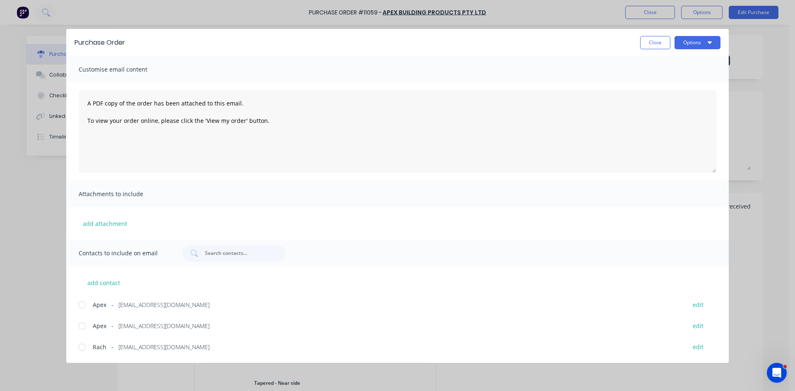
click at [84, 309] on div at bounding box center [82, 305] width 17 height 17
click at [697, 44] on button "Options" at bounding box center [697, 42] width 46 height 13
click at [683, 99] on div "Email" at bounding box center [681, 97] width 64 height 12
click at [650, 42] on button "Close" at bounding box center [655, 42] width 30 height 13
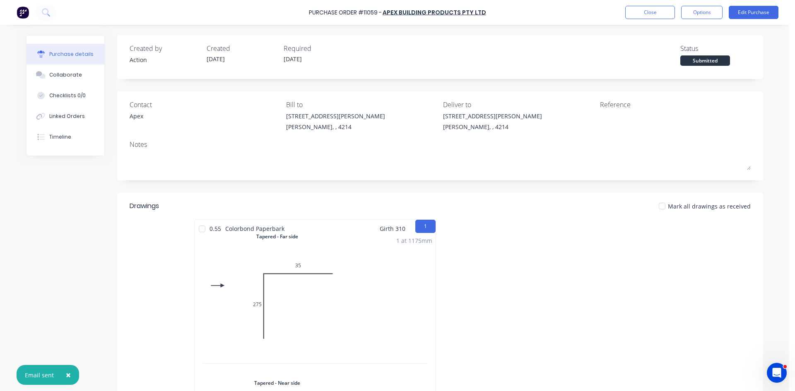
drag, startPoint x: 698, startPoint y: 10, endPoint x: 698, endPoint y: 19, distance: 9.1
click at [698, 10] on button "Options" at bounding box center [701, 12] width 41 height 13
click at [68, 118] on div "Linked Orders" at bounding box center [67, 116] width 36 height 7
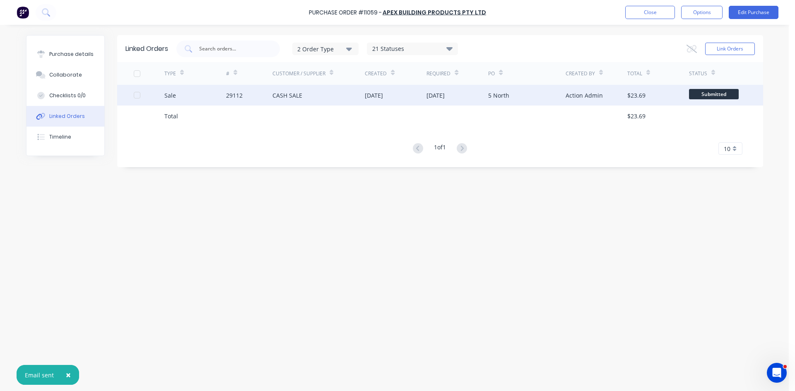
click at [264, 97] on div "29112" at bounding box center [249, 95] width 46 height 21
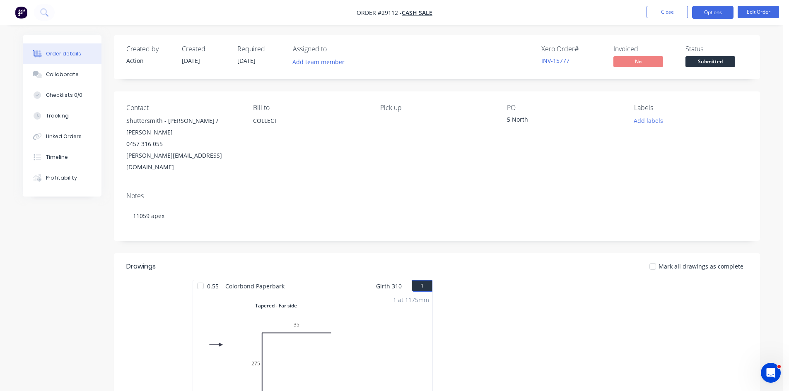
click at [707, 12] on button "Options" at bounding box center [712, 12] width 41 height 13
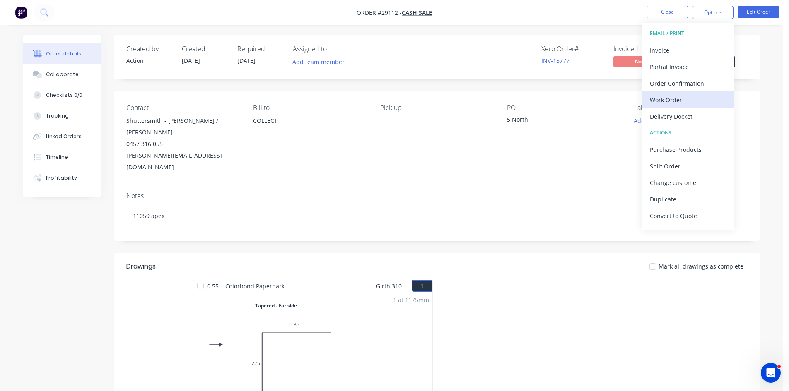
click at [674, 103] on div "Work Order" at bounding box center [688, 100] width 76 height 12
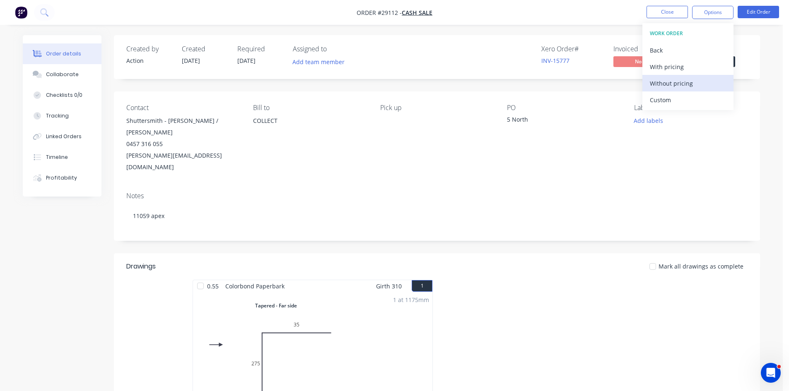
click at [688, 75] on button "Without pricing" at bounding box center [687, 83] width 91 height 17
click at [672, 85] on div "Order Confirmation" at bounding box center [688, 83] width 76 height 12
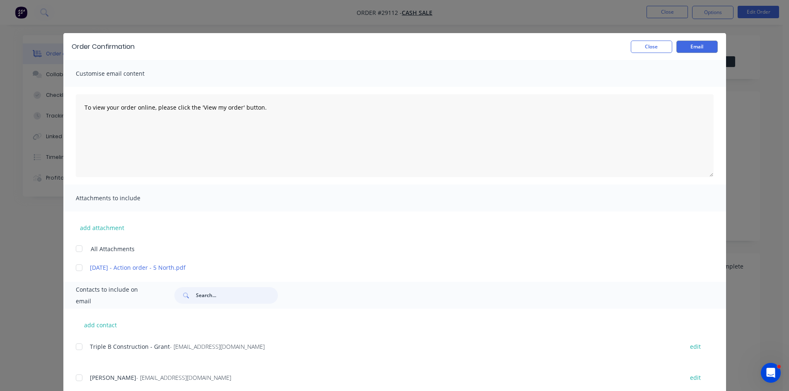
click at [228, 294] on input "text" at bounding box center [237, 295] width 82 height 17
click at [75, 383] on div at bounding box center [79, 378] width 17 height 17
type input "shuttersm"
click at [692, 48] on button "Email" at bounding box center [696, 47] width 41 height 12
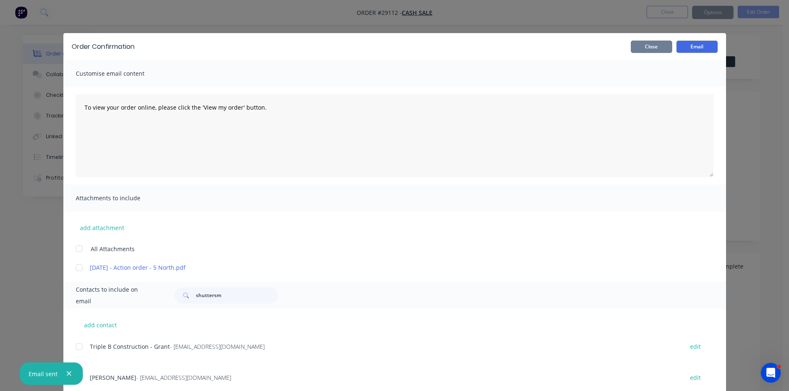
click at [647, 44] on button "Close" at bounding box center [651, 47] width 41 height 12
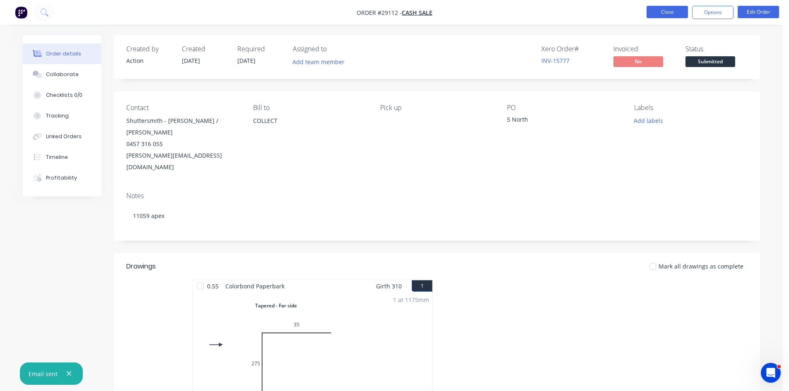
click at [667, 13] on button "Close" at bounding box center [666, 12] width 41 height 12
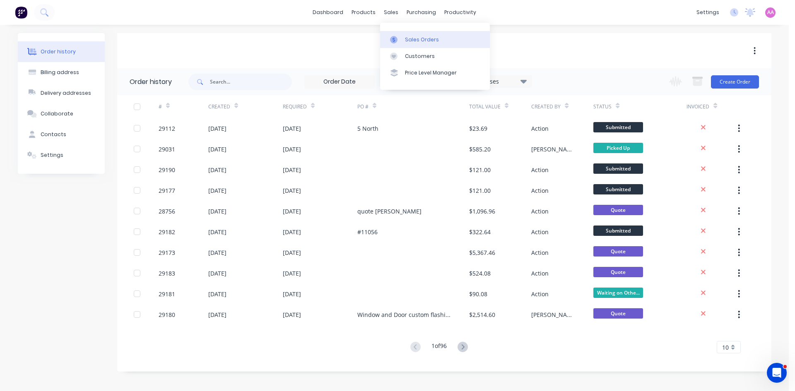
click at [422, 40] on div "Sales Orders" at bounding box center [422, 39] width 34 height 7
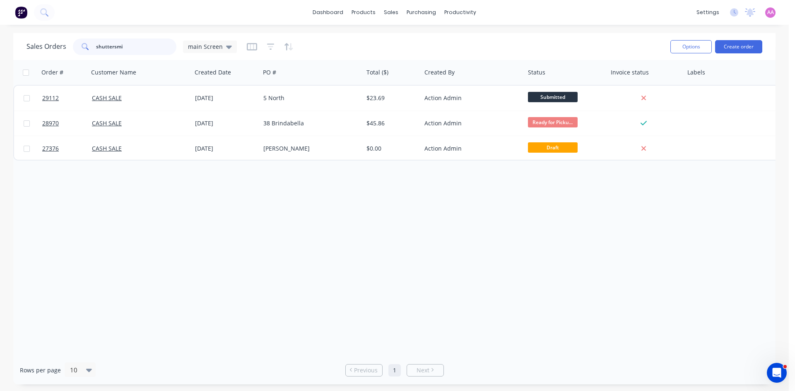
drag, startPoint x: 128, startPoint y: 48, endPoint x: 65, endPoint y: 48, distance: 62.9
click at [65, 48] on div "Sales Orders shuttersmi main Screen" at bounding box center [131, 47] width 210 height 17
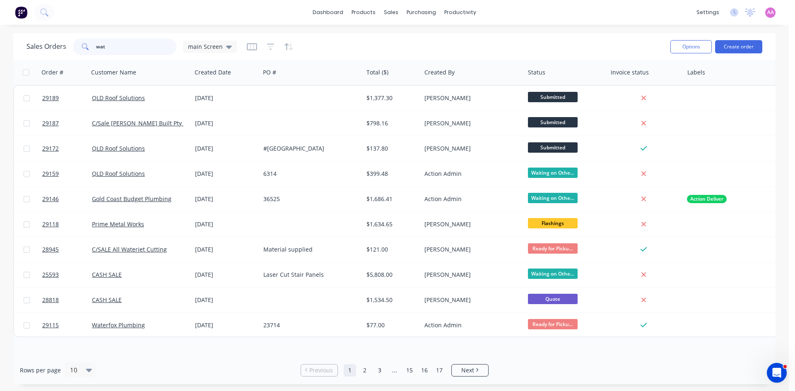
click at [117, 43] on input "wat" at bounding box center [136, 47] width 81 height 17
drag, startPoint x: 126, startPoint y: 50, endPoint x: 97, endPoint y: 46, distance: 29.3
click at [97, 46] on input "wat" at bounding box center [136, 47] width 81 height 17
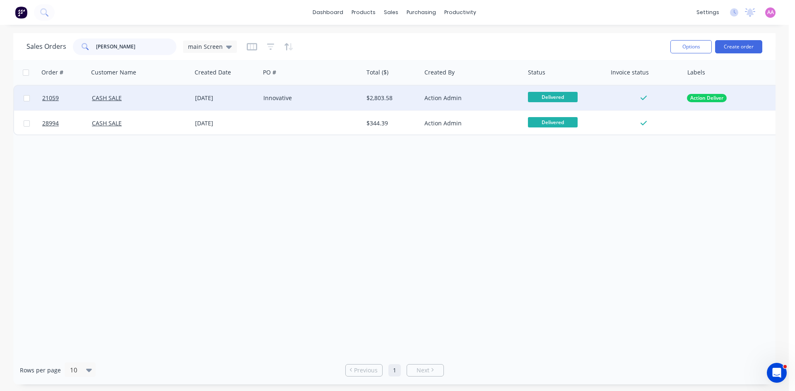
type input "[PERSON_NAME]"
click at [290, 99] on div "Innovative" at bounding box center [309, 98] width 92 height 8
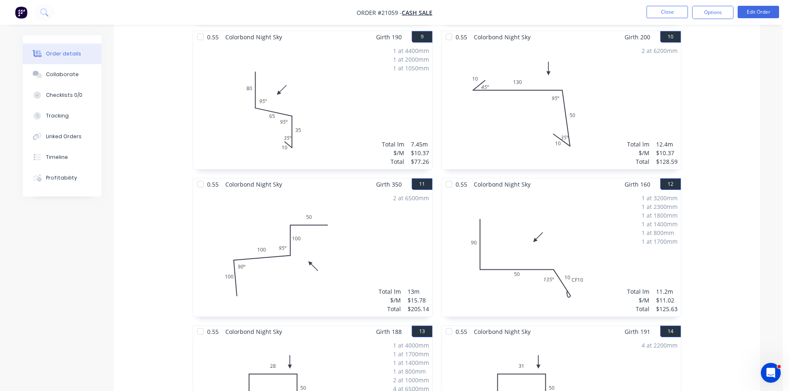
scroll to position [828, 0]
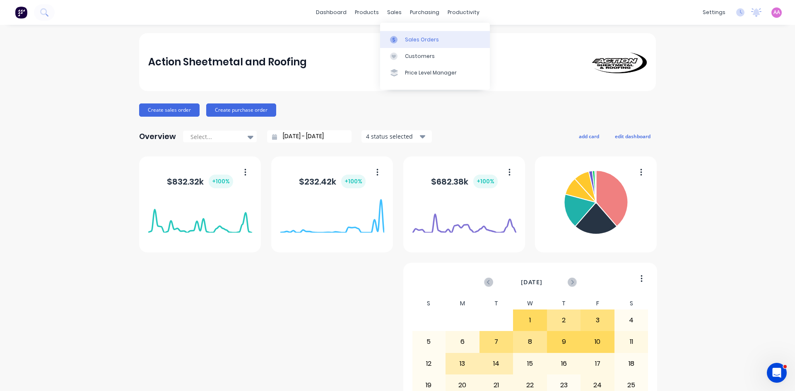
click at [413, 41] on div "Sales Orders" at bounding box center [422, 39] width 34 height 7
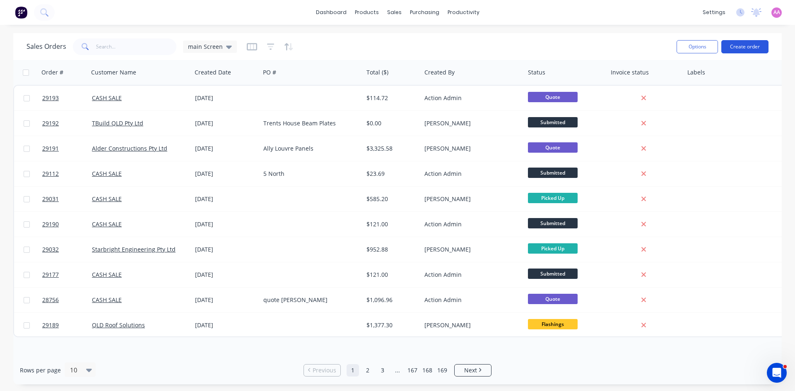
click at [741, 48] on button "Create order" at bounding box center [744, 46] width 47 height 13
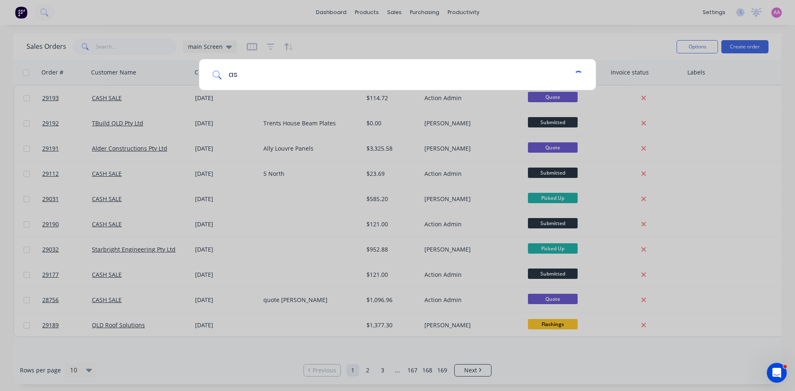
type input "a"
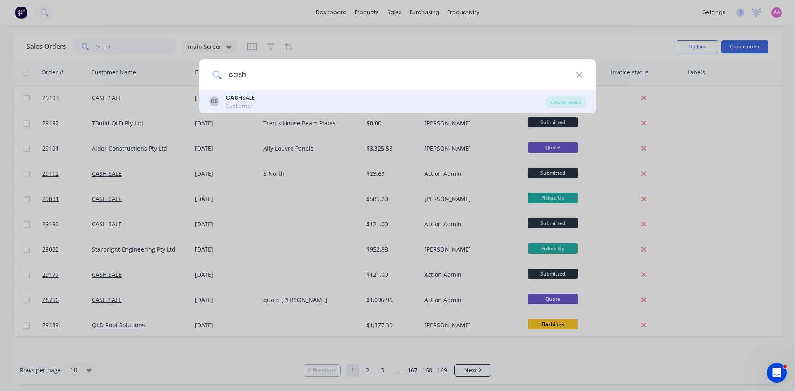
type input "cash"
click at [248, 99] on div "CASH SALE" at bounding box center [240, 98] width 29 height 9
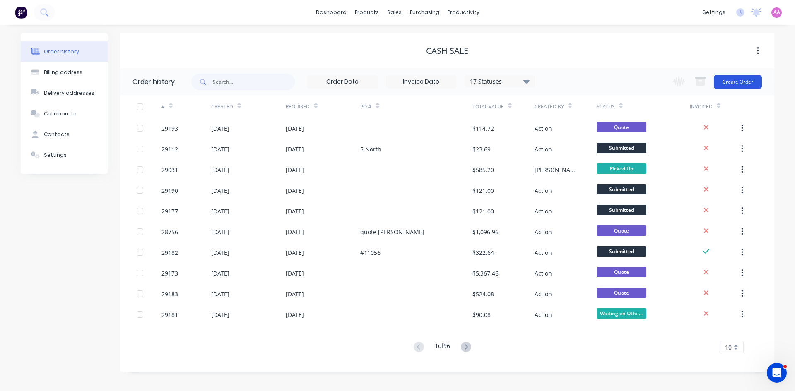
click at [748, 83] on button "Create Order" at bounding box center [738, 81] width 48 height 13
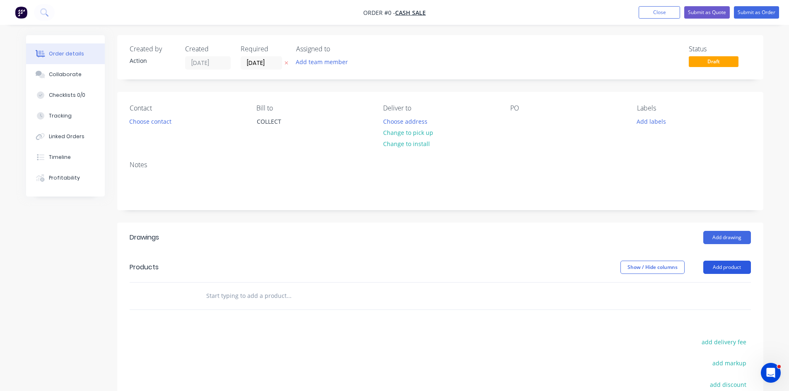
click at [732, 265] on button "Add product" at bounding box center [727, 267] width 48 height 13
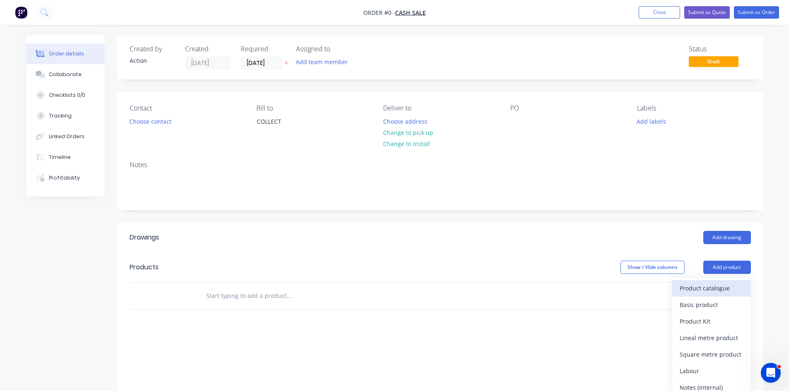
click at [705, 290] on div "Product catalogue" at bounding box center [711, 288] width 64 height 12
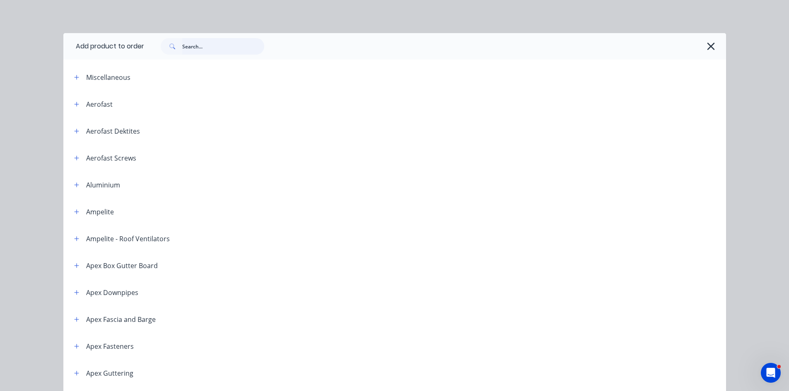
click at [215, 49] on input "text" at bounding box center [223, 46] width 82 height 17
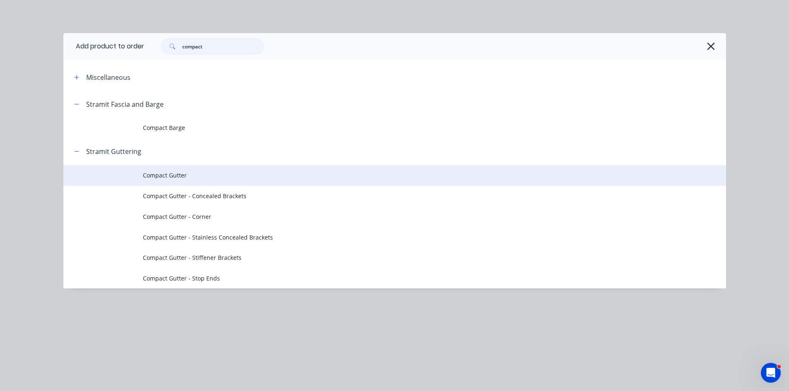
type input "compact"
click at [178, 179] on span "Compact Gutter" at bounding box center [376, 175] width 466 height 9
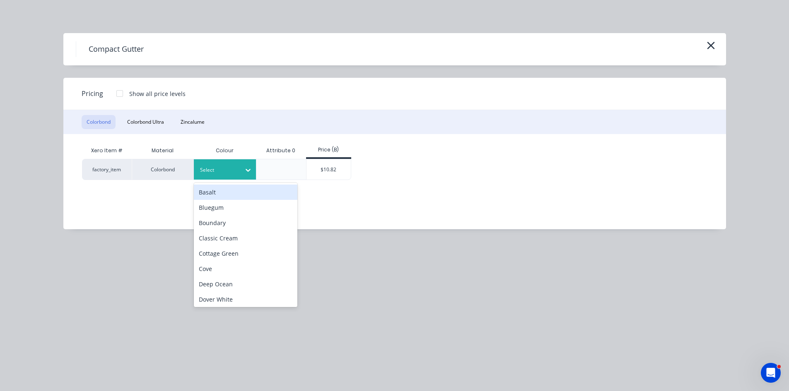
click at [236, 171] on div at bounding box center [218, 170] width 37 height 9
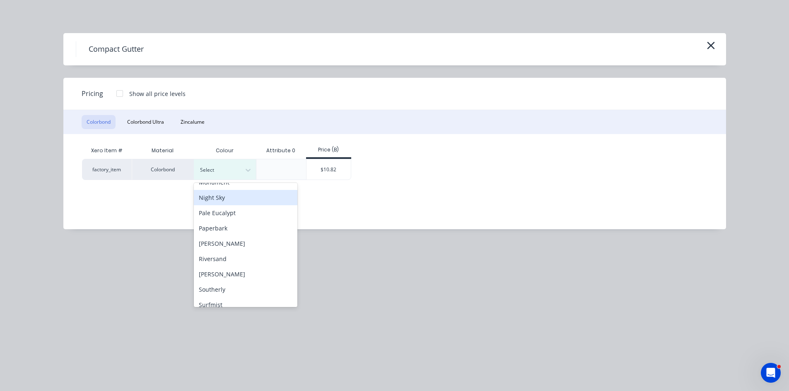
scroll to position [290, 0]
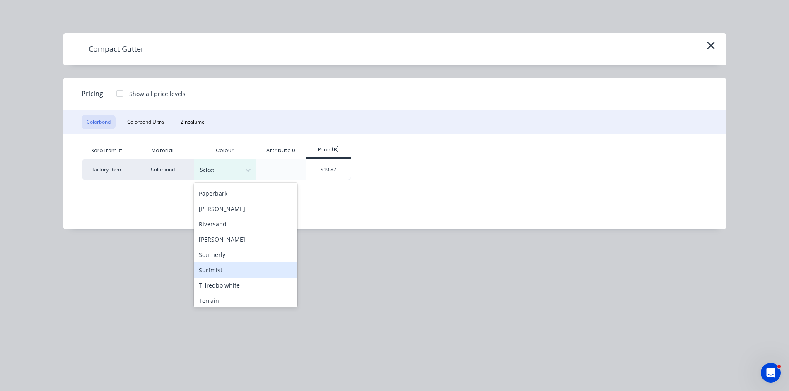
click at [217, 272] on div "Surfmist" at bounding box center [245, 269] width 103 height 15
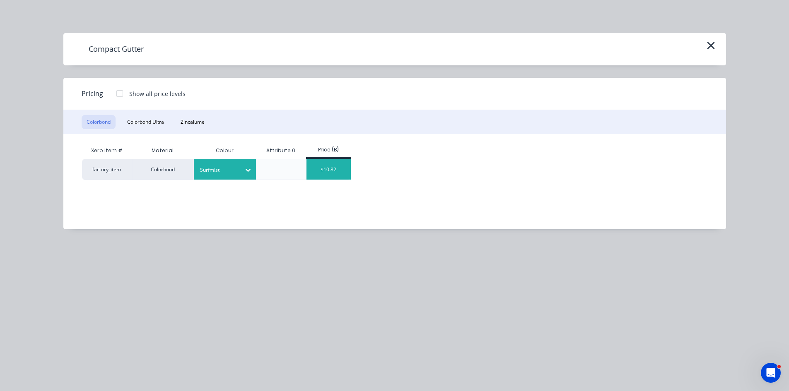
click at [329, 171] on div "$10.82" at bounding box center [328, 169] width 44 height 20
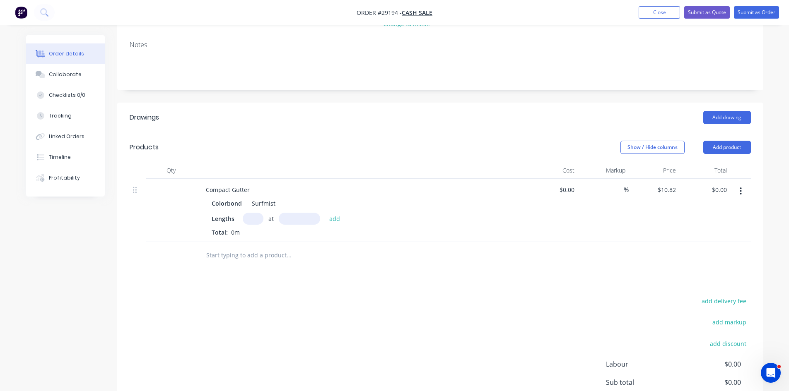
scroll to position [124, 0]
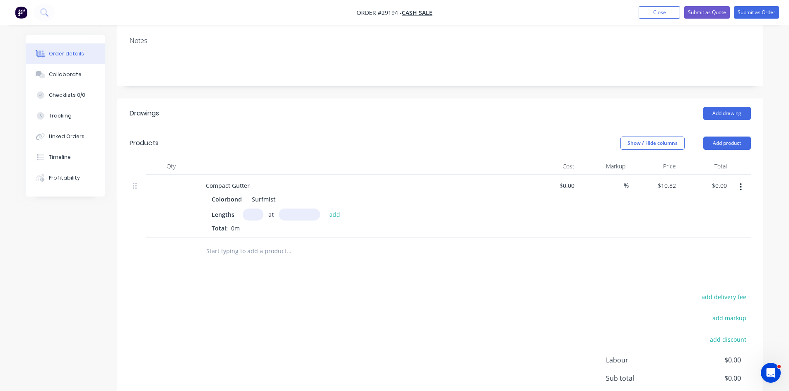
click at [253, 213] on input "text" at bounding box center [253, 215] width 21 height 12
type input "1"
type input "1840"
click at [325, 209] on button "add" at bounding box center [334, 214] width 19 height 11
type input "$19.91"
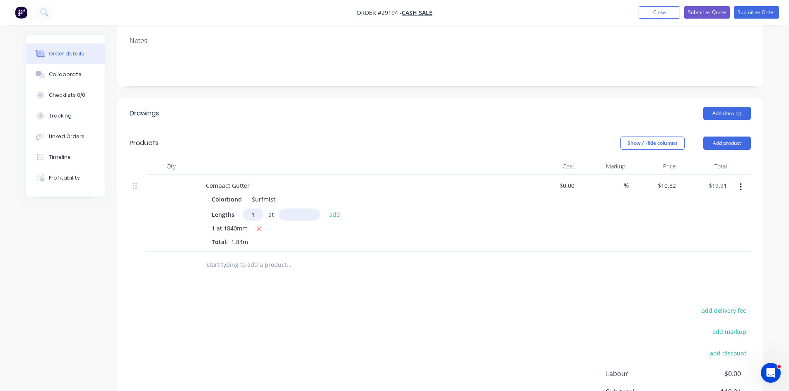
type input "1"
type input "2000mm"
click at [327, 217] on button "add" at bounding box center [334, 214] width 19 height 11
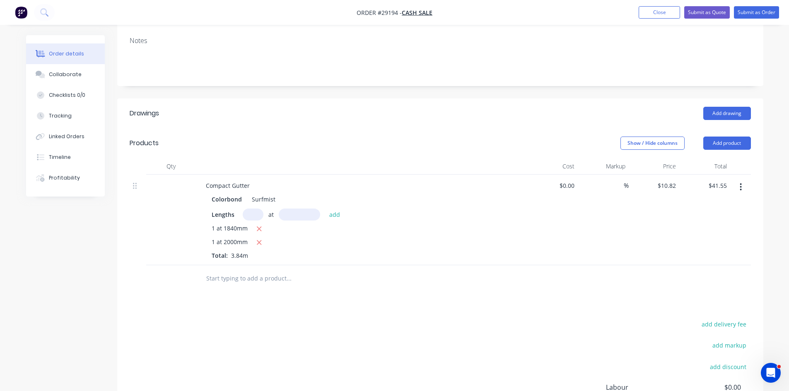
drag, startPoint x: 257, startPoint y: 229, endPoint x: 287, endPoint y: 221, distance: 30.8
click at [257, 229] on icon "button" at bounding box center [258, 228] width 5 height 7
type input "$21.64"
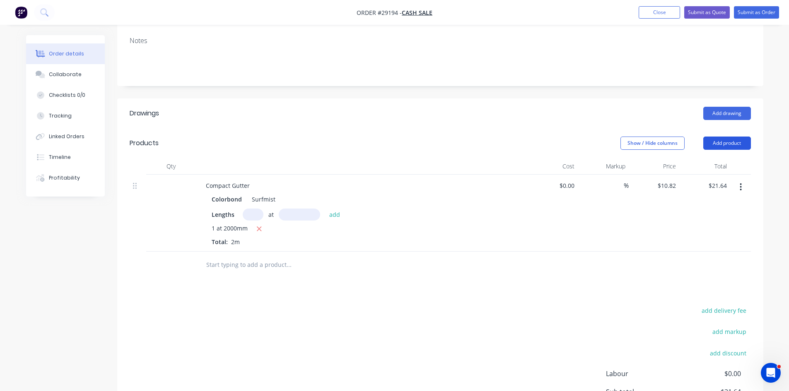
drag, startPoint x: 742, startPoint y: 141, endPoint x: 667, endPoint y: 166, distance: 79.5
click at [741, 141] on button "Add product" at bounding box center [727, 143] width 48 height 13
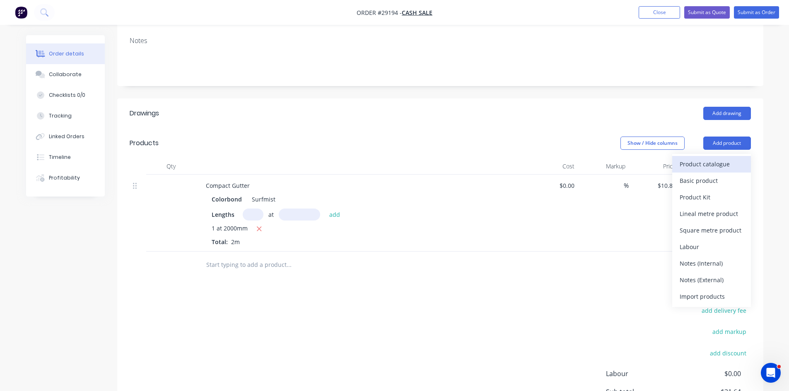
click at [688, 166] on div "Product catalogue" at bounding box center [711, 164] width 64 height 12
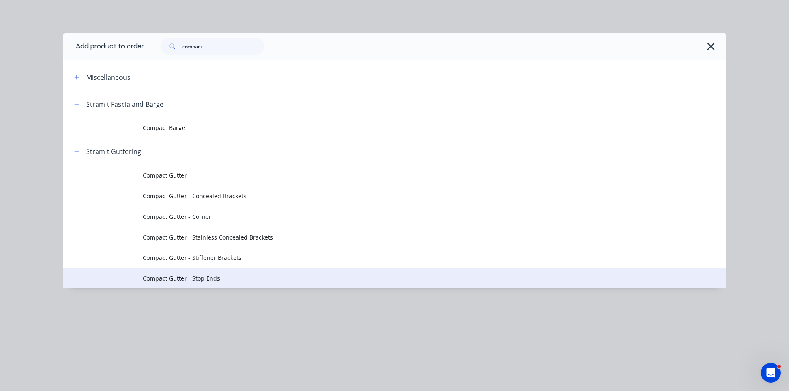
click at [192, 279] on span "Compact Gutter - Stop Ends" at bounding box center [376, 278] width 466 height 9
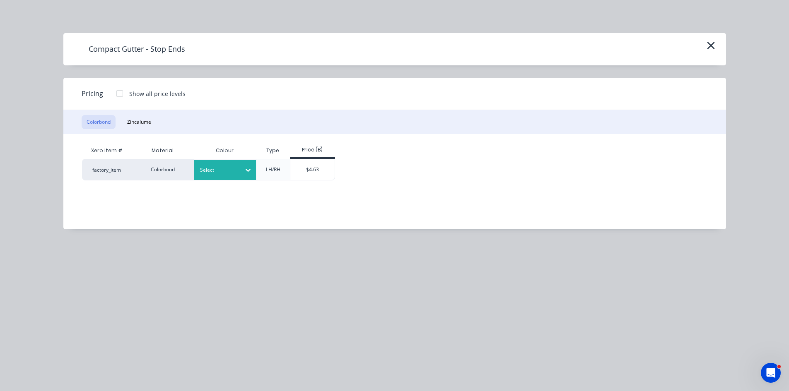
click at [244, 172] on icon at bounding box center [248, 170] width 8 height 8
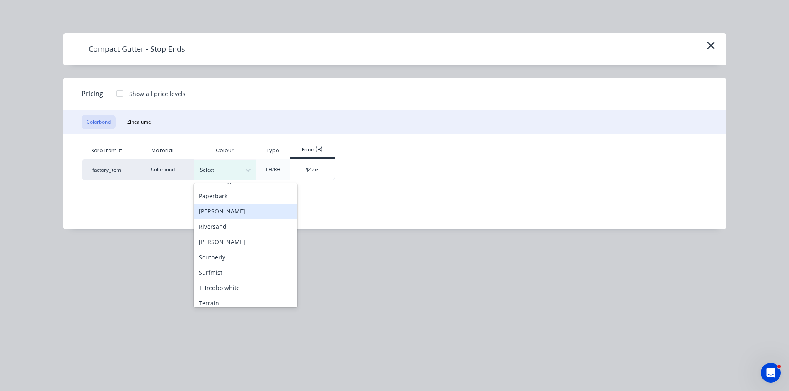
scroll to position [369, 0]
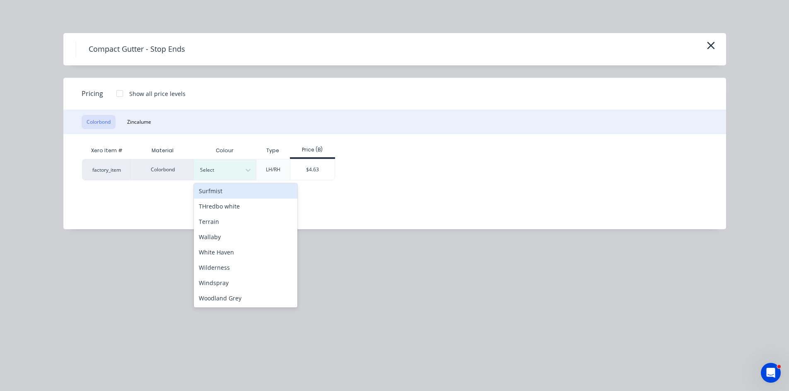
click at [234, 187] on div "Surfmist" at bounding box center [245, 190] width 103 height 15
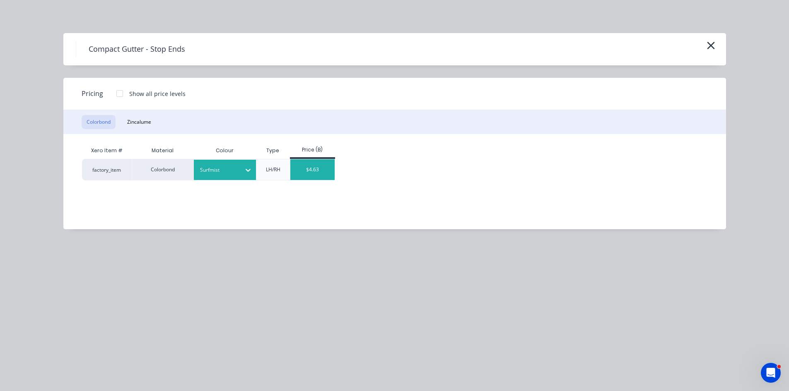
click at [320, 166] on div "$4.63" at bounding box center [312, 169] width 44 height 21
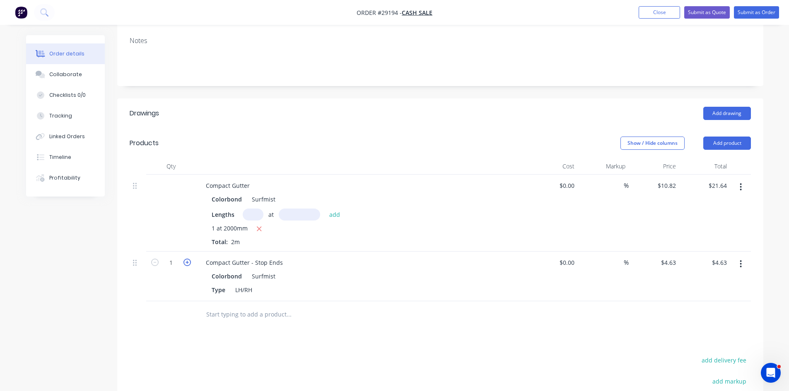
click at [186, 264] on icon "button" at bounding box center [186, 262] width 7 height 7
type input "2"
type input "$9.26"
click at [710, 147] on button "Add product" at bounding box center [727, 143] width 48 height 13
click at [696, 161] on div "Product catalogue" at bounding box center [711, 164] width 64 height 12
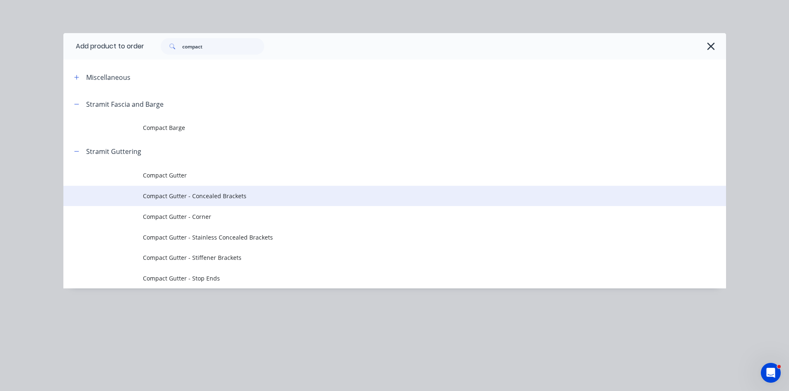
click at [216, 197] on span "Compact Gutter - Concealed Brackets" at bounding box center [376, 196] width 466 height 9
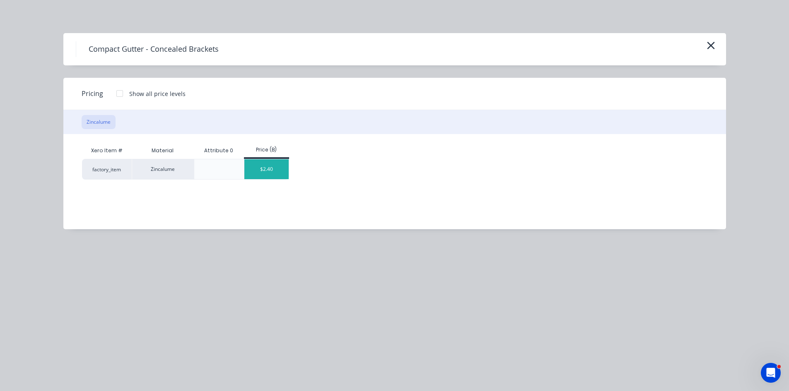
click at [267, 166] on div "$2.40" at bounding box center [266, 169] width 44 height 20
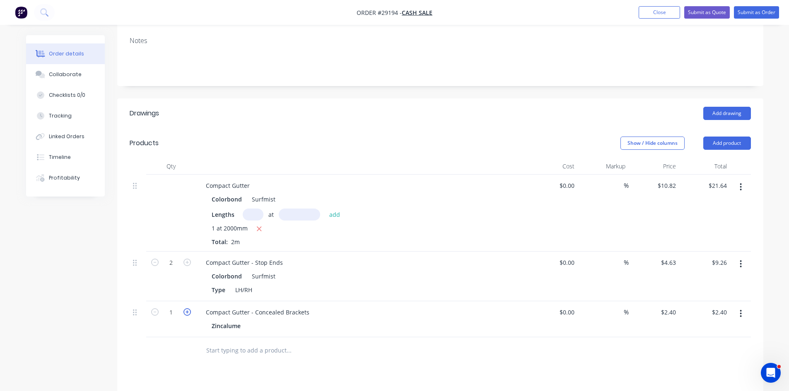
click at [188, 315] on icon "button" at bounding box center [186, 311] width 7 height 7
type input "2"
type input "$4.80"
click at [724, 145] on button "Add product" at bounding box center [727, 143] width 48 height 13
click at [699, 163] on div "Product catalogue" at bounding box center [711, 164] width 64 height 12
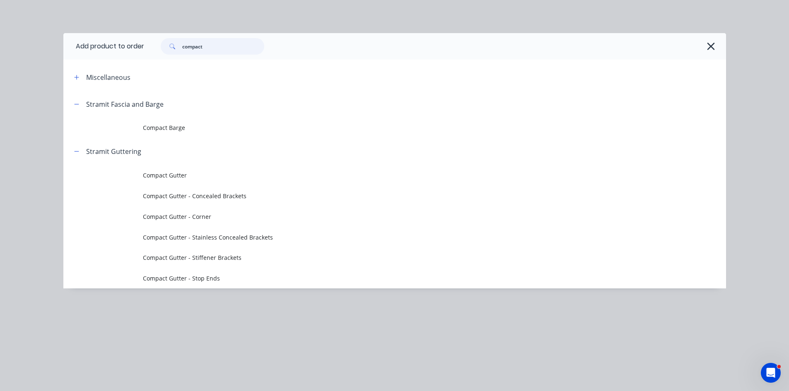
drag, startPoint x: 218, startPoint y: 49, endPoint x: 109, endPoint y: 47, distance: 108.9
click at [109, 47] on header "Add product to order compact" at bounding box center [394, 46] width 662 height 26
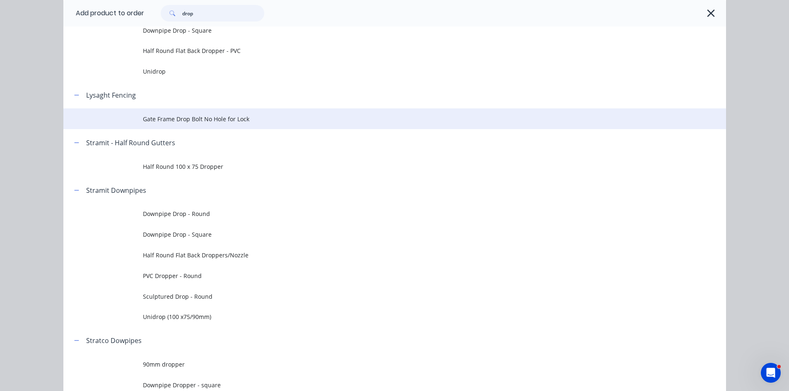
scroll to position [248, 0]
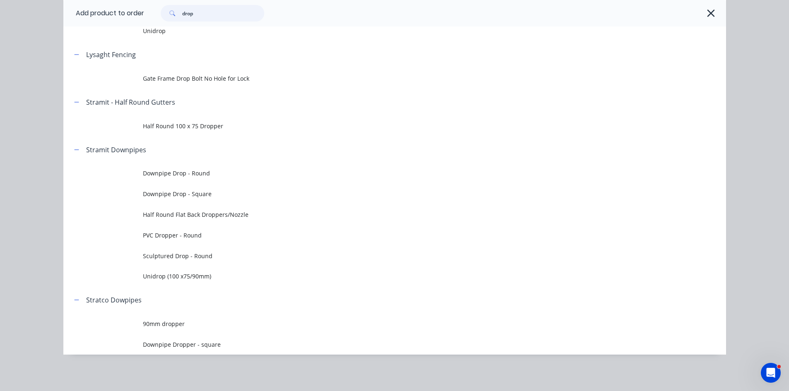
click at [201, 12] on input "drop" at bounding box center [223, 13] width 82 height 17
type input "d"
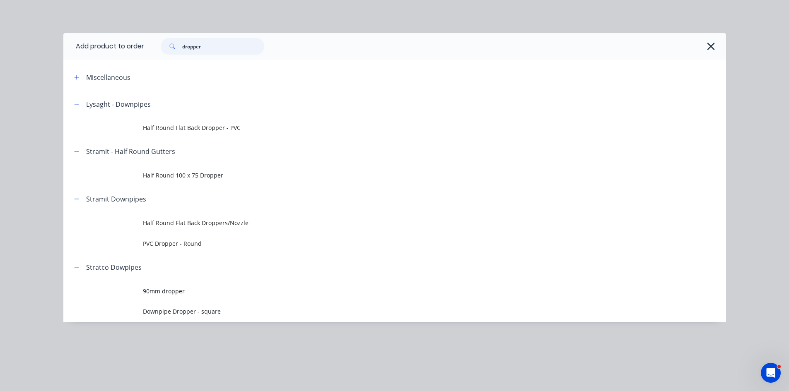
scroll to position [0, 0]
type input "d"
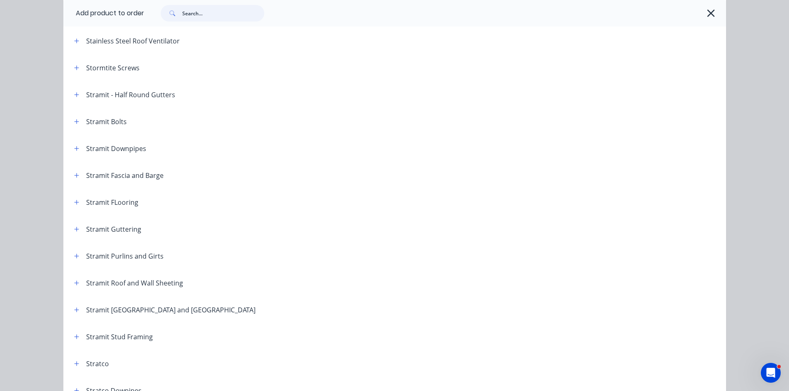
scroll to position [1242, 0]
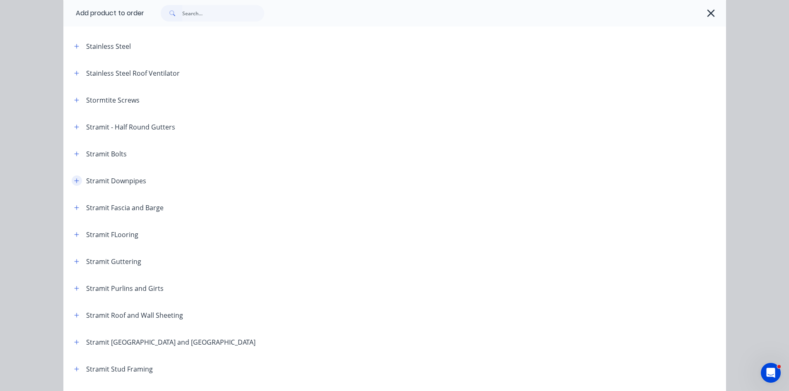
click at [72, 178] on button "button" at bounding box center [77, 181] width 10 height 10
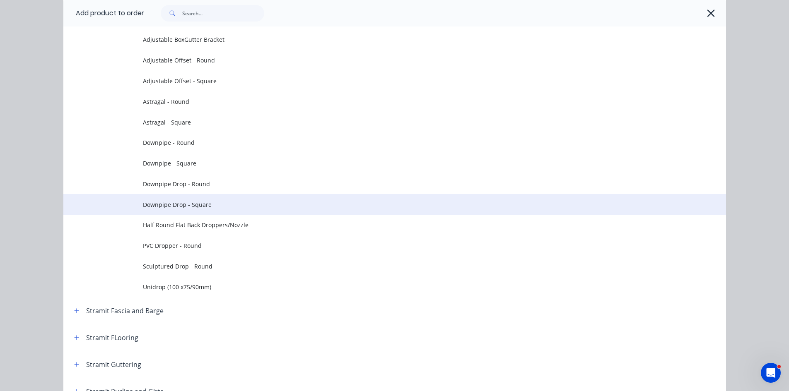
scroll to position [1408, 0]
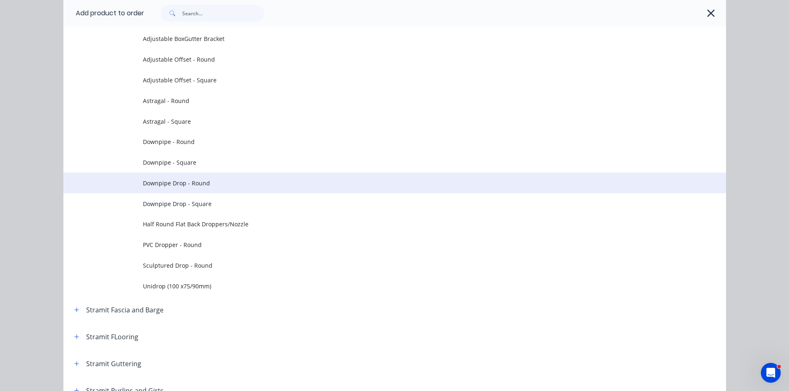
click at [171, 184] on span "Downpipe Drop - Round" at bounding box center [376, 183] width 466 height 9
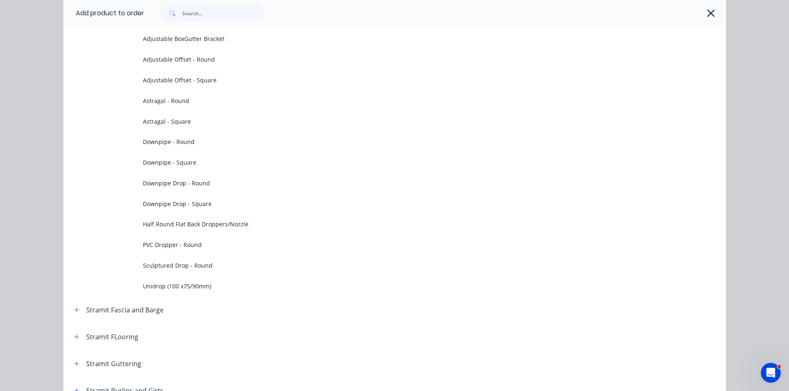
scroll to position [0, 0]
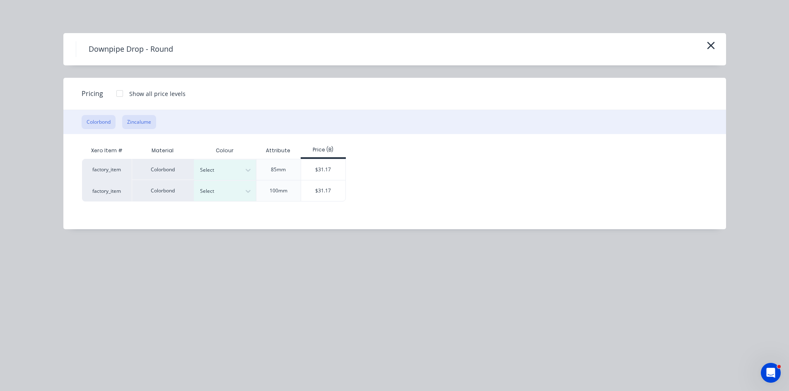
click at [142, 116] on button "Zincalume" at bounding box center [139, 122] width 34 height 14
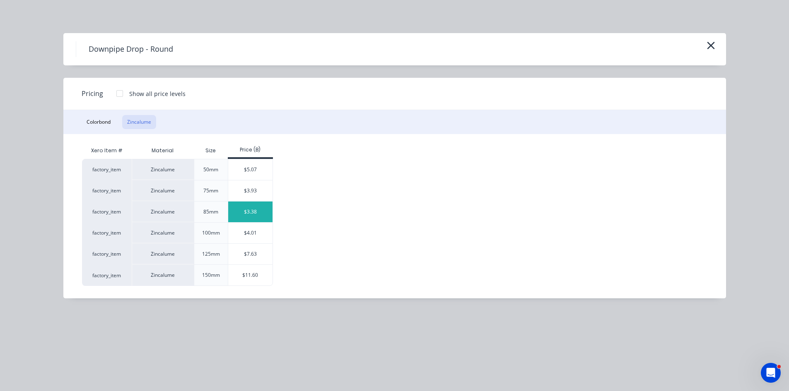
click at [255, 217] on div "$3.38" at bounding box center [250, 212] width 44 height 21
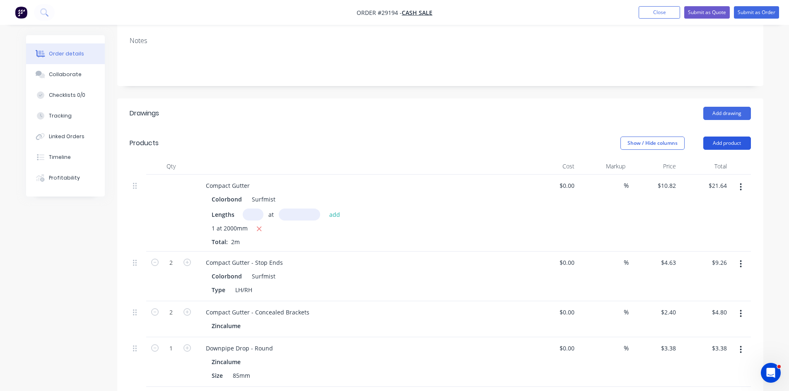
click at [712, 149] on button "Add product" at bounding box center [727, 143] width 48 height 13
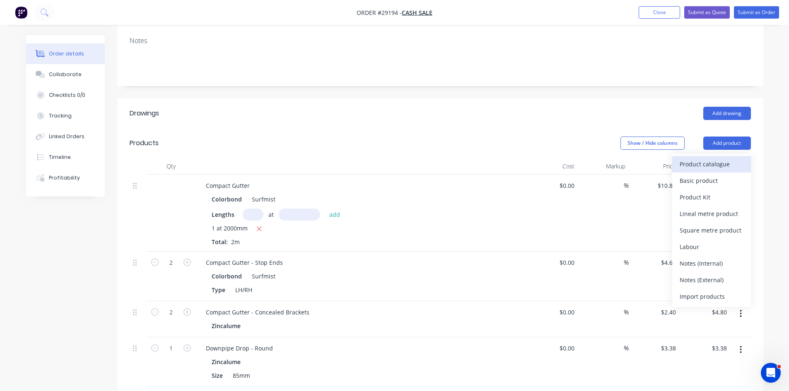
click at [721, 161] on div "Product catalogue" at bounding box center [711, 164] width 64 height 12
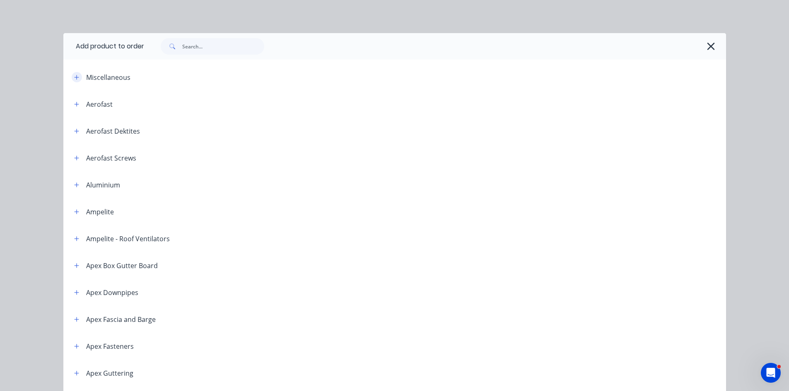
click at [72, 77] on button "button" at bounding box center [77, 77] width 10 height 10
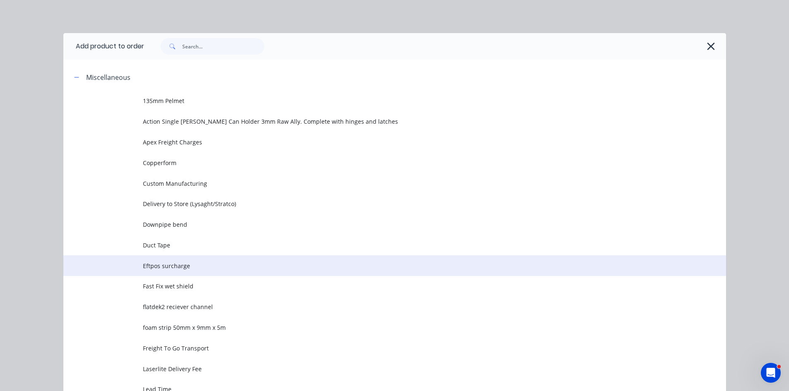
scroll to position [290, 0]
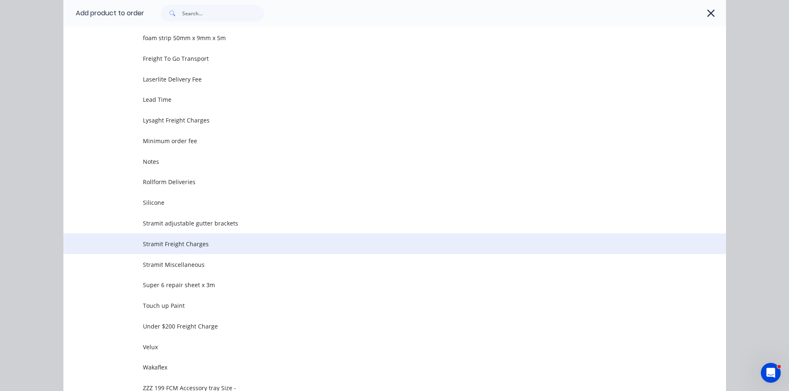
click at [164, 242] on span "Stramit Freight Charges" at bounding box center [376, 244] width 466 height 9
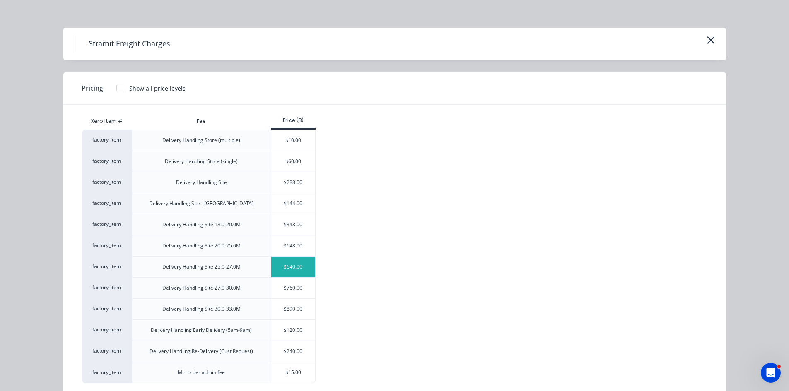
scroll to position [22, 0]
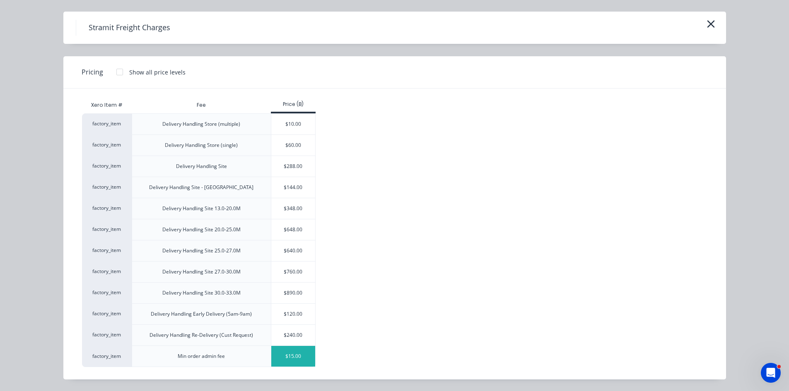
click at [292, 357] on div "$15.00" at bounding box center [293, 356] width 44 height 21
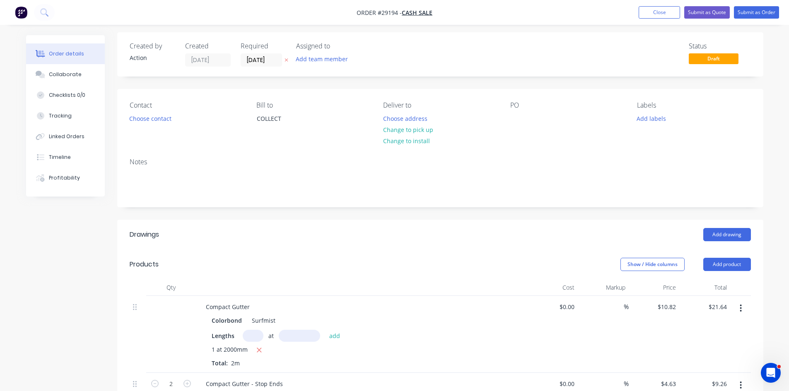
scroll to position [0, 0]
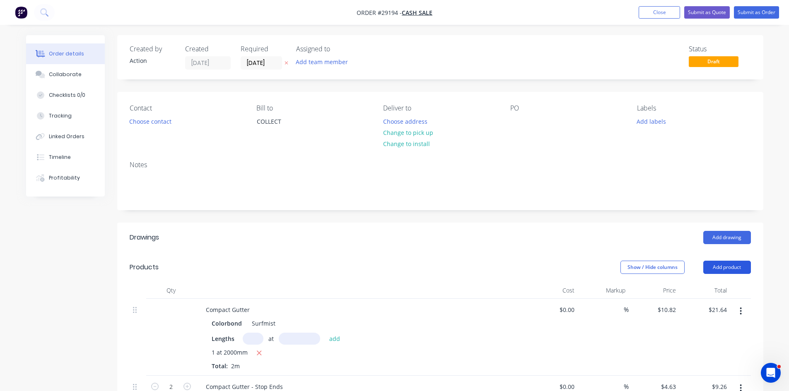
click at [729, 261] on button "Add product" at bounding box center [727, 267] width 48 height 13
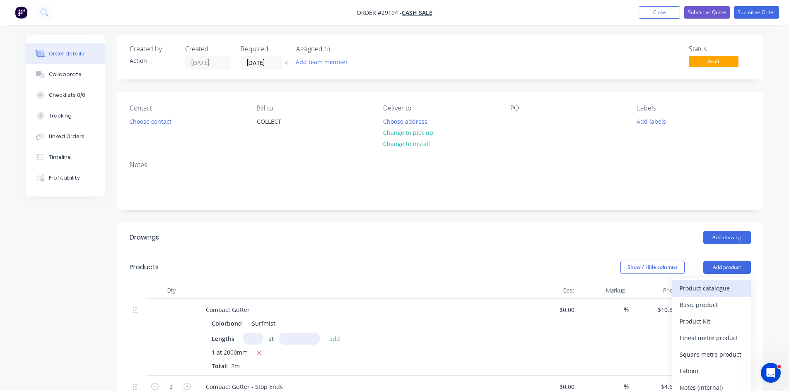
click at [718, 290] on div "Product catalogue" at bounding box center [711, 288] width 64 height 12
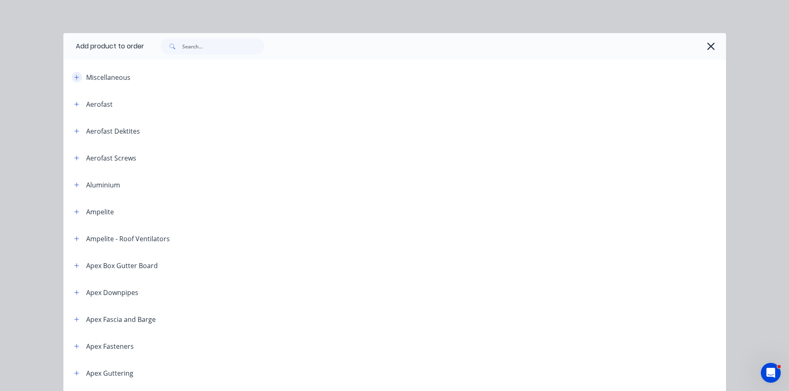
click at [74, 75] on icon "button" at bounding box center [76, 78] width 5 height 6
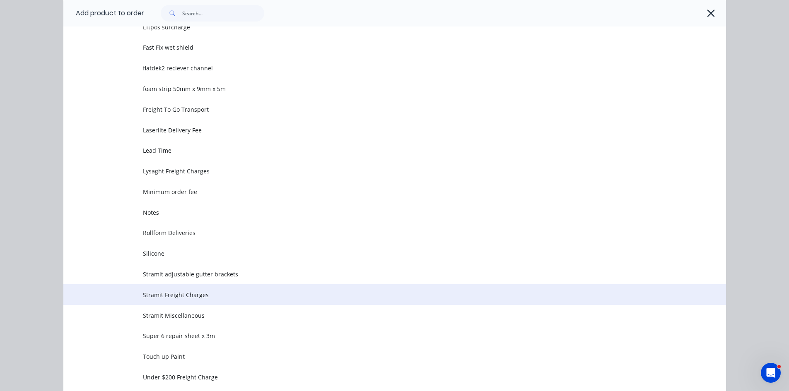
scroll to position [248, 0]
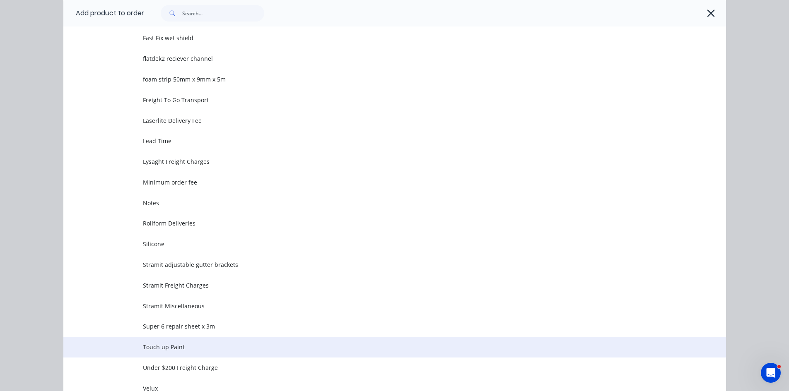
click at [175, 345] on span "Touch up Paint" at bounding box center [376, 347] width 466 height 9
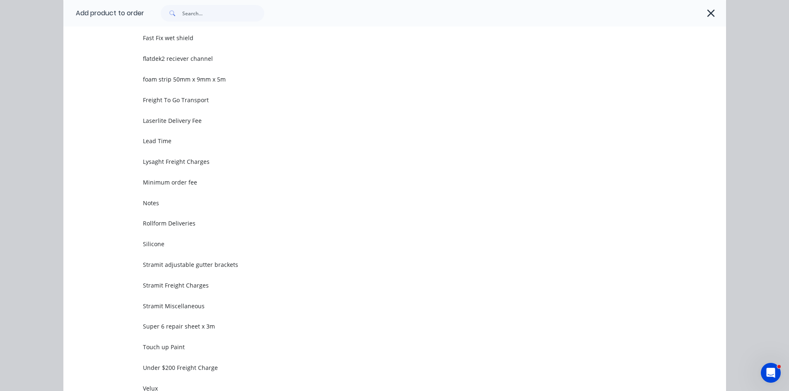
scroll to position [0, 0]
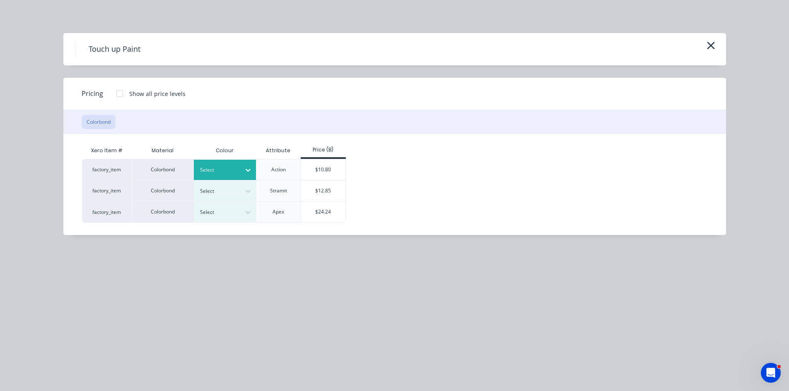
click at [233, 176] on div "Select" at bounding box center [225, 170] width 62 height 20
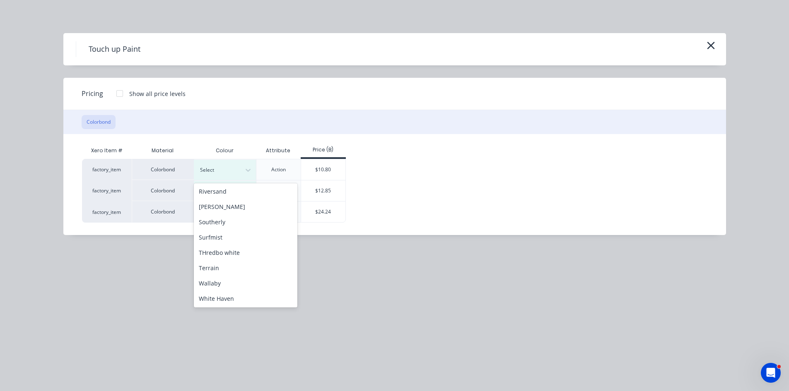
scroll to position [331, 0]
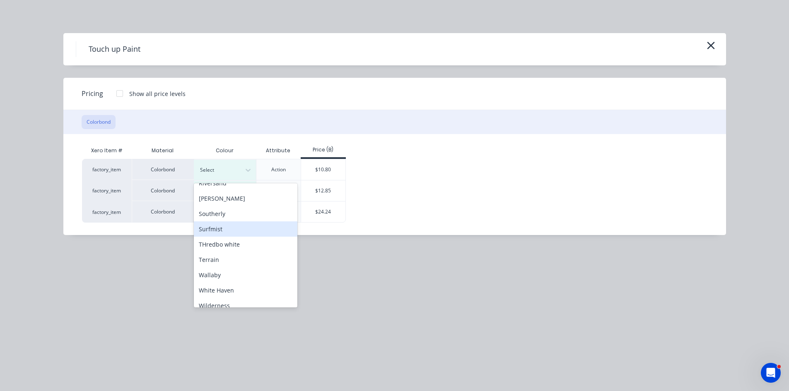
click at [211, 231] on div "Surfmist" at bounding box center [245, 228] width 103 height 15
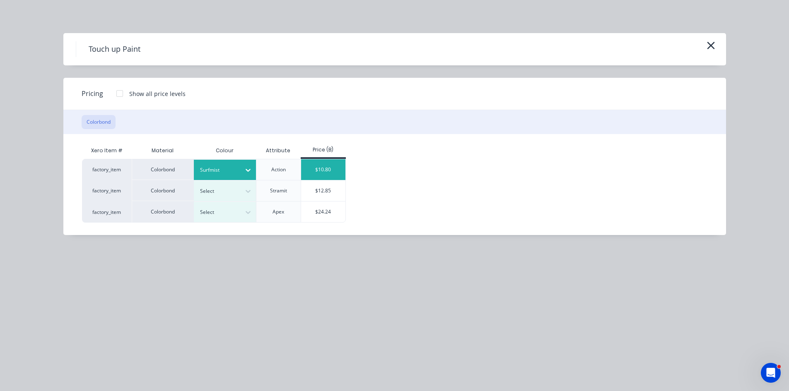
click at [330, 172] on div "$10.80" at bounding box center [323, 169] width 44 height 21
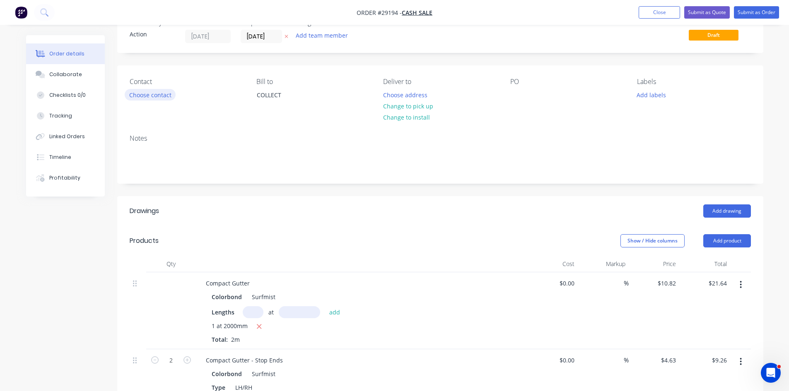
scroll to position [41, 0]
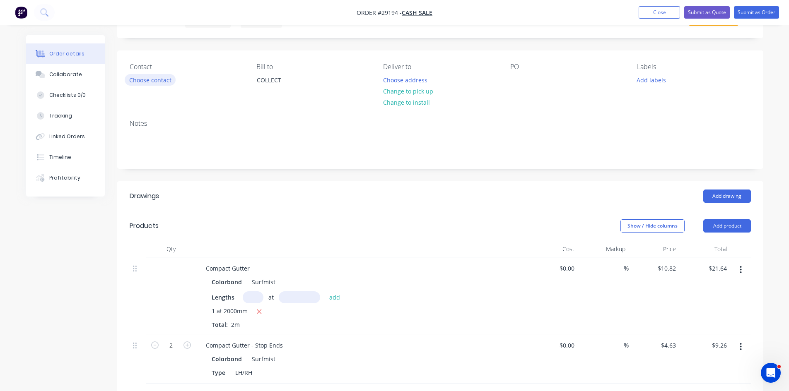
click at [152, 83] on button "Choose contact" at bounding box center [150, 79] width 51 height 11
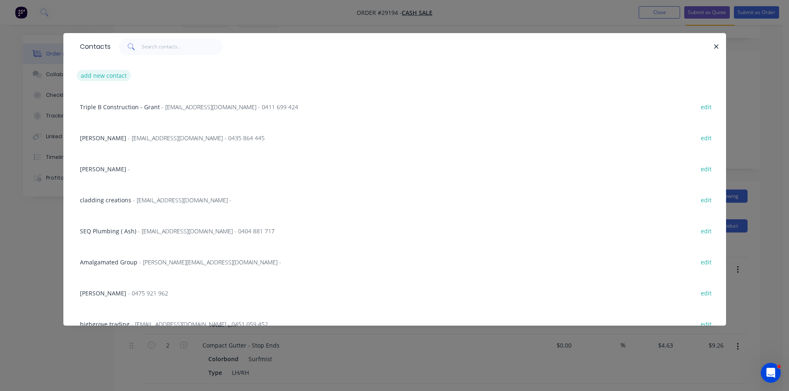
click at [107, 76] on button "add new contact" at bounding box center [104, 75] width 55 height 11
select select "AU"
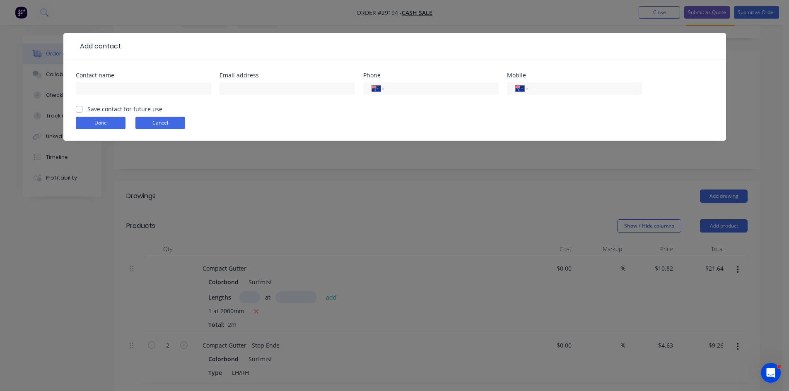
click at [154, 123] on button "Cancel" at bounding box center [160, 123] width 50 height 12
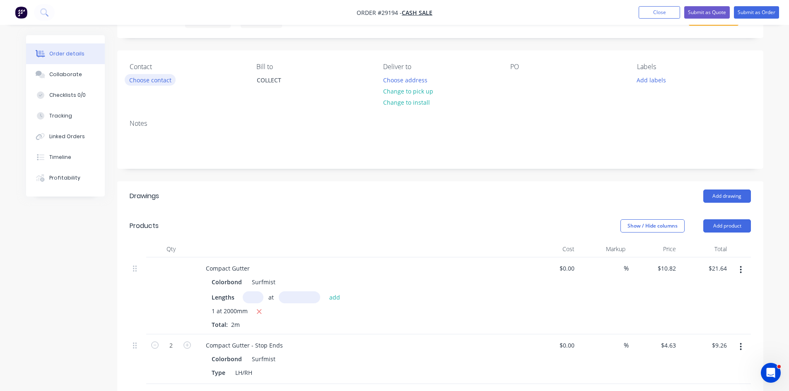
click at [153, 82] on button "Choose contact" at bounding box center [150, 79] width 51 height 11
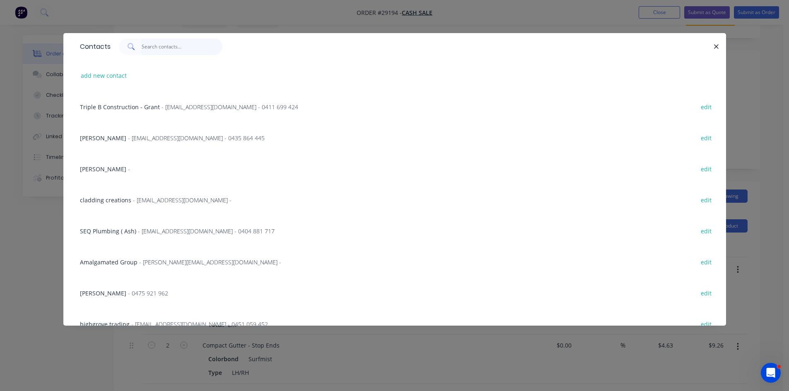
click at [149, 51] on input "text" at bounding box center [182, 47] width 81 height 17
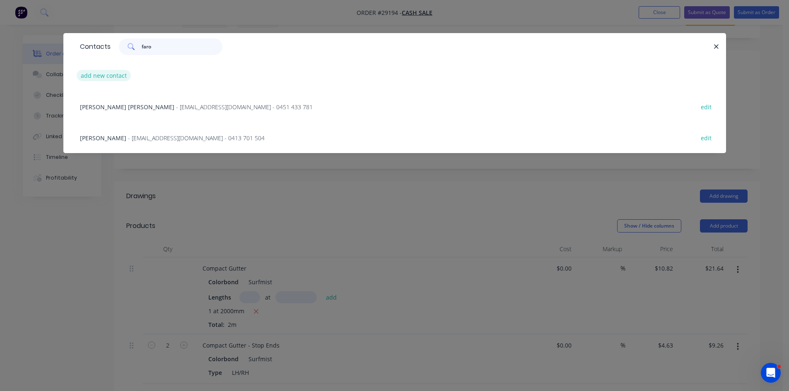
type input "faro"
click at [101, 74] on button "add new contact" at bounding box center [104, 75] width 55 height 11
select select "AU"
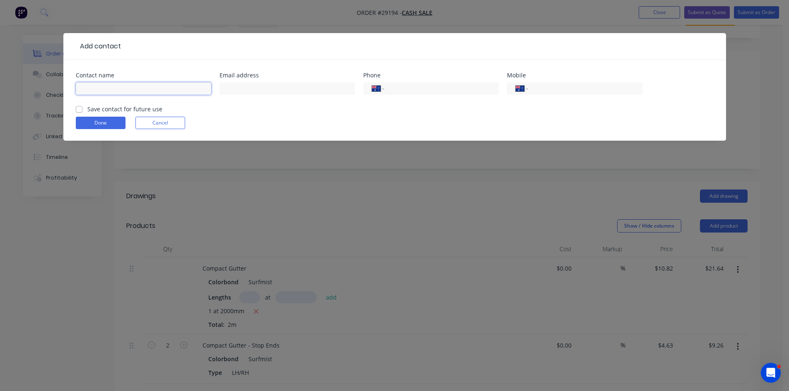
click at [124, 92] on input "text" at bounding box center [143, 88] width 135 height 12
type input "Faro Latifovic"
click at [563, 89] on input "tel" at bounding box center [583, 89] width 99 height 10
type input "0450 399 810"
click at [87, 108] on label "Save contact for future use" at bounding box center [124, 109] width 75 height 9
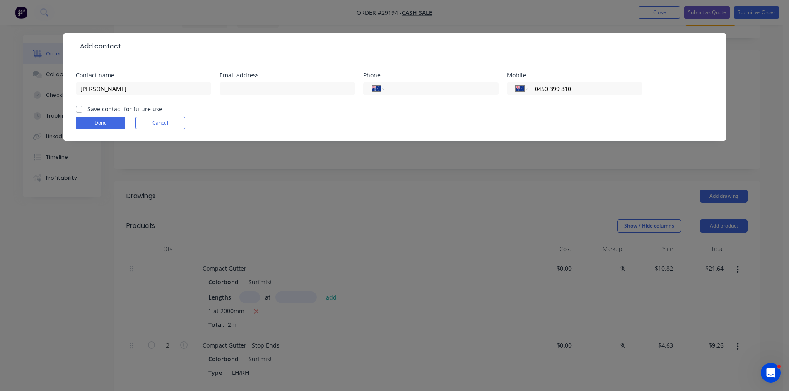
click at [80, 108] on input "Save contact for future use" at bounding box center [79, 109] width 7 height 8
checkbox input "true"
click at [96, 124] on button "Done" at bounding box center [101, 123] width 50 height 12
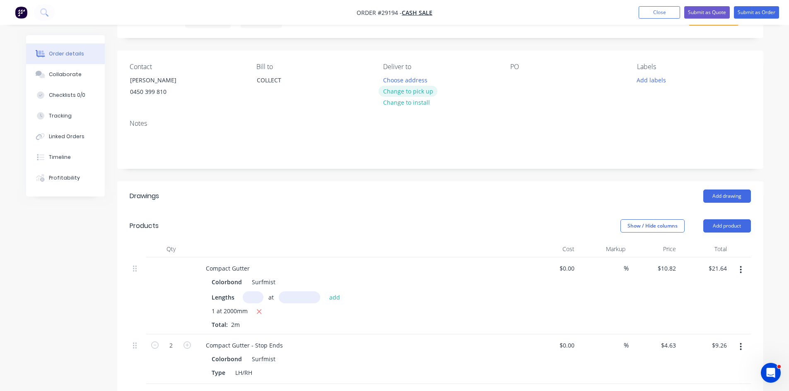
click at [399, 94] on button "Change to pick up" at bounding box center [407, 91] width 59 height 11
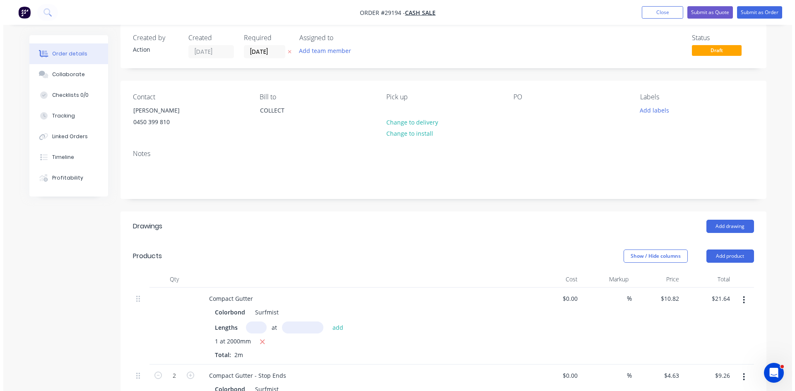
scroll to position [0, 0]
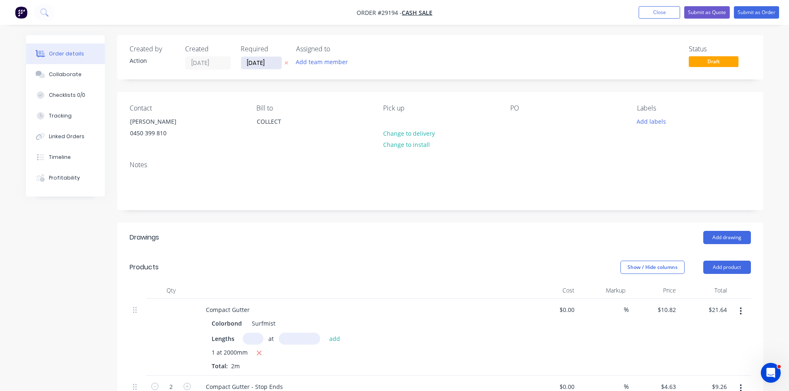
click at [255, 58] on input "[DATE]" at bounding box center [261, 63] width 41 height 12
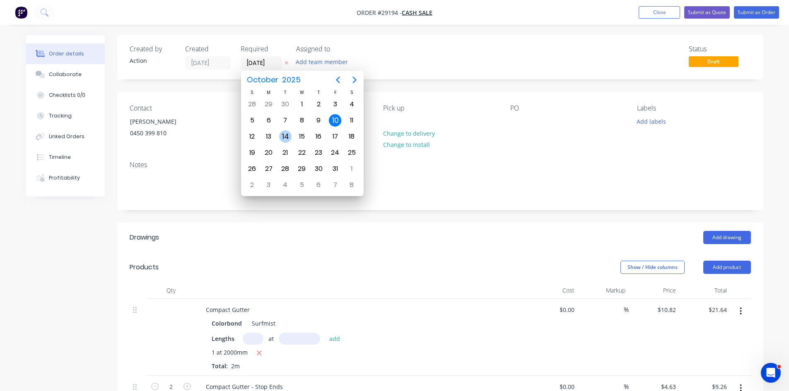
click at [287, 138] on div "14" at bounding box center [285, 136] width 12 height 12
type input "14/10/25"
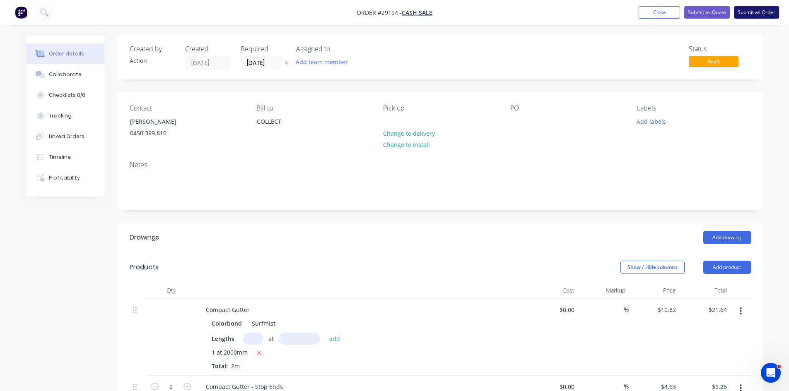
click at [760, 10] on button "Submit as Order" at bounding box center [756, 12] width 45 height 12
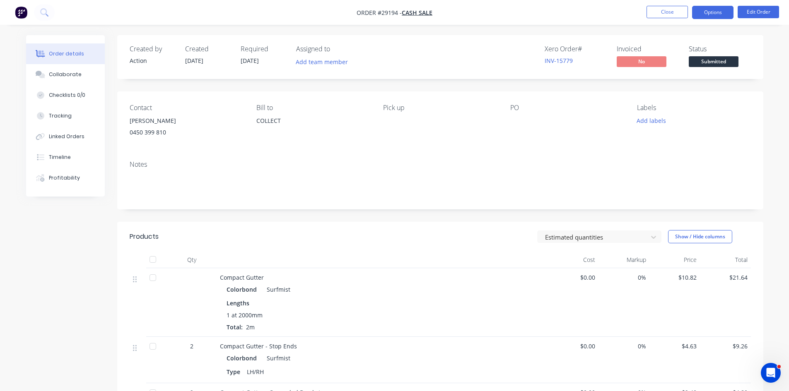
click at [709, 10] on button "Options" at bounding box center [712, 12] width 41 height 13
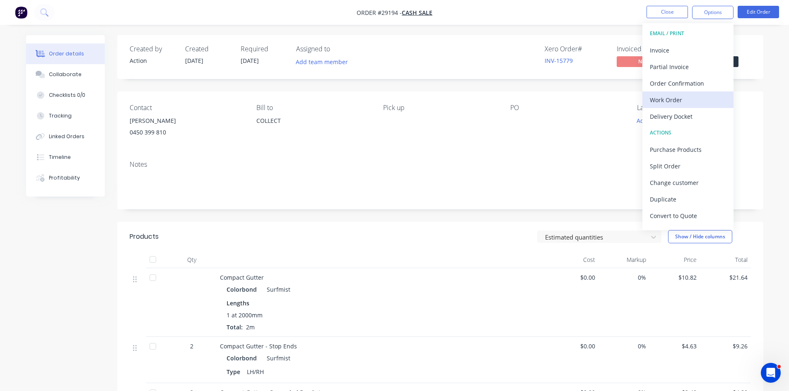
click at [684, 106] on div "Work Order" at bounding box center [688, 100] width 76 height 12
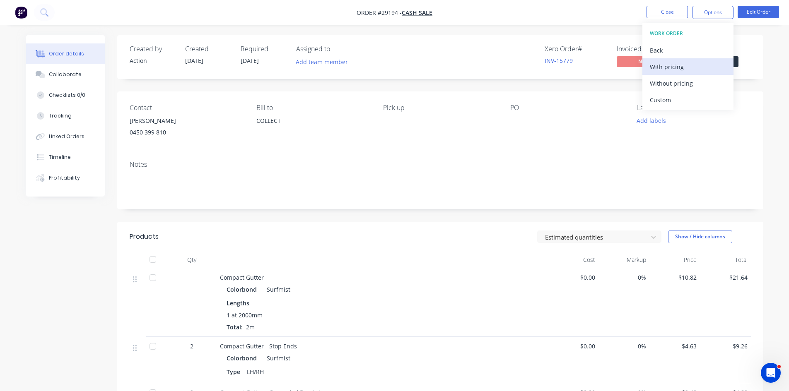
click at [681, 65] on div "With pricing" at bounding box center [688, 67] width 76 height 12
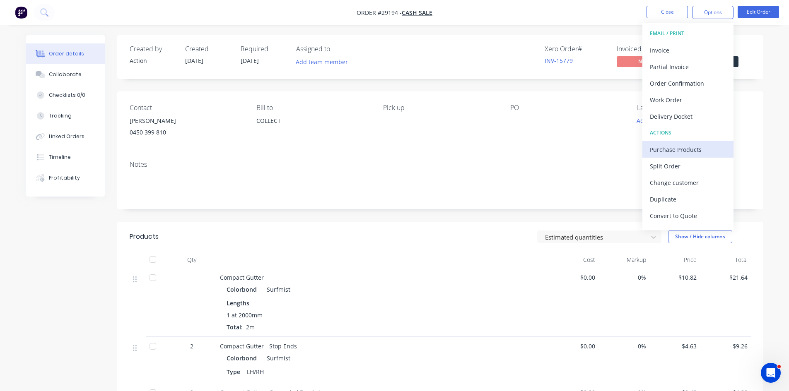
click at [703, 147] on div "Purchase Products" at bounding box center [688, 150] width 76 height 12
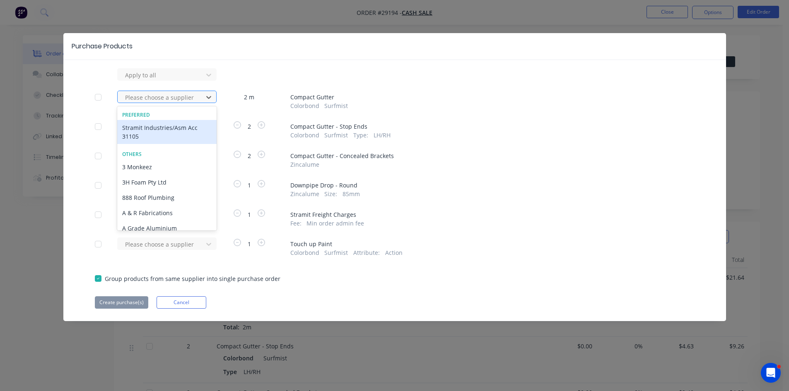
click at [151, 91] on div "Please choose a supplier" at bounding box center [166, 97] width 99 height 12
click at [140, 131] on div "Stramit Industries/Asm Acc 31105" at bounding box center [166, 132] width 99 height 24
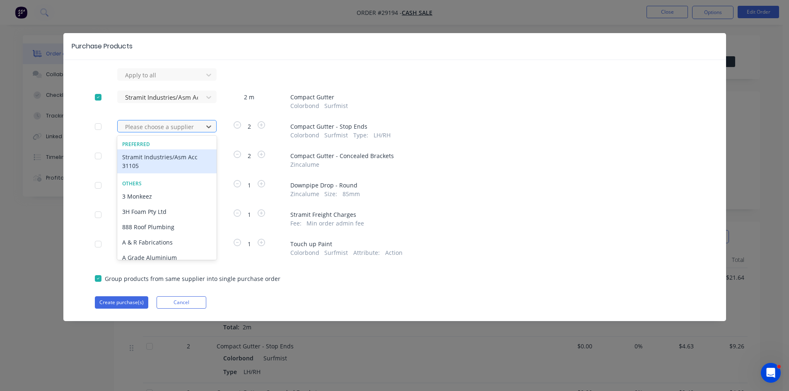
click at [139, 128] on div at bounding box center [161, 127] width 75 height 10
click at [137, 158] on div "Stramit Industries/Asm Acc 31105" at bounding box center [166, 161] width 99 height 24
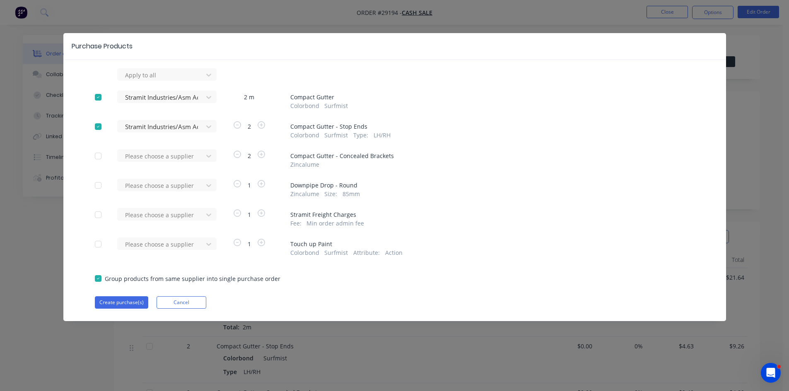
click at [137, 158] on div at bounding box center [161, 156] width 75 height 10
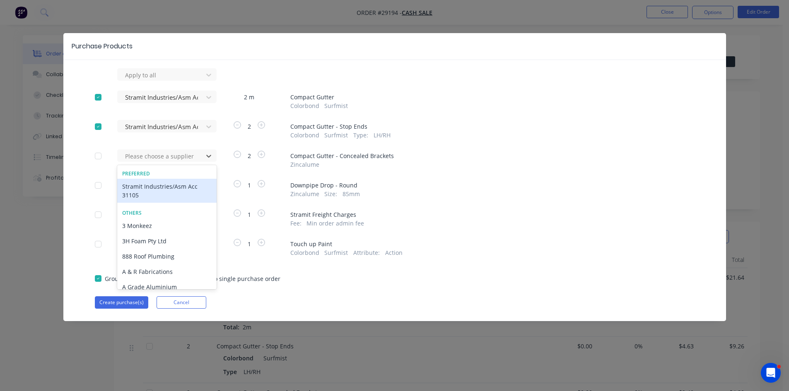
click at [137, 188] on div "Stramit Industries/Asm Acc 31105" at bounding box center [166, 191] width 99 height 24
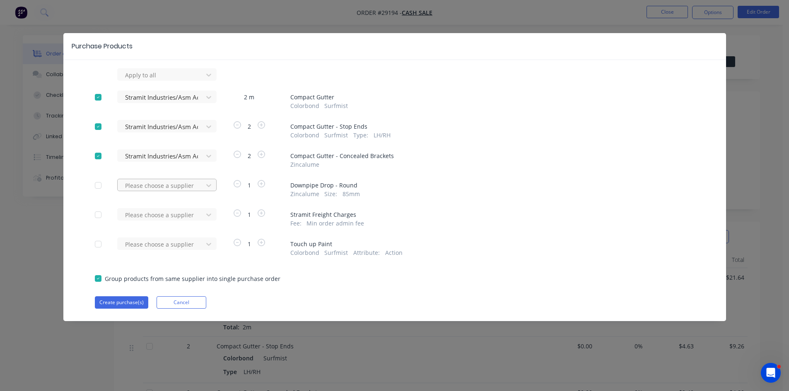
click at [137, 184] on div at bounding box center [161, 186] width 75 height 10
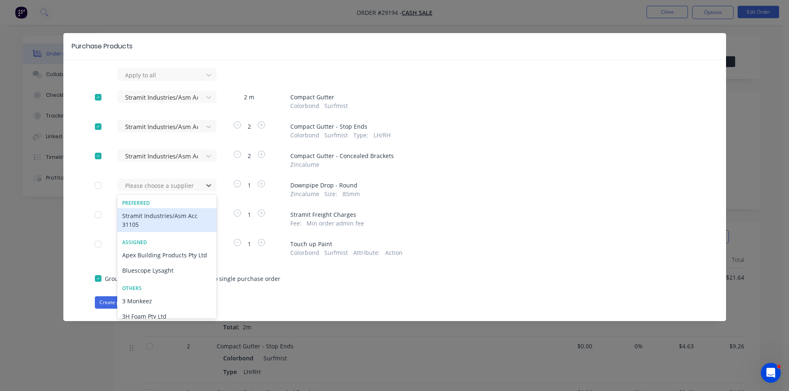
click at [135, 217] on div "Stramit Industries/Asm Acc 31105" at bounding box center [166, 220] width 99 height 24
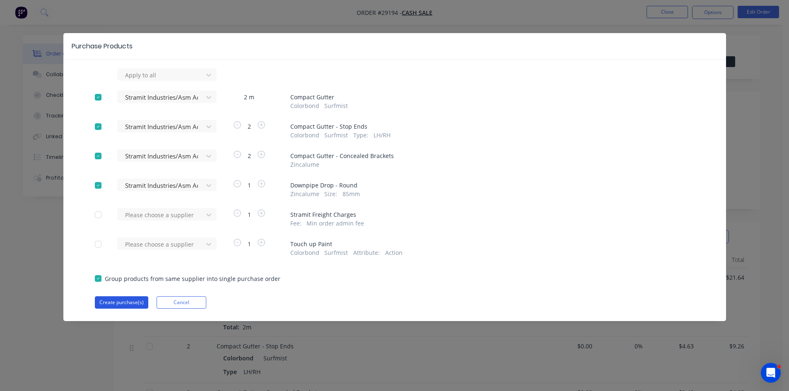
click at [121, 300] on button "Create purchase(s)" at bounding box center [121, 302] width 53 height 12
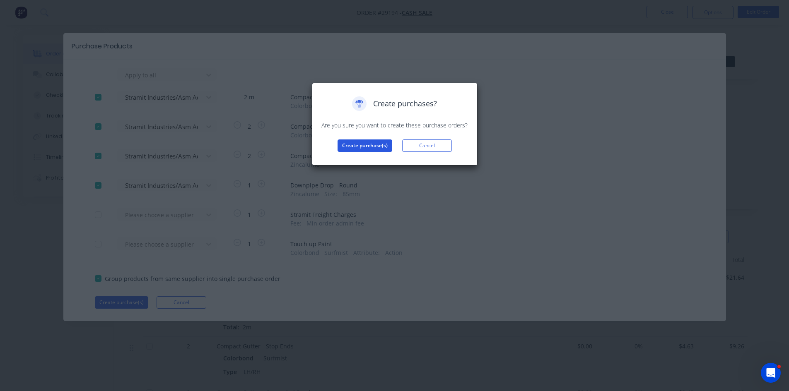
click at [356, 144] on button "Create purchase(s)" at bounding box center [364, 146] width 55 height 12
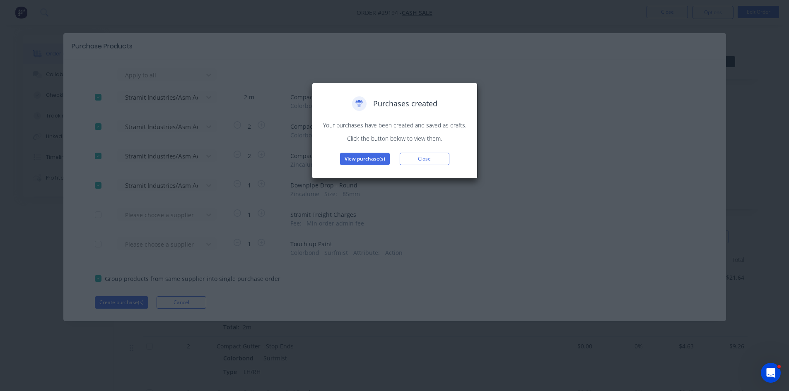
click at [361, 158] on button "View purchase(s)" at bounding box center [365, 159] width 50 height 12
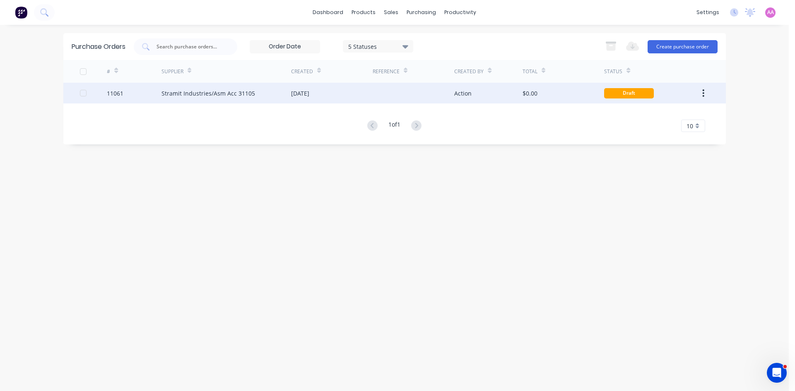
click at [188, 93] on div "Stramit Industries/Asm Acc 31105" at bounding box center [208, 93] width 94 height 9
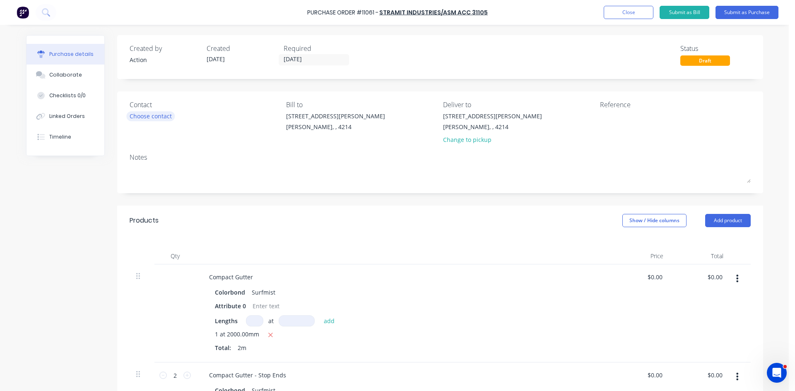
click at [135, 117] on div "Choose contact" at bounding box center [151, 116] width 42 height 9
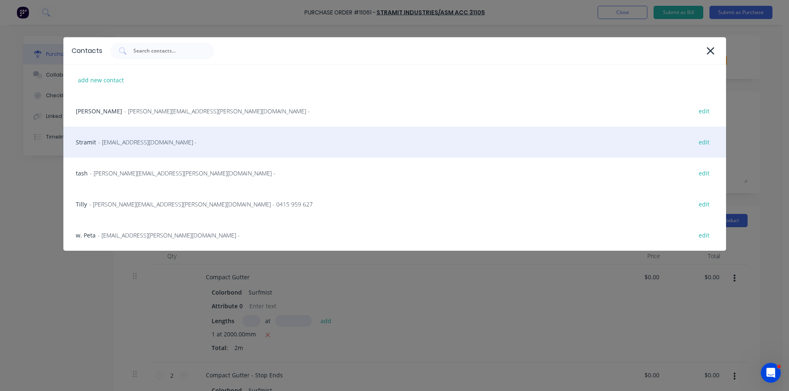
click at [129, 147] on div "Stramit - sales.crestmead@stramit.com.au - edit" at bounding box center [394, 142] width 662 height 31
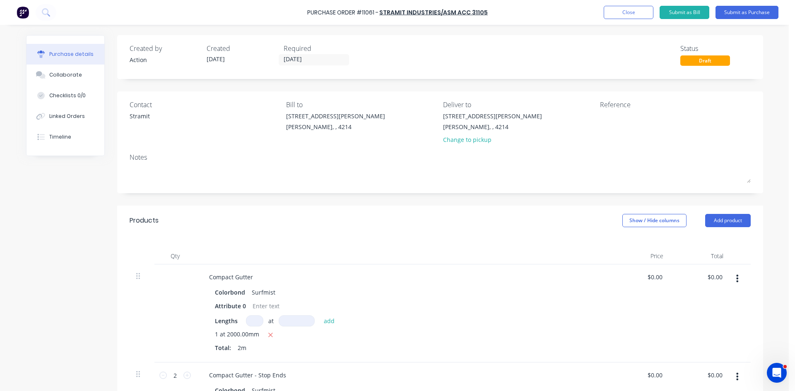
click at [312, 65] on div "Required 09/10/25" at bounding box center [319, 54] width 70 height 22
click at [314, 61] on input "[DATE]" at bounding box center [314, 60] width 70 height 10
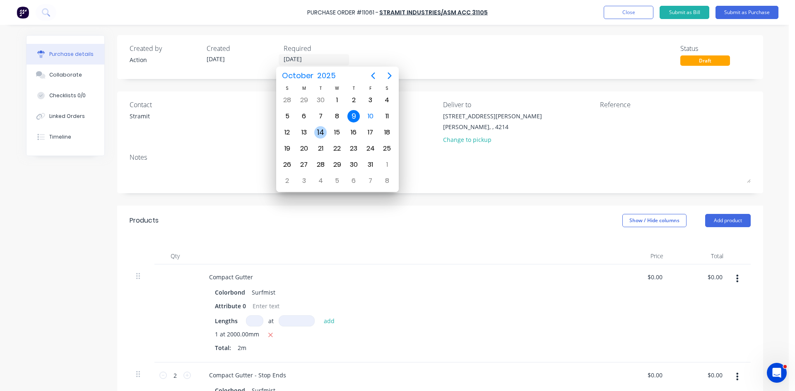
click at [321, 135] on div "14" at bounding box center [320, 132] width 12 height 12
type input "14/10/25"
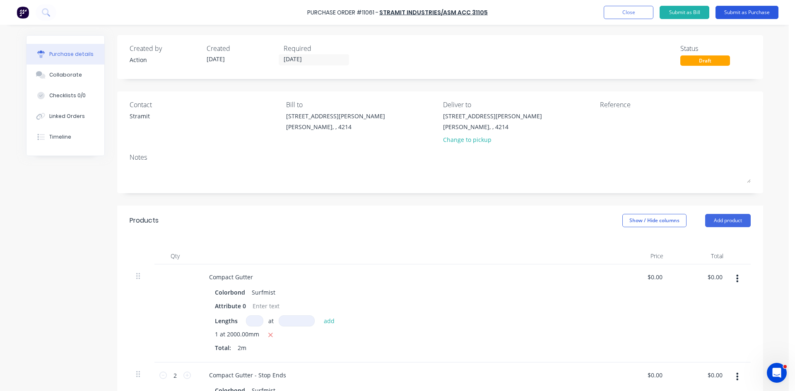
click at [743, 12] on button "Submit as Purchase" at bounding box center [746, 12] width 63 height 13
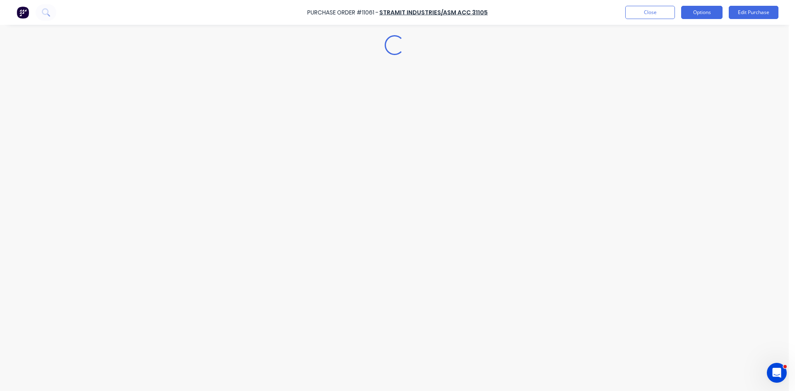
click at [697, 14] on button "Options" at bounding box center [701, 12] width 41 height 13
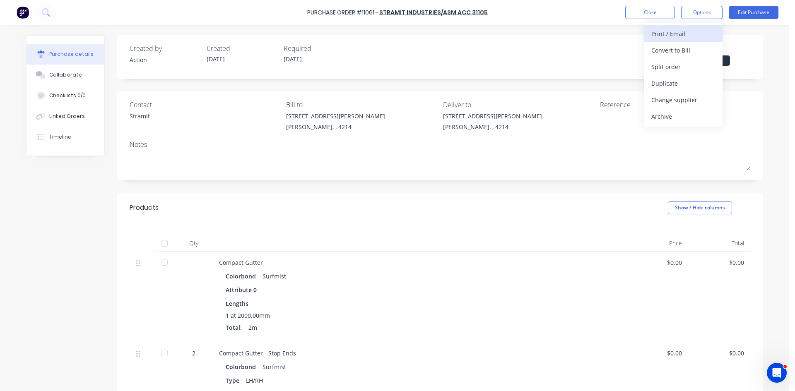
click at [685, 33] on div "Print / Email" at bounding box center [683, 34] width 64 height 12
click at [675, 74] on button "Without pricing" at bounding box center [683, 66] width 79 height 17
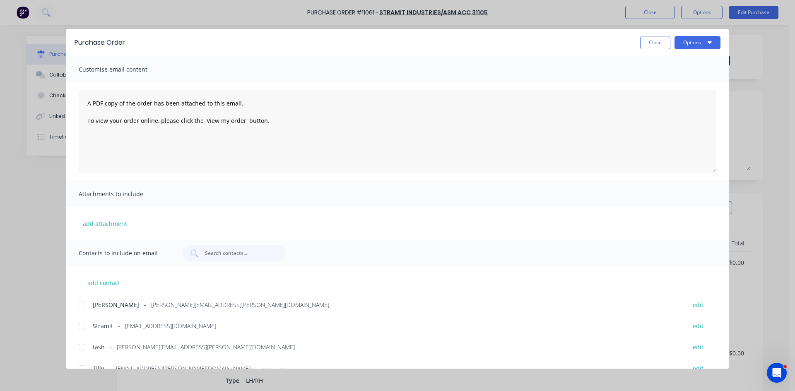
drag, startPoint x: 81, startPoint y: 327, endPoint x: 173, endPoint y: 297, distance: 96.2
click at [82, 327] on div at bounding box center [82, 326] width 17 height 17
click at [681, 40] on button "Options" at bounding box center [697, 42] width 46 height 13
click at [670, 96] on div "Email" at bounding box center [681, 97] width 64 height 12
click at [643, 46] on button "Close" at bounding box center [655, 42] width 30 height 13
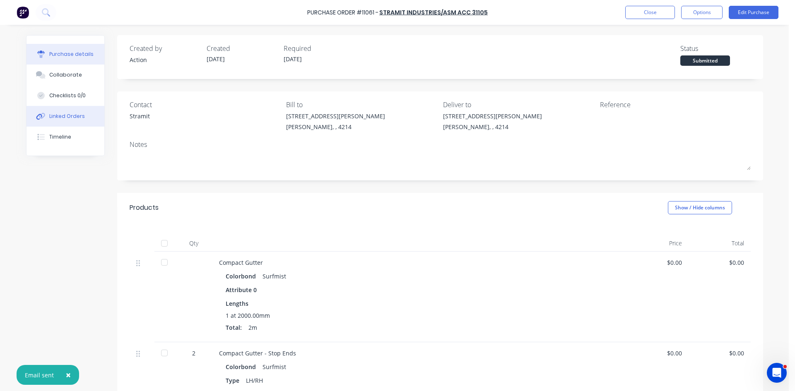
click at [66, 122] on button "Linked Orders" at bounding box center [65, 116] width 78 height 21
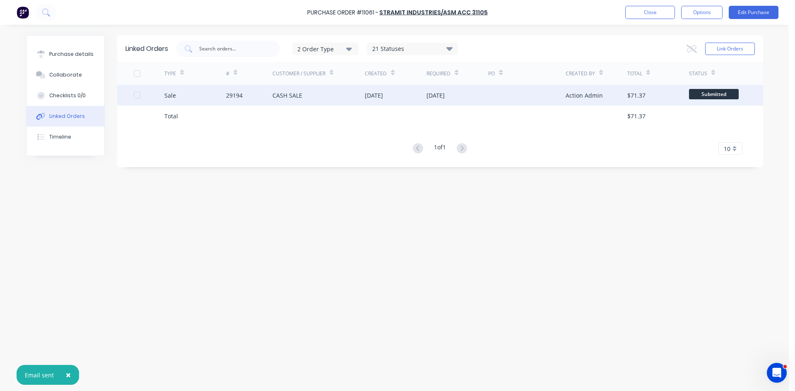
click at [284, 100] on div "CASH SALE" at bounding box center [318, 95] width 93 height 21
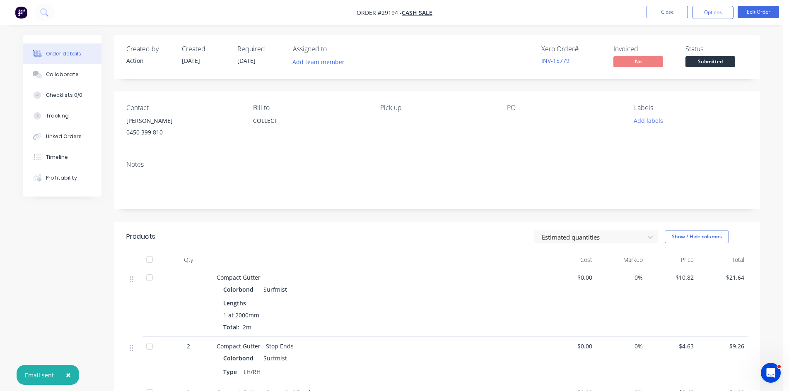
click at [164, 191] on div at bounding box center [436, 184] width 621 height 25
click at [710, 10] on button "Options" at bounding box center [712, 12] width 41 height 13
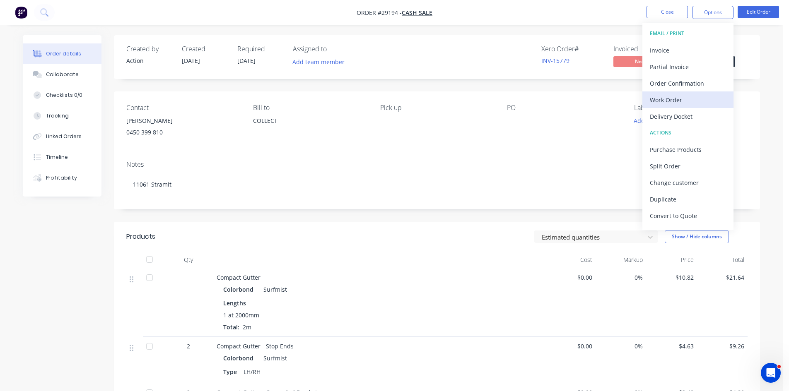
click at [675, 101] on div "Work Order" at bounding box center [688, 100] width 76 height 12
click at [678, 79] on div "Without pricing" at bounding box center [688, 83] width 76 height 12
click at [674, 13] on button "Close" at bounding box center [666, 12] width 41 height 12
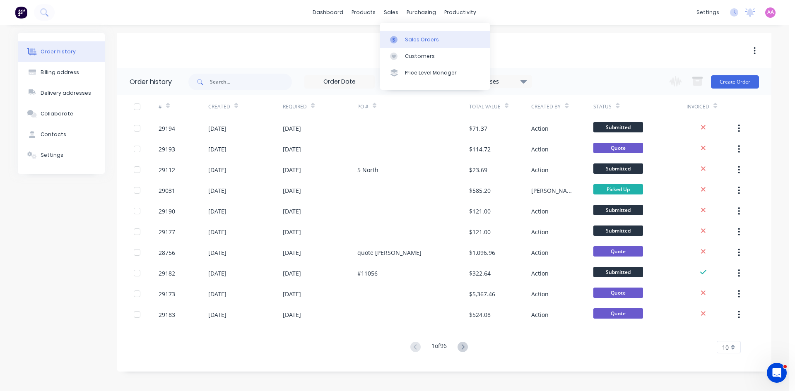
click at [411, 39] on div "Sales Orders" at bounding box center [422, 39] width 34 height 7
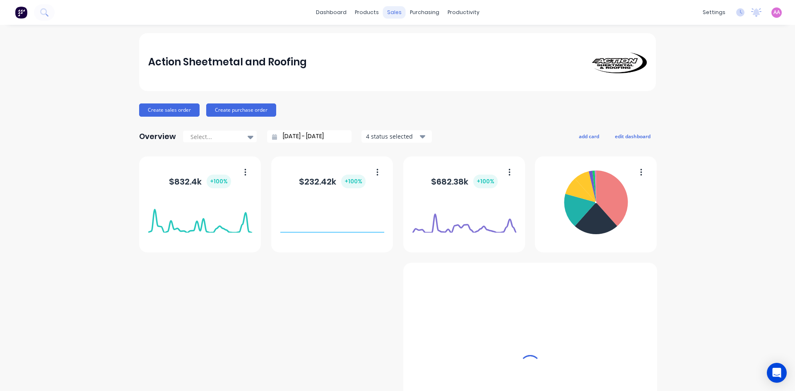
click at [389, 15] on div "sales" at bounding box center [394, 12] width 23 height 12
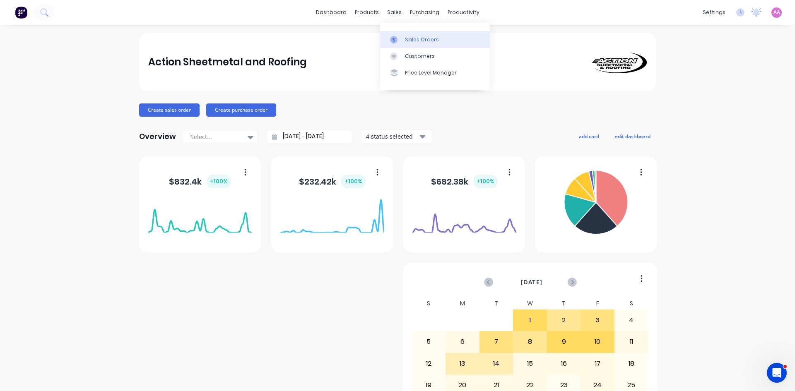
click at [402, 38] on div at bounding box center [396, 39] width 12 height 7
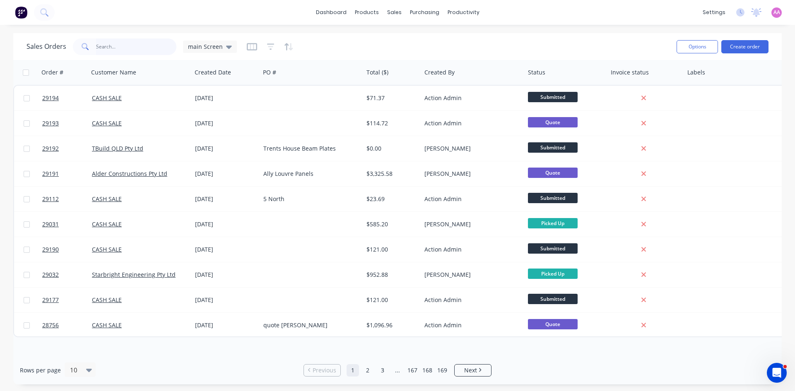
click at [107, 51] on input "text" at bounding box center [136, 47] width 81 height 17
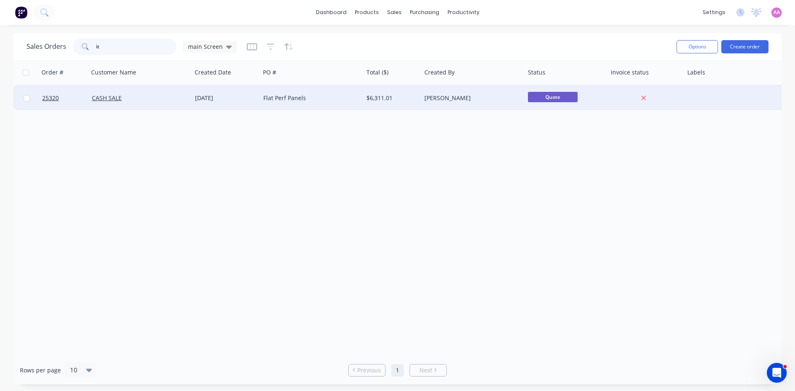
type input "i"
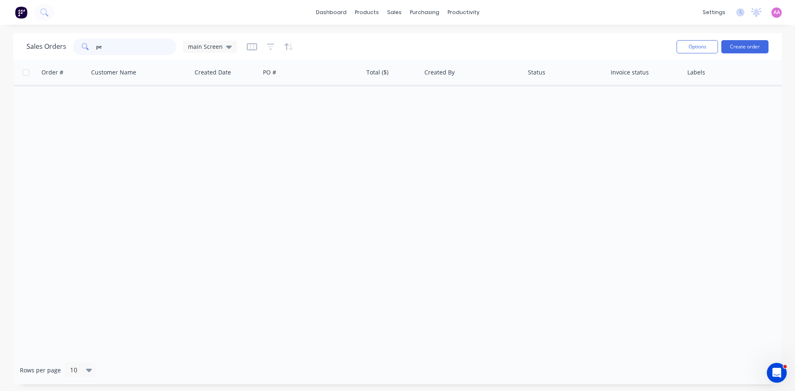
type input "p"
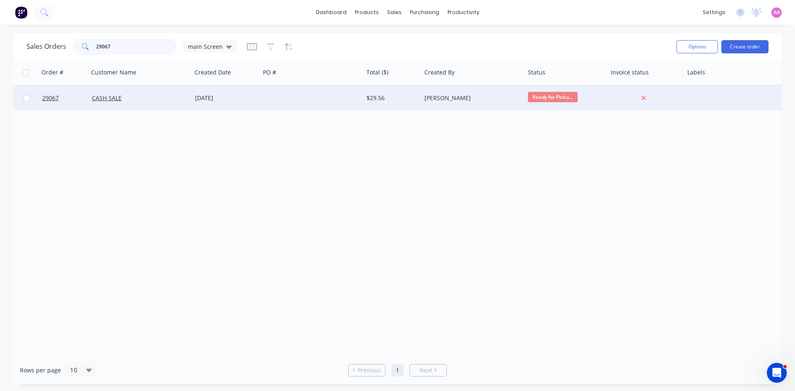
type input "29067"
click at [310, 95] on div at bounding box center [311, 98] width 103 height 25
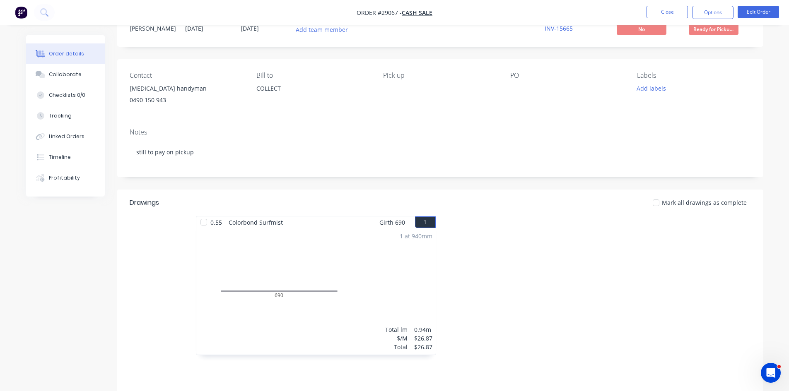
scroll to position [28, 0]
